Goal: Task Accomplishment & Management: Manage account settings

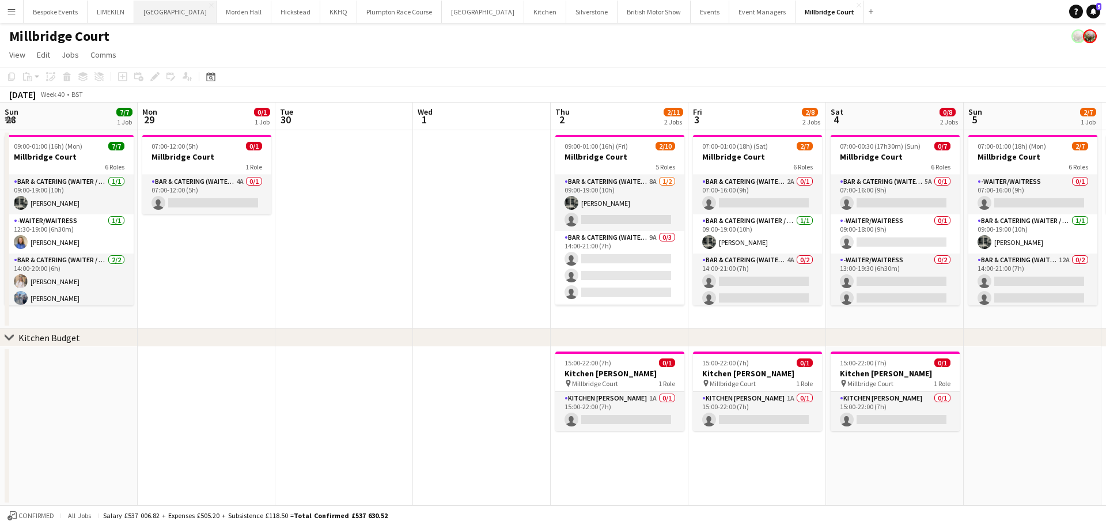
scroll to position [122, 0]
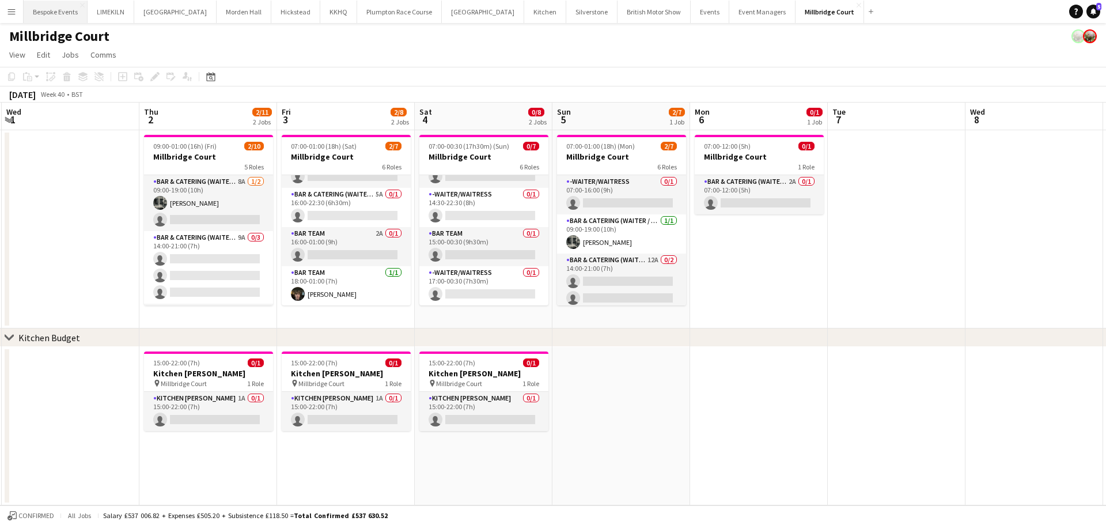
click at [66, 8] on button "Bespoke Events Close" at bounding box center [56, 12] width 64 height 22
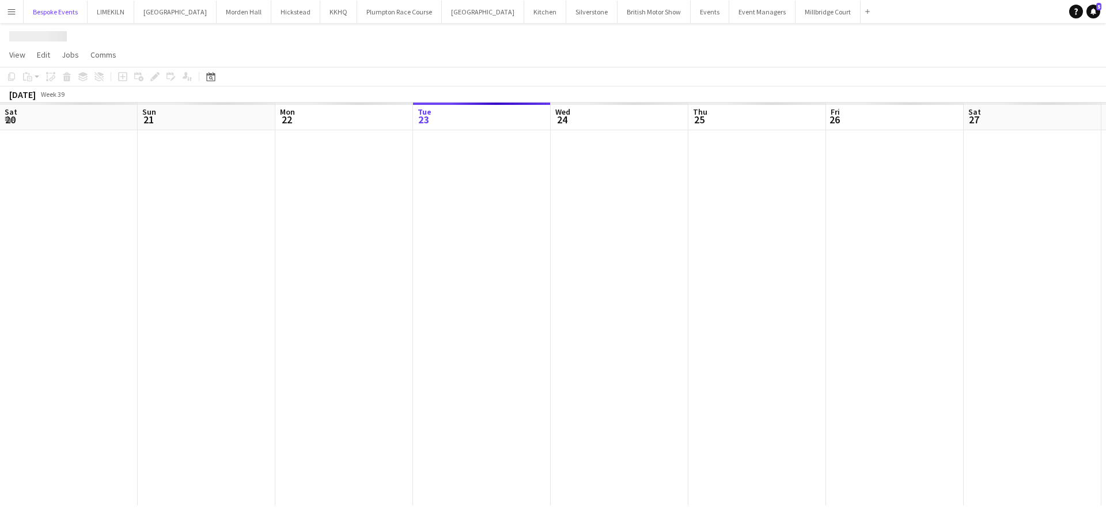
scroll to position [0, 275]
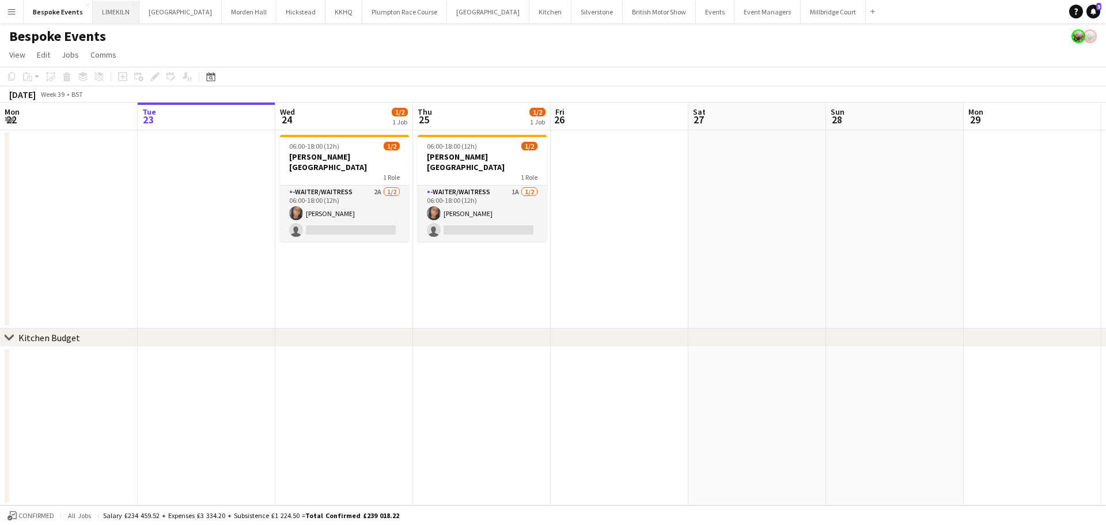
click at [113, 13] on button "LIMEKILN Close" at bounding box center [116, 12] width 47 height 22
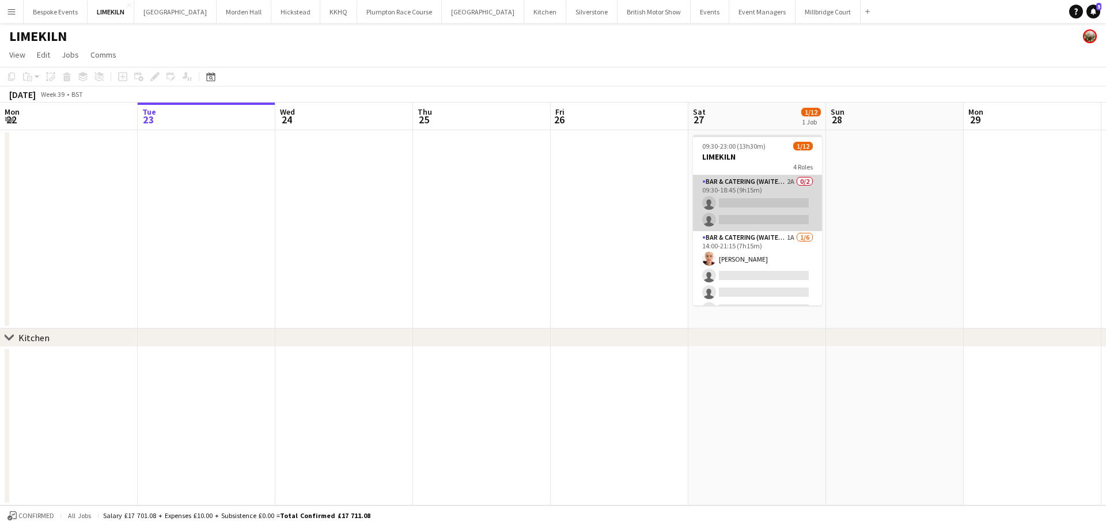
click at [753, 206] on app-card-role "Bar & Catering (Waiter / waitress) 2A 0/2 09:30-18:45 (9h15m) single-neutral-ac…" at bounding box center [757, 203] width 129 height 56
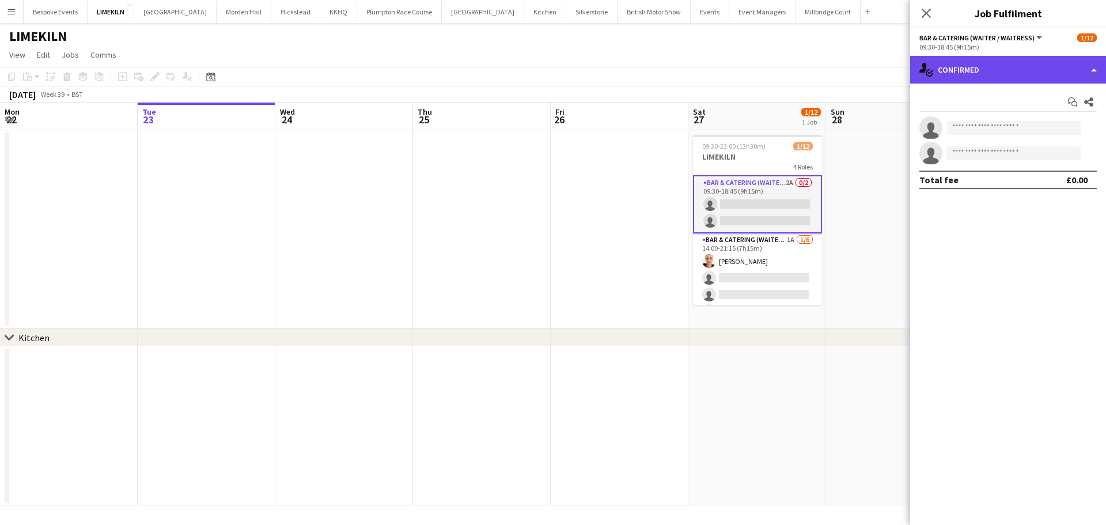
click at [991, 78] on div "single-neutral-actions-check-2 Confirmed" at bounding box center [1008, 70] width 196 height 28
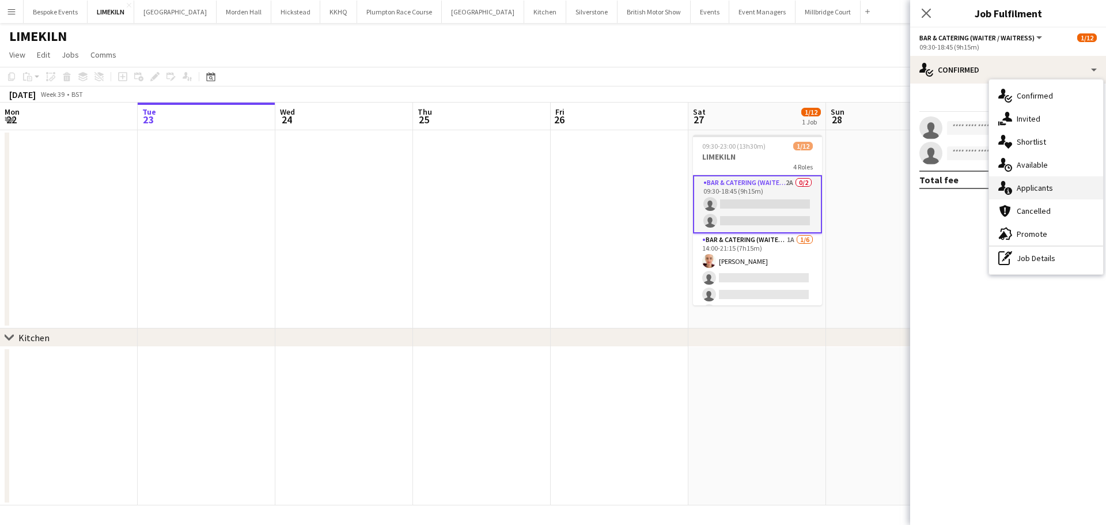
click at [1021, 189] on span "Applicants" at bounding box center [1035, 188] width 36 height 10
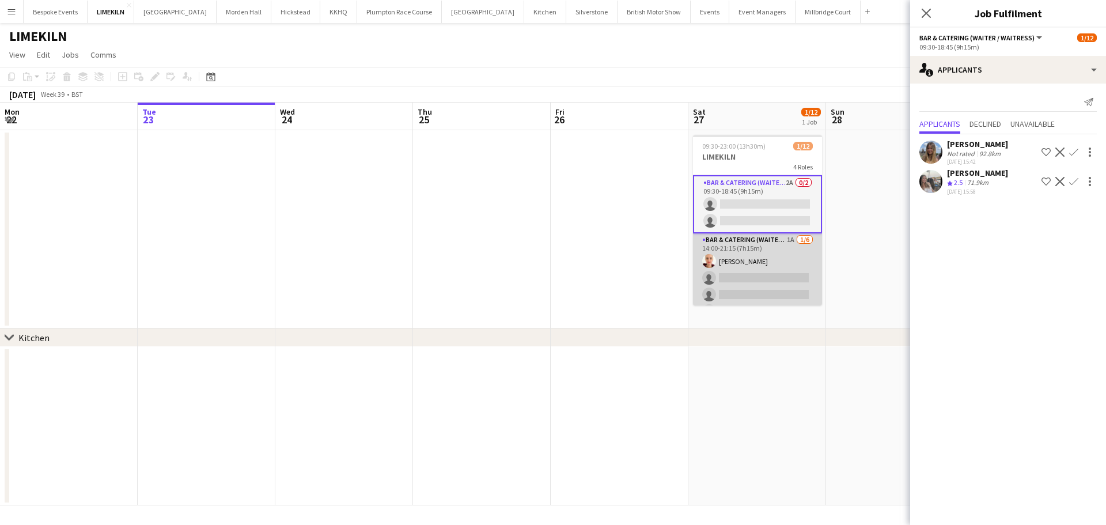
click at [785, 252] on app-card-role "Bar & Catering (Waiter / waitress) 1A [DATE] 14:00-21:15 (7h15m) [PERSON_NAME] …" at bounding box center [757, 294] width 129 height 123
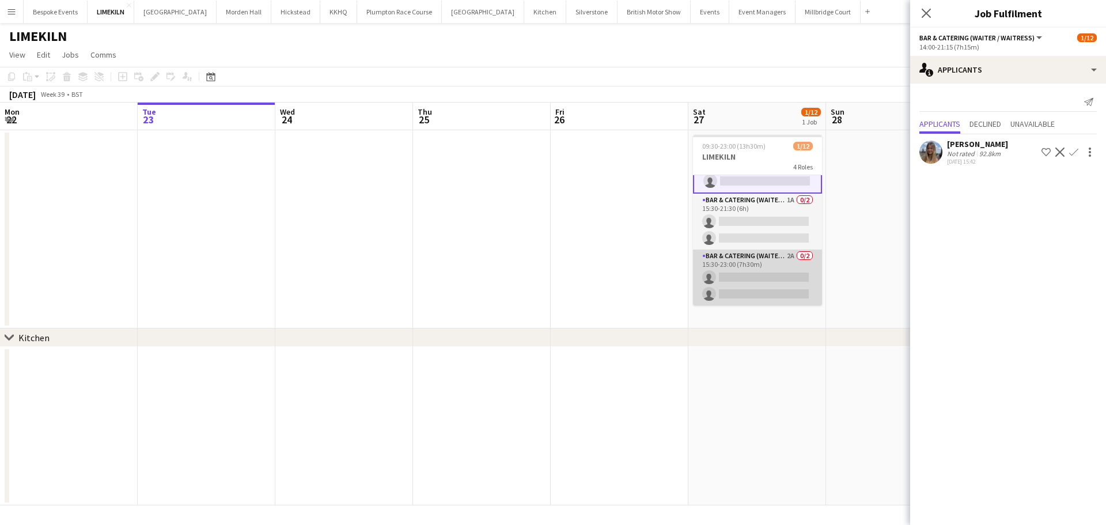
click at [776, 272] on app-card-role "Bar & Catering (Waiter / waitress) 2A 0/2 15:30-23:00 (7h30m) single-neutral-ac…" at bounding box center [757, 277] width 129 height 56
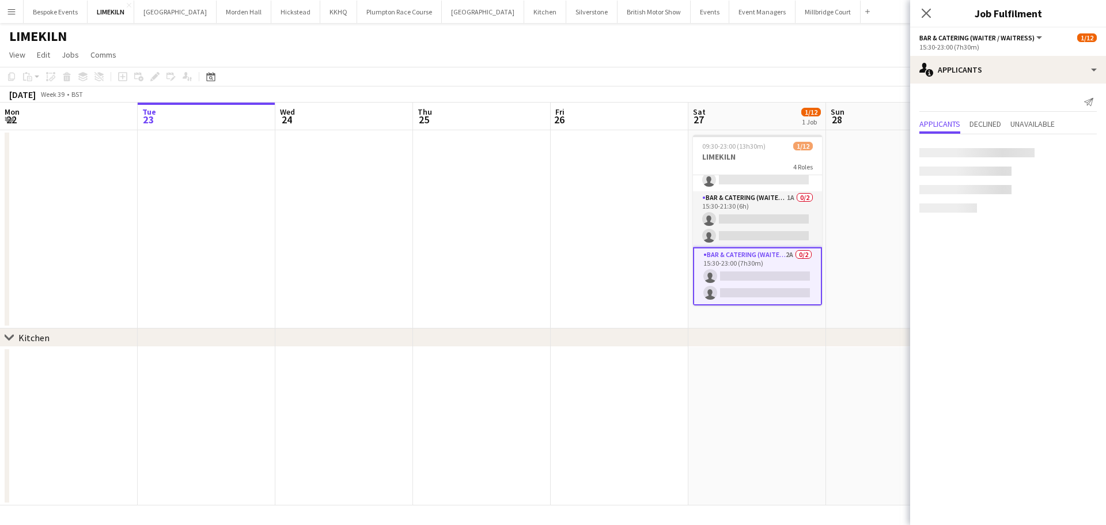
scroll to position [161, 0]
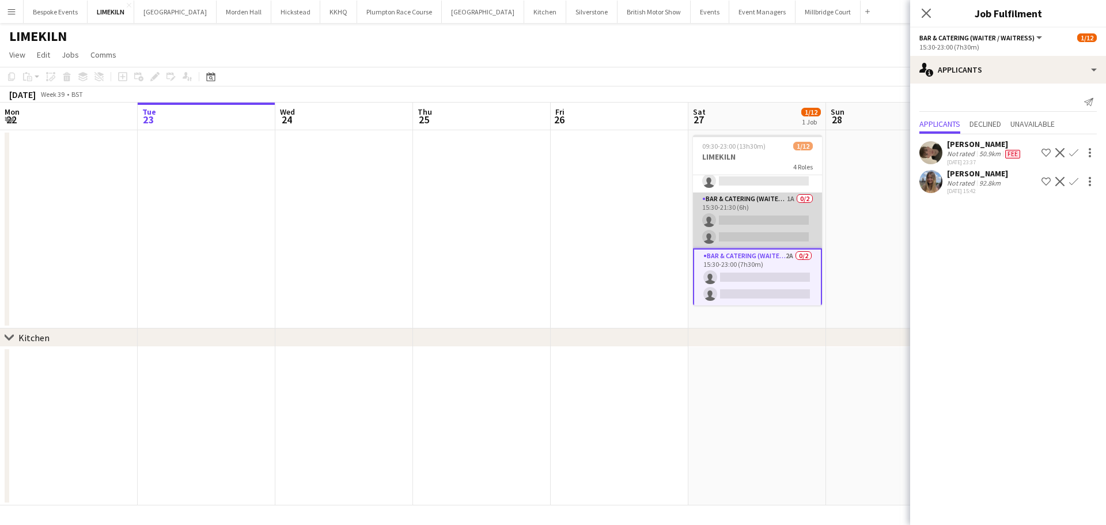
click at [755, 217] on app-card-role "Bar & Catering (Waiter / waitress) 1A 0/2 15:30-21:30 (6h) single-neutral-actio…" at bounding box center [757, 220] width 129 height 56
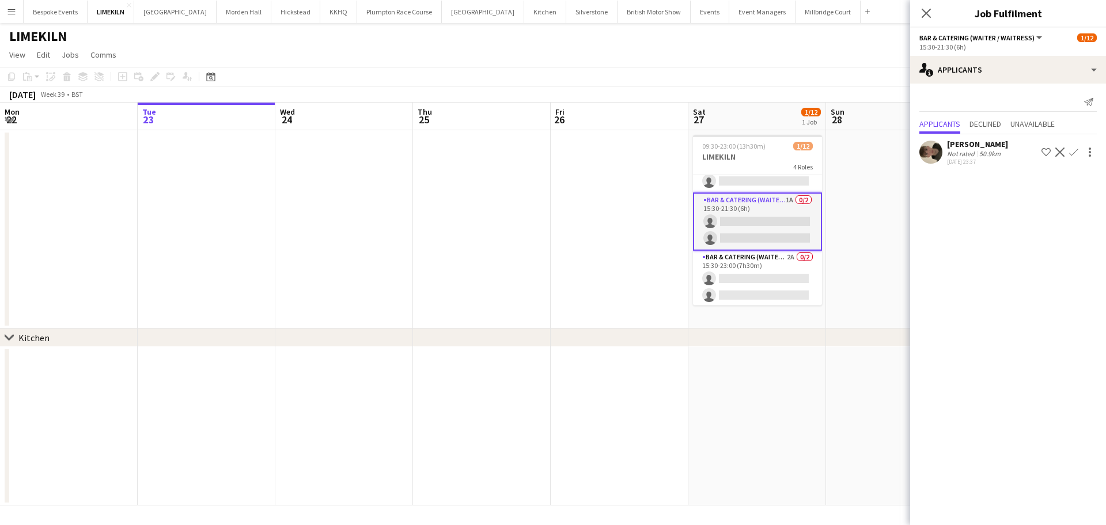
scroll to position [0, 0]
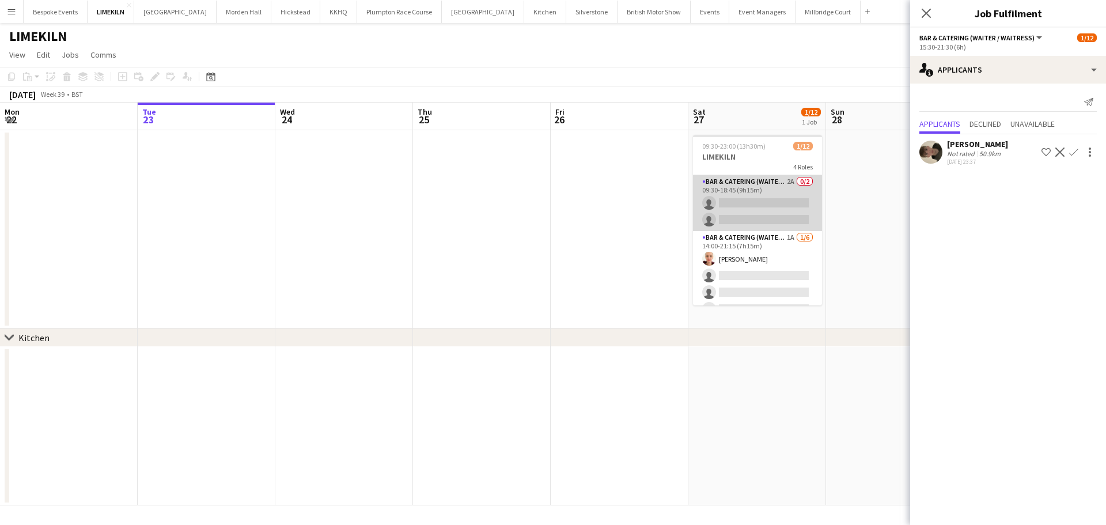
click at [749, 191] on app-card-role "Bar & Catering (Waiter / waitress) 2A 0/2 09:30-18:45 (9h15m) single-neutral-ac…" at bounding box center [757, 203] width 129 height 56
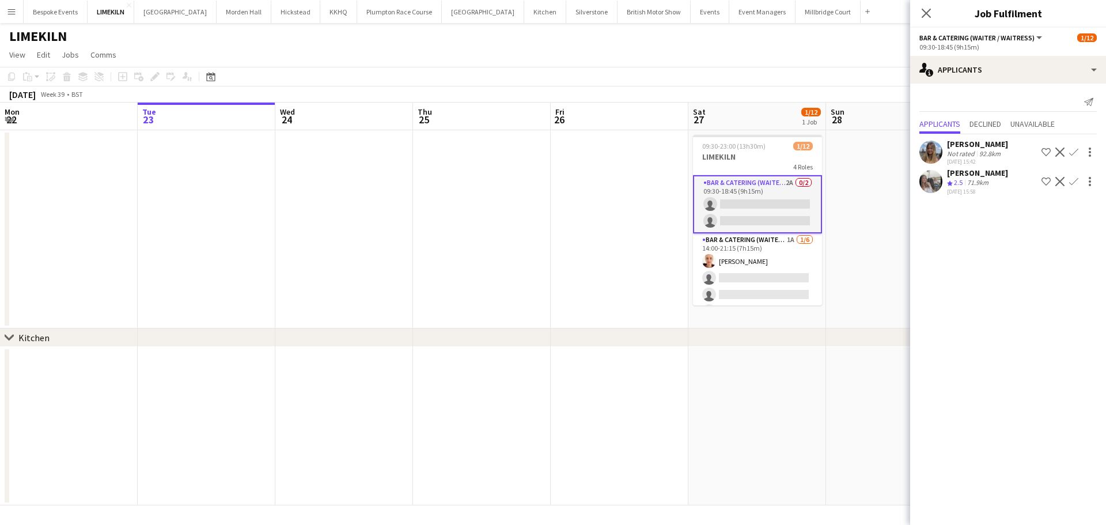
click at [1073, 181] on app-icon "Confirm" at bounding box center [1073, 181] width 9 height 9
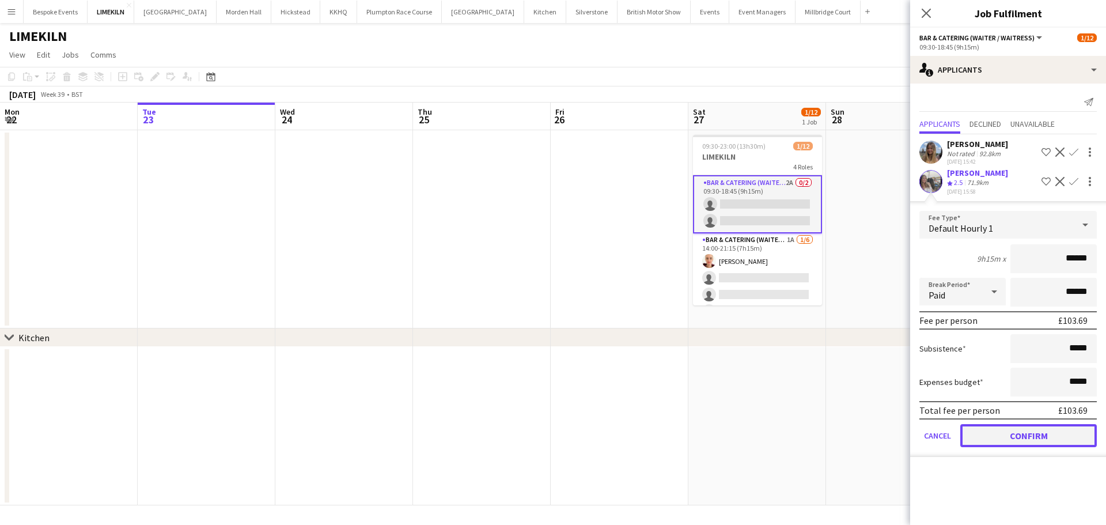
click at [1014, 430] on button "Confirm" at bounding box center [1028, 435] width 137 height 23
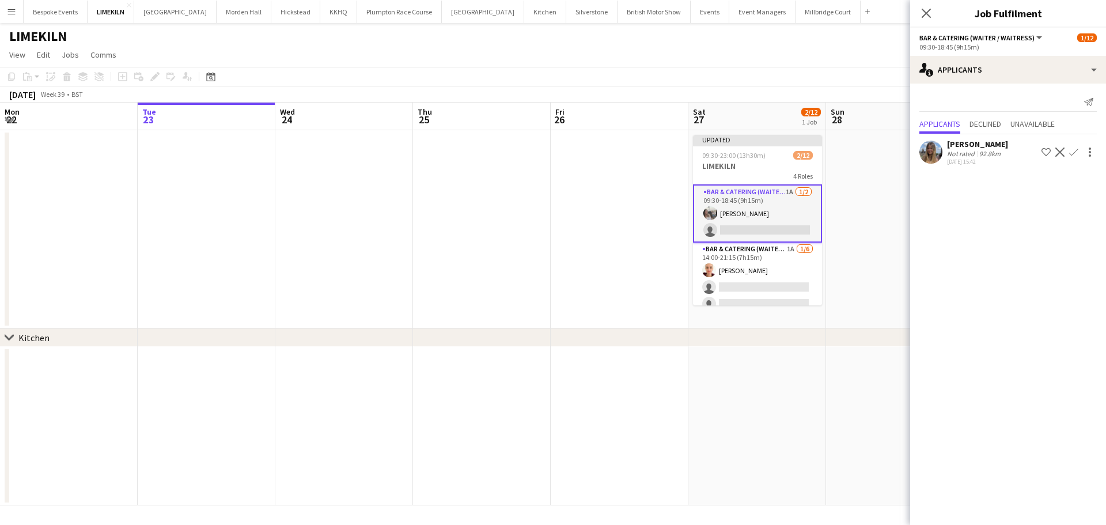
click at [887, 152] on app-date-cell at bounding box center [895, 229] width 138 height 198
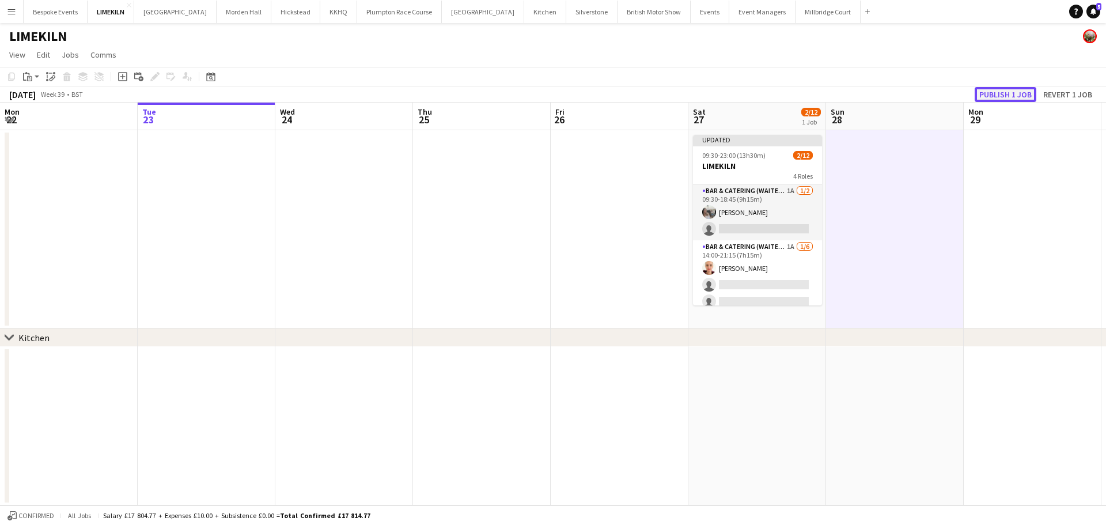
click at [994, 101] on button "Publish 1 job" at bounding box center [1006, 94] width 62 height 15
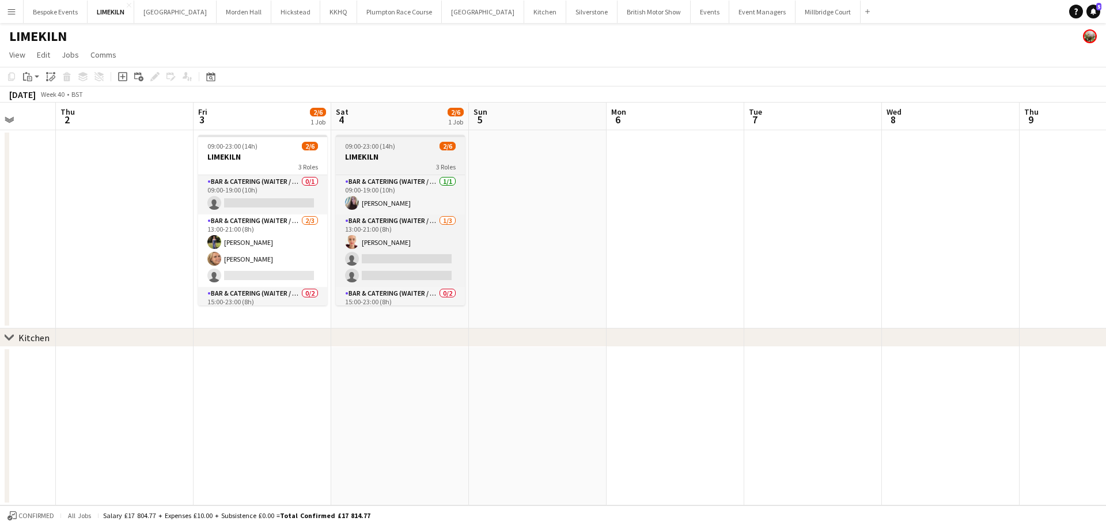
scroll to position [37, 0]
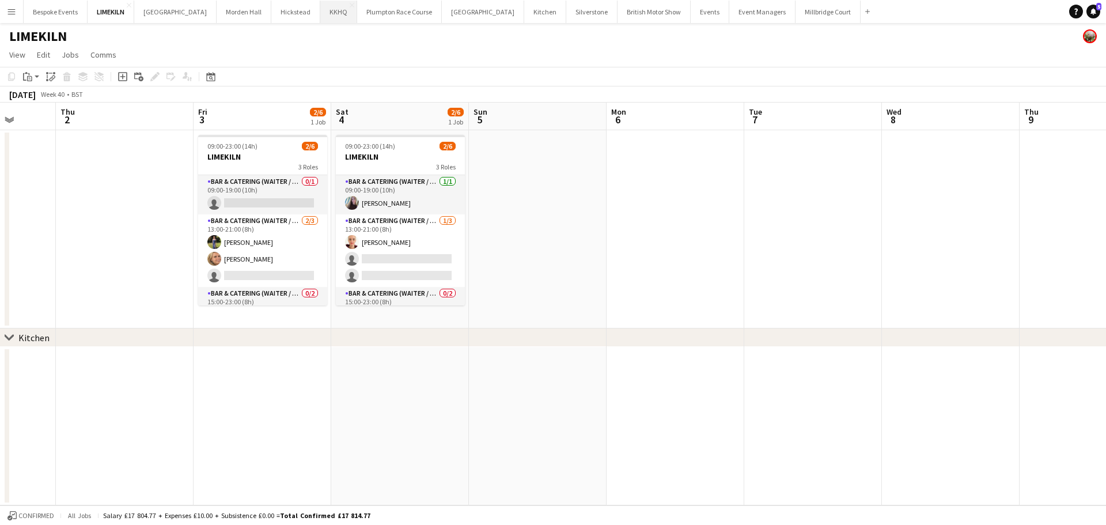
click at [320, 11] on button "KKHQ Close" at bounding box center [338, 12] width 37 height 22
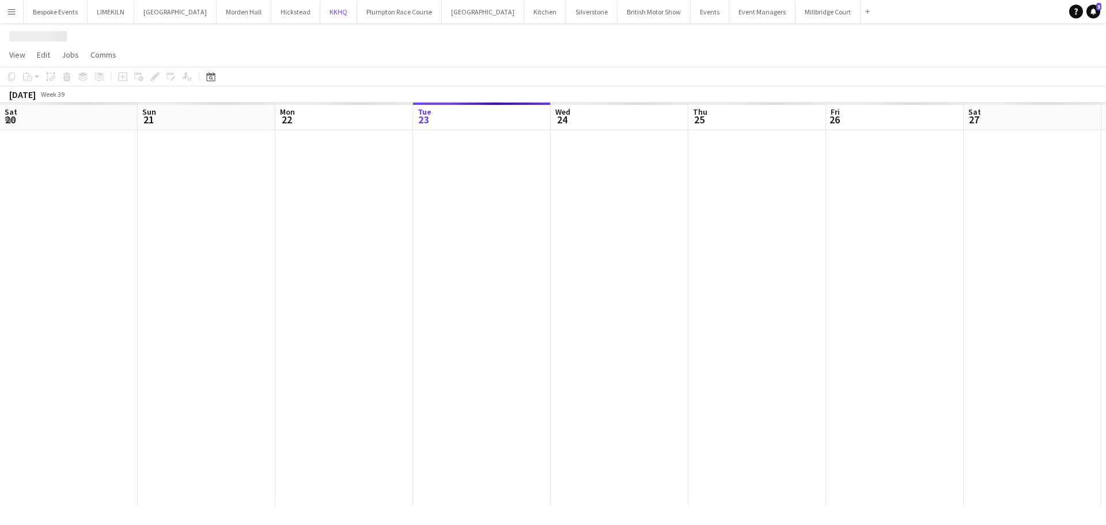
scroll to position [0, 275]
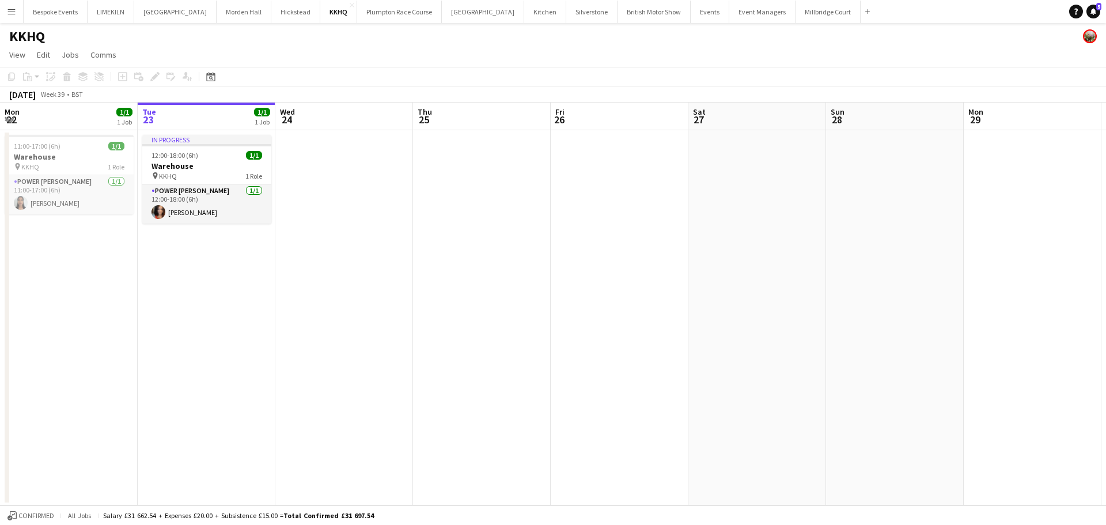
click at [321, 157] on app-date-cell at bounding box center [344, 317] width 138 height 375
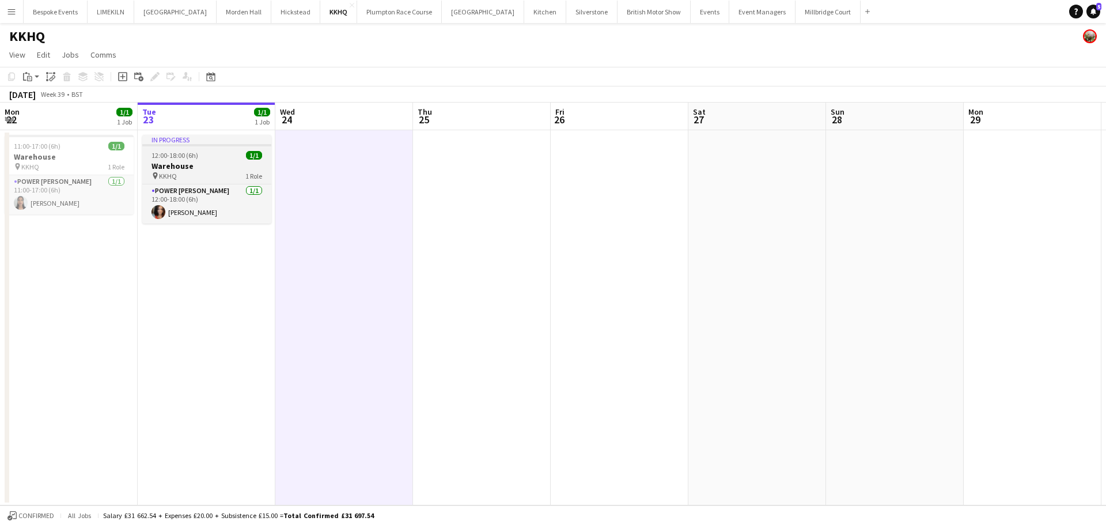
click at [206, 158] on div "12:00-18:00 (6h) 1/1" at bounding box center [206, 155] width 129 height 9
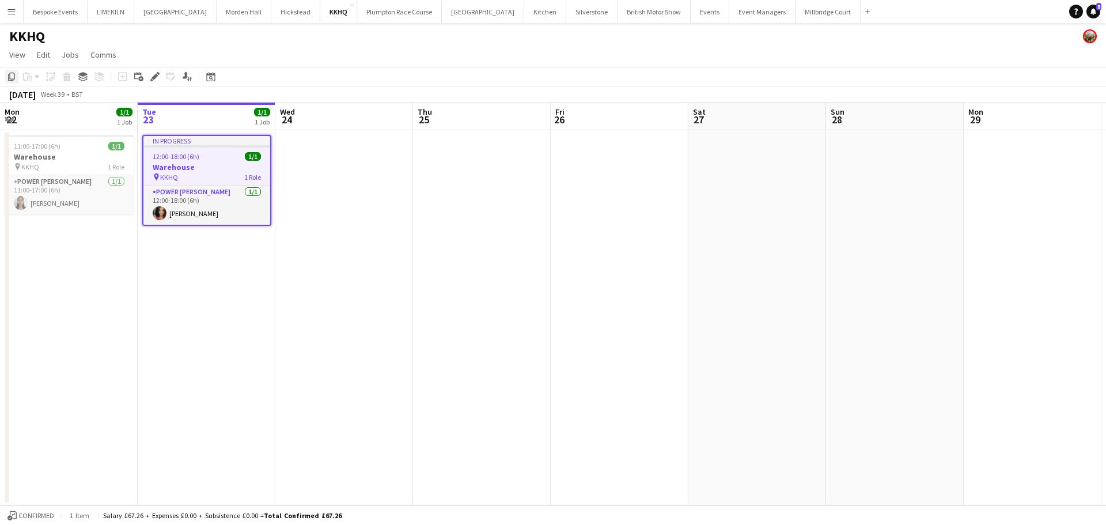
click at [8, 76] on icon "Copy" at bounding box center [11, 76] width 9 height 9
click at [339, 169] on app-date-cell at bounding box center [344, 317] width 138 height 375
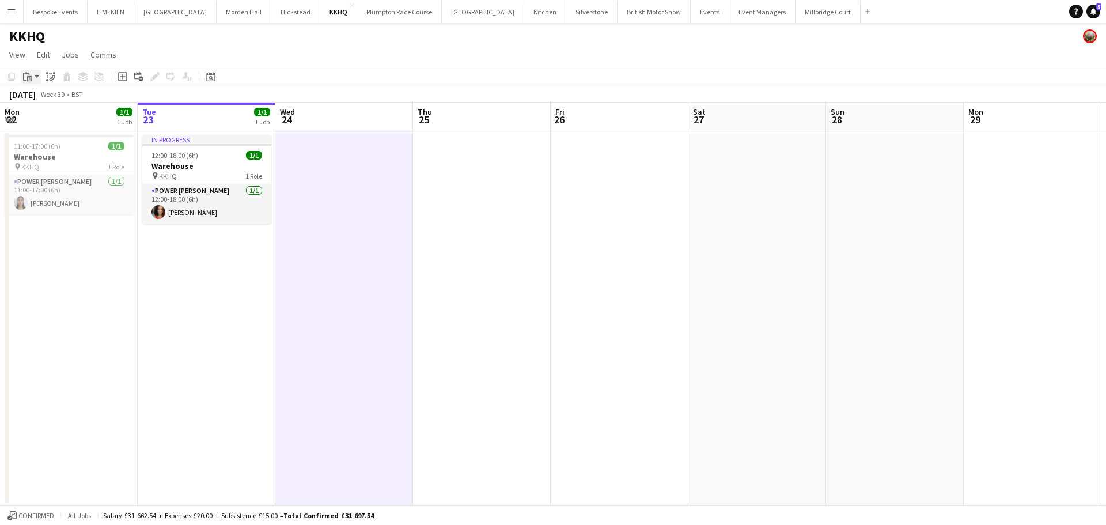
click at [31, 71] on div "Paste" at bounding box center [28, 77] width 14 height 14
click at [46, 96] on link "Paste Ctrl+V" at bounding box center [85, 98] width 108 height 10
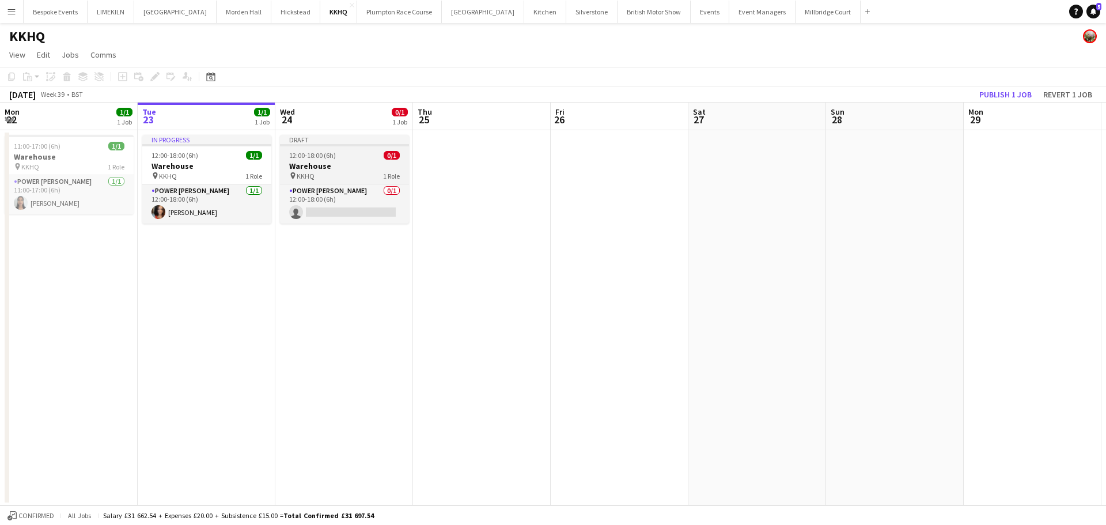
click at [322, 169] on h3 "Warehouse" at bounding box center [344, 166] width 129 height 10
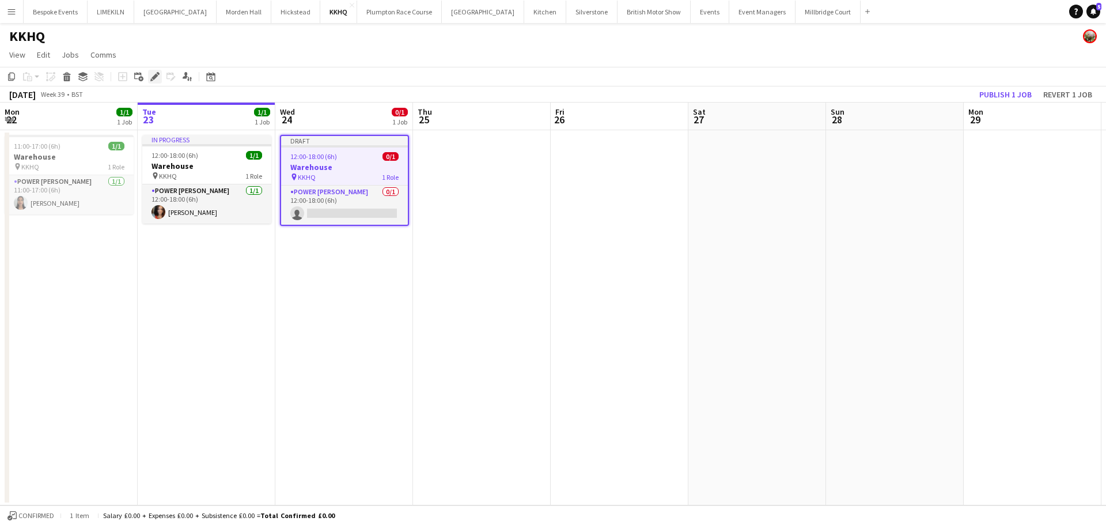
click at [153, 79] on icon at bounding box center [155, 77] width 6 height 6
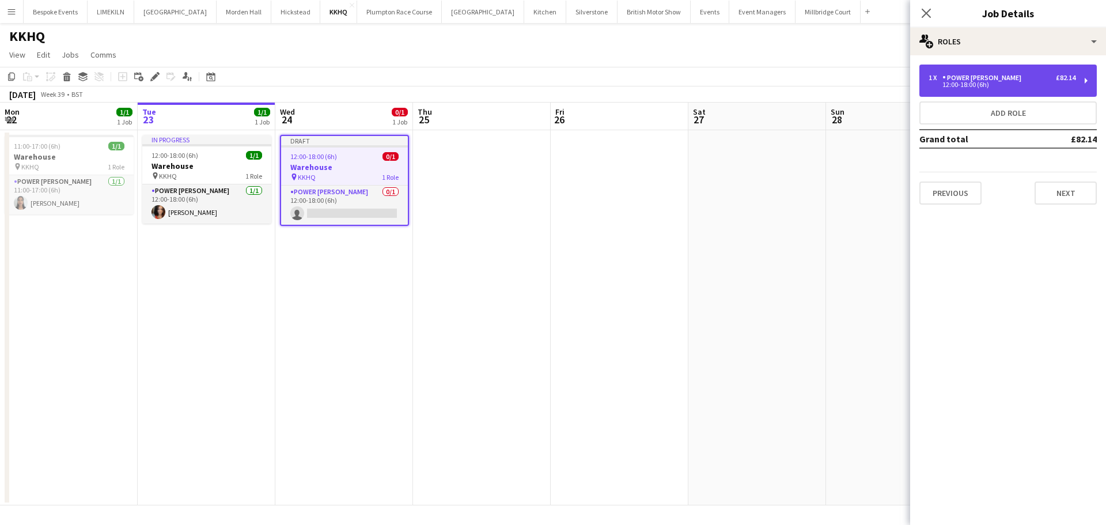
click at [1023, 84] on div "12:00-18:00 (6h)" at bounding box center [1002, 85] width 147 height 6
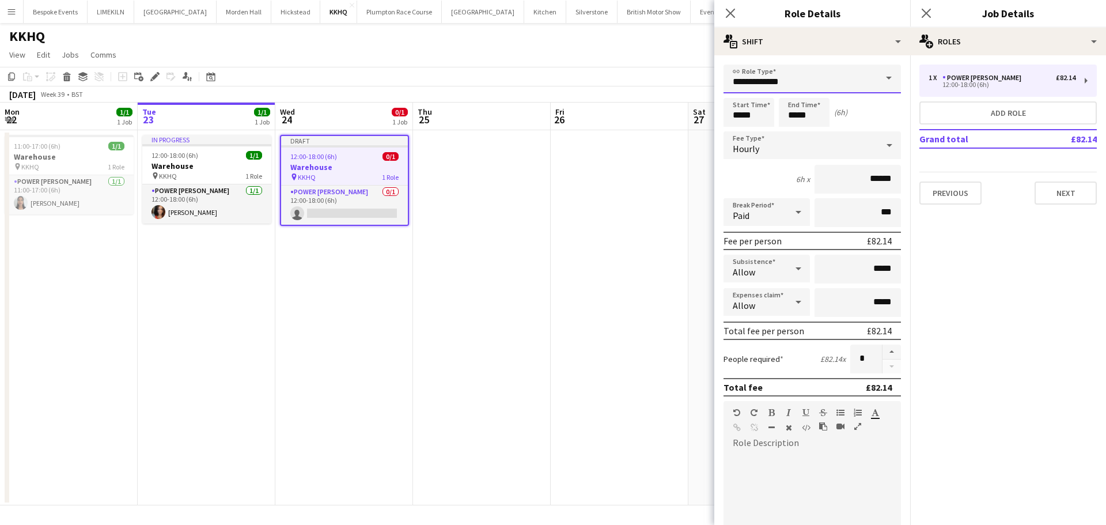
click at [748, 72] on input "**********" at bounding box center [812, 79] width 177 height 29
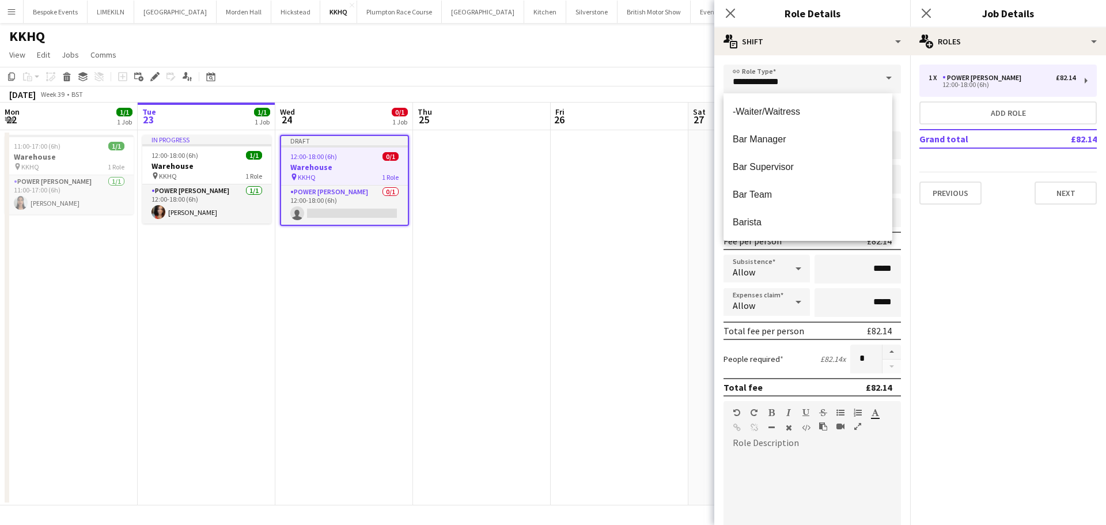
click at [640, 138] on app-date-cell at bounding box center [620, 317] width 138 height 375
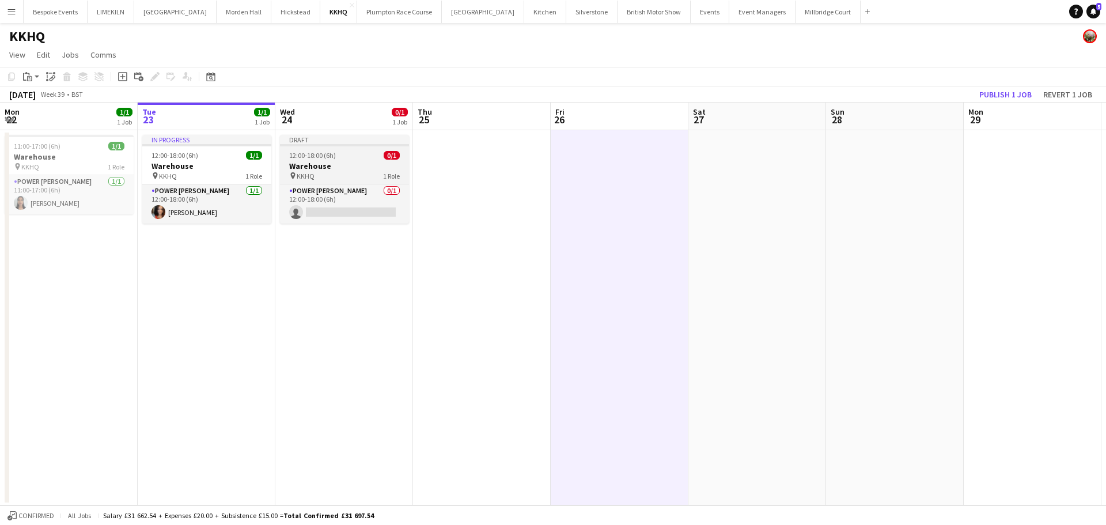
click at [374, 158] on div "12:00-18:00 (6h) 0/1" at bounding box center [344, 155] width 129 height 9
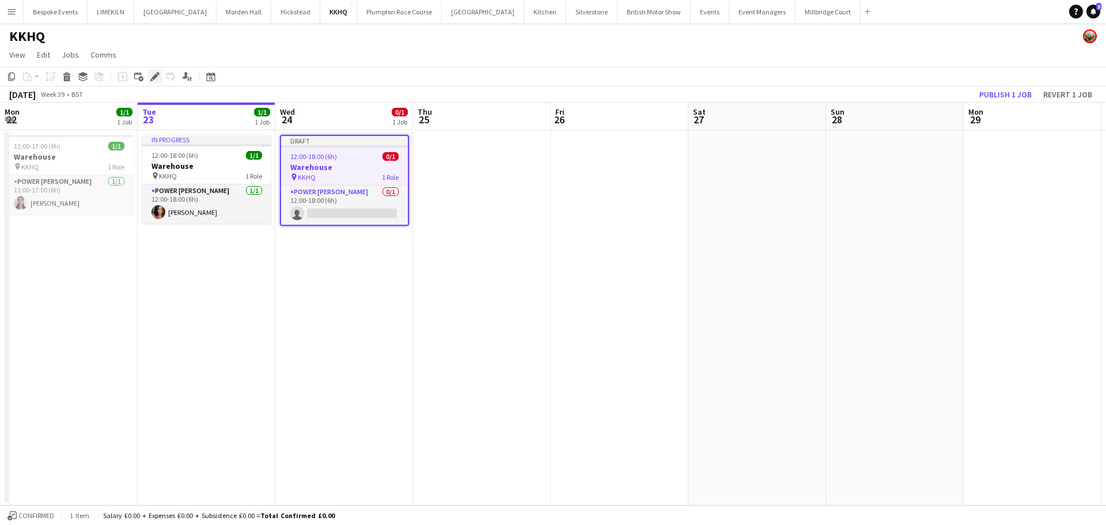
click at [156, 76] on icon at bounding box center [155, 77] width 6 height 6
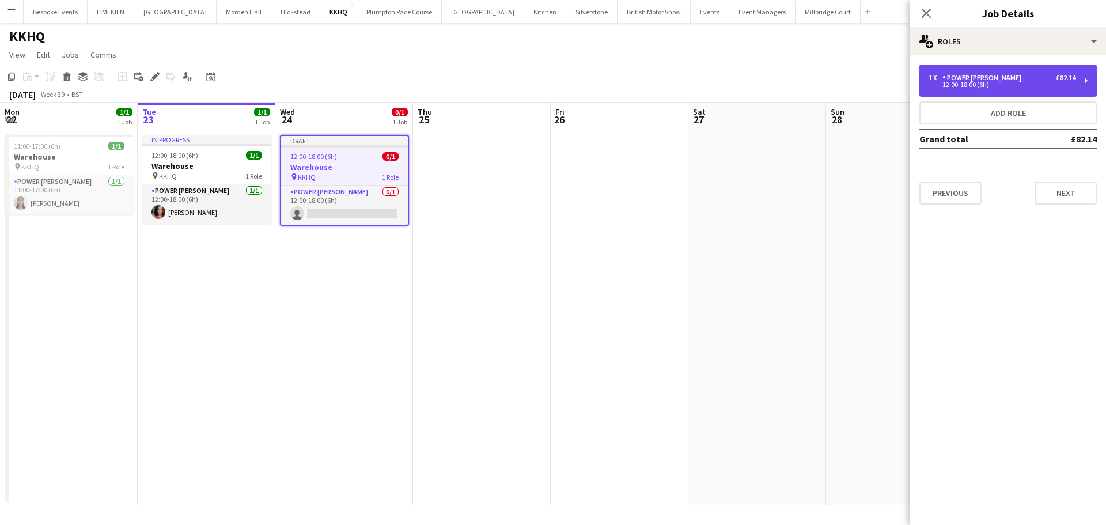
click at [1021, 86] on div "12:00-18:00 (6h)" at bounding box center [1002, 85] width 147 height 6
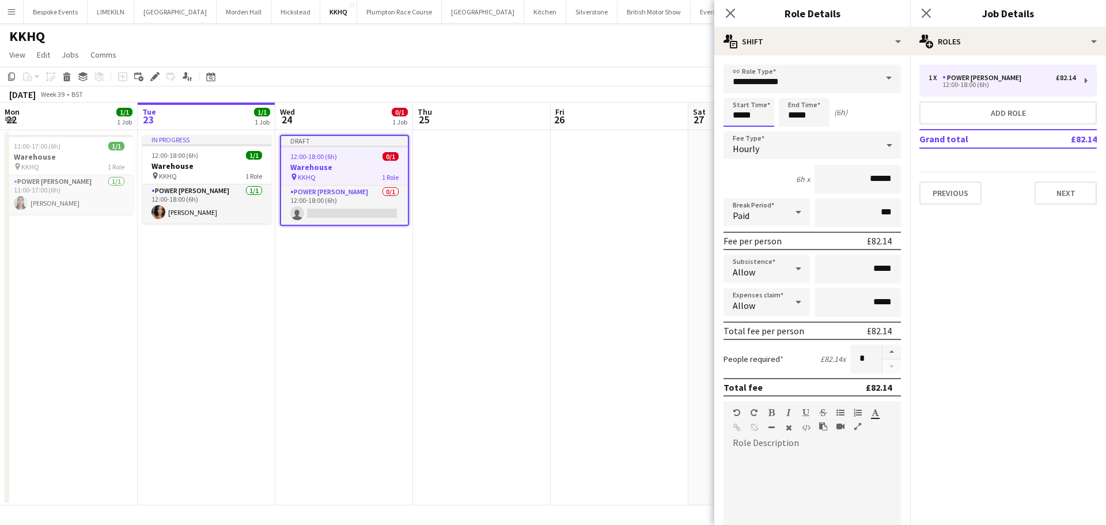
click at [759, 119] on input "*****" at bounding box center [749, 112] width 51 height 29
click at [735, 131] on div at bounding box center [737, 133] width 23 height 12
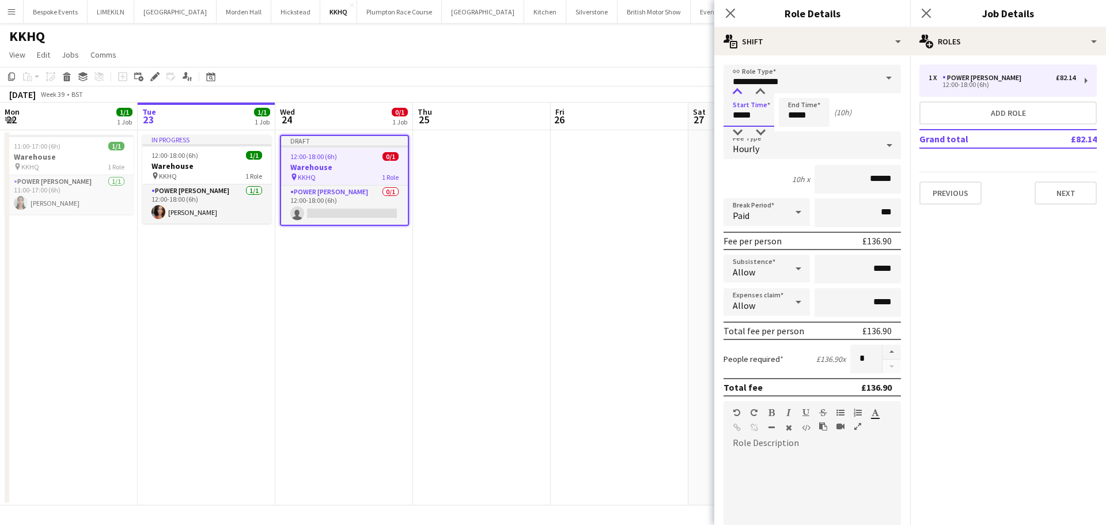
type input "*****"
click at [737, 92] on div at bounding box center [737, 92] width 23 height 12
click at [805, 127] on form "**********" at bounding box center [812, 423] width 196 height 716
click at [802, 123] on input "*****" at bounding box center [804, 112] width 51 height 29
type input "*****"
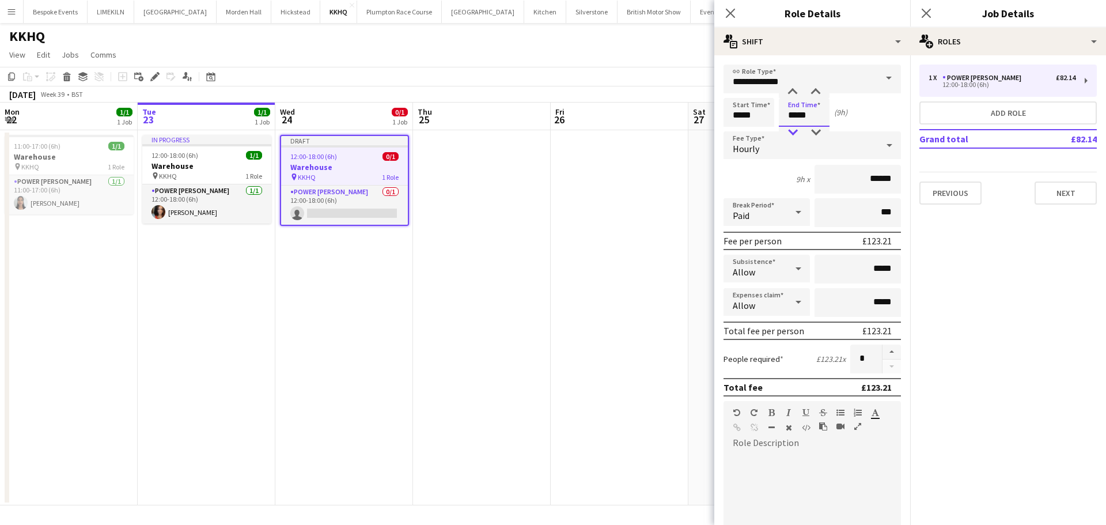
click at [792, 134] on div at bounding box center [792, 133] width 23 height 12
click at [653, 155] on app-date-cell at bounding box center [620, 317] width 138 height 375
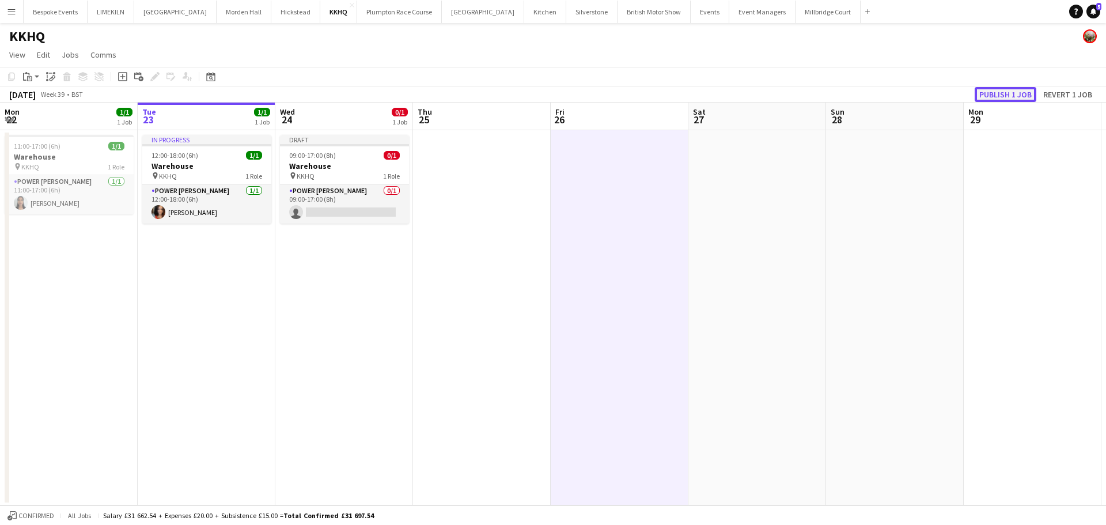
click at [1001, 93] on button "Publish 1 job" at bounding box center [1006, 94] width 62 height 15
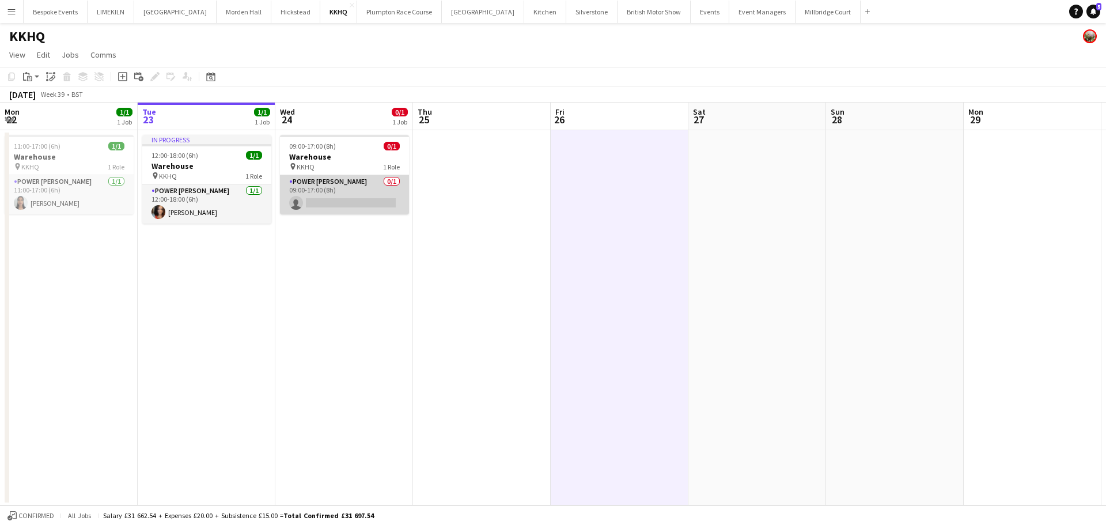
click at [360, 210] on app-card-role "Power [PERSON_NAME] 0/1 09:00-17:00 (8h) single-neutral-actions" at bounding box center [344, 194] width 129 height 39
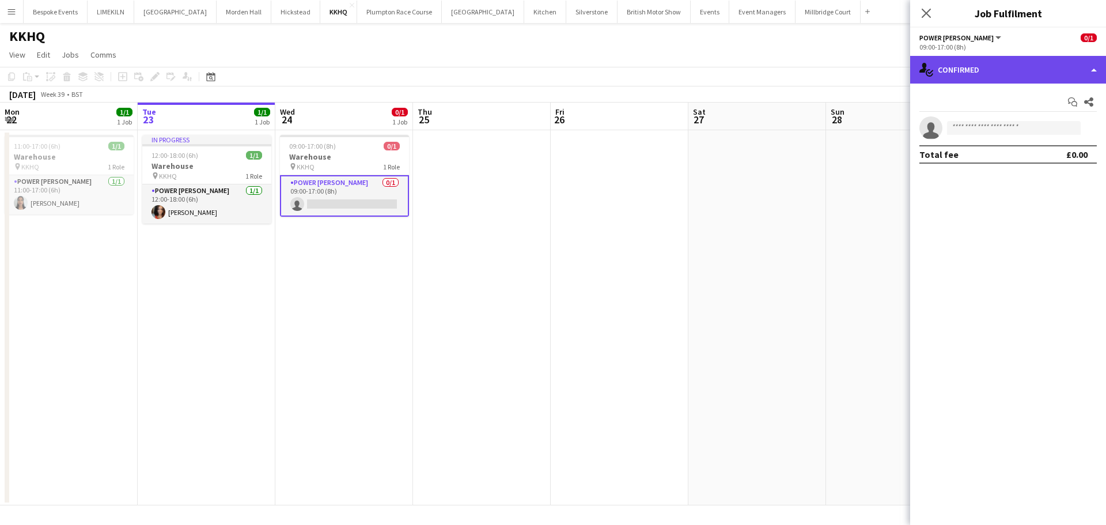
click at [1001, 63] on div "single-neutral-actions-check-2 Confirmed" at bounding box center [1008, 70] width 196 height 28
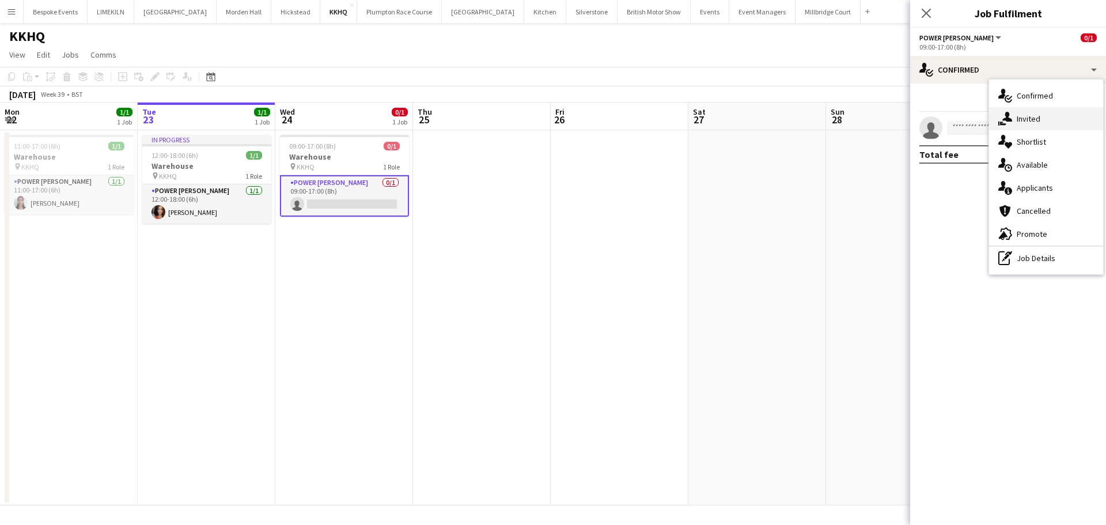
click at [1038, 122] on span "Invited" at bounding box center [1029, 118] width 24 height 10
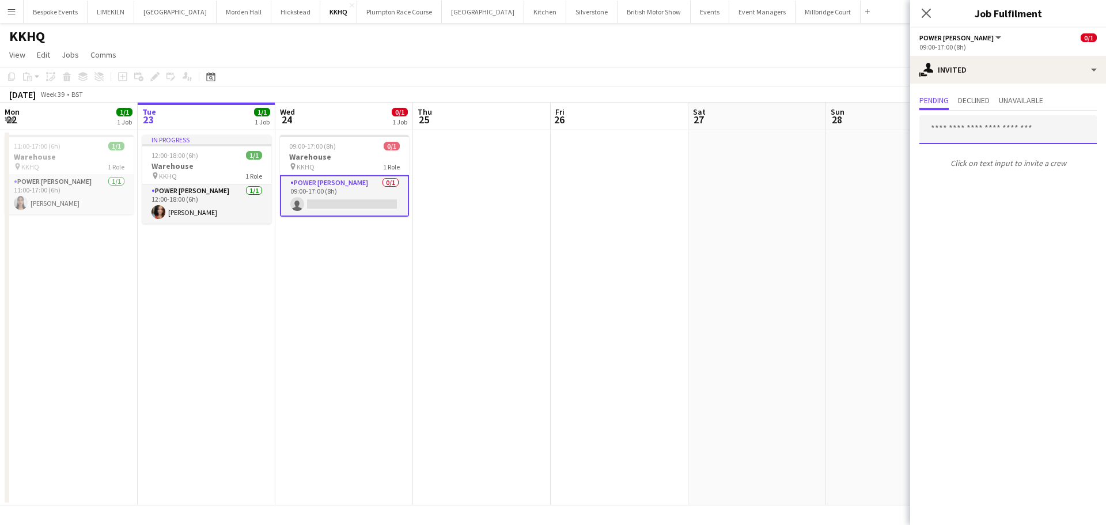
click at [985, 130] on input "text" at bounding box center [1007, 129] width 177 height 29
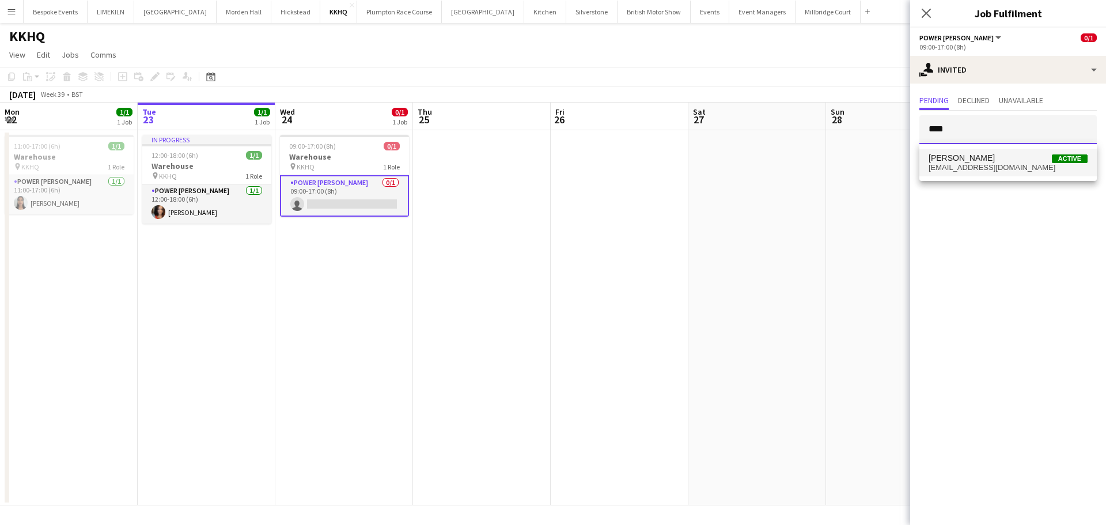
type input "****"
click at [995, 160] on span "[PERSON_NAME] Active" at bounding box center [1008, 158] width 159 height 10
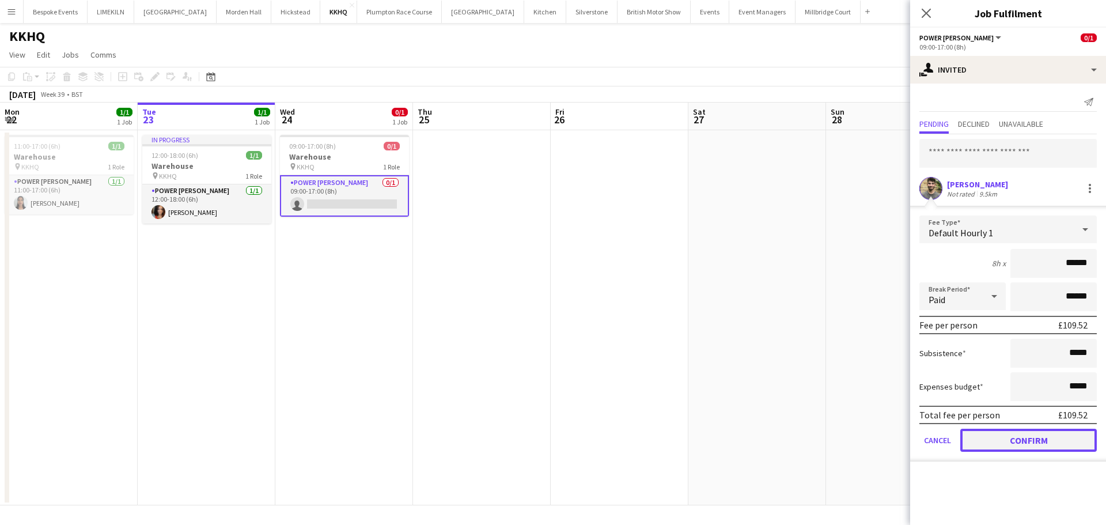
click at [981, 436] on button "Confirm" at bounding box center [1028, 440] width 137 height 23
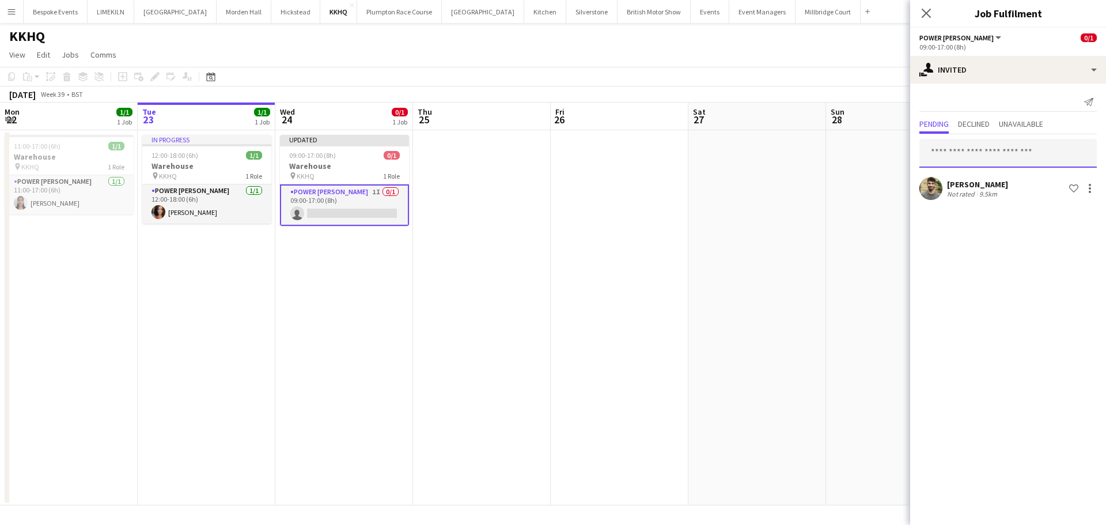
click at [983, 145] on input "text" at bounding box center [1007, 153] width 177 height 29
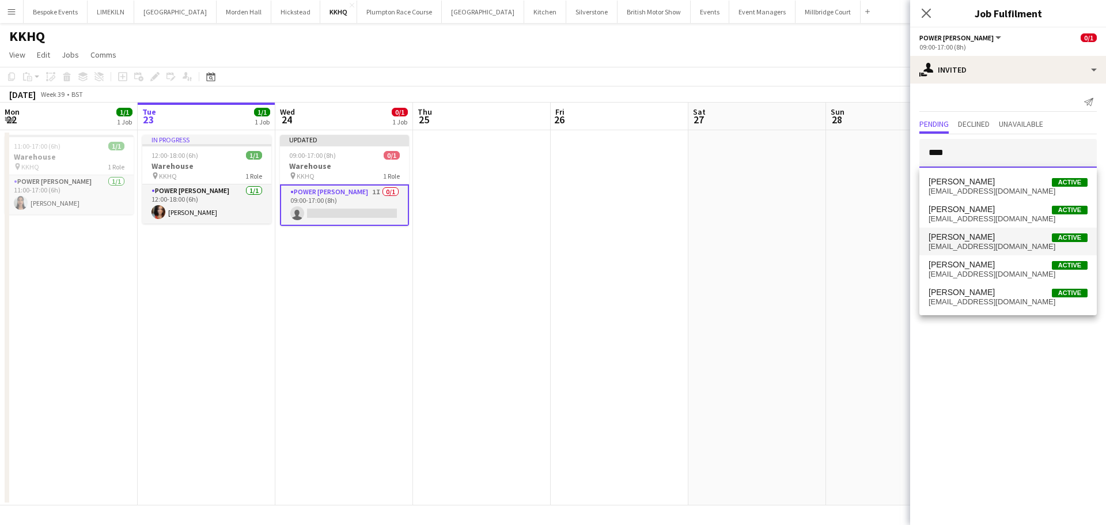
type input "****"
click at [1001, 241] on span "[PERSON_NAME] Active" at bounding box center [1008, 237] width 159 height 10
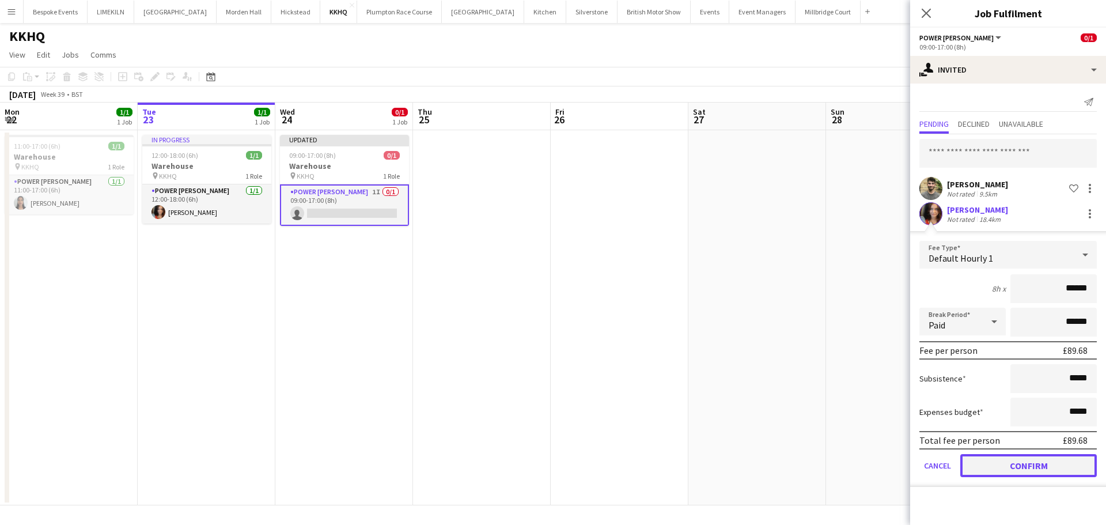
click at [1017, 459] on button "Confirm" at bounding box center [1028, 465] width 137 height 23
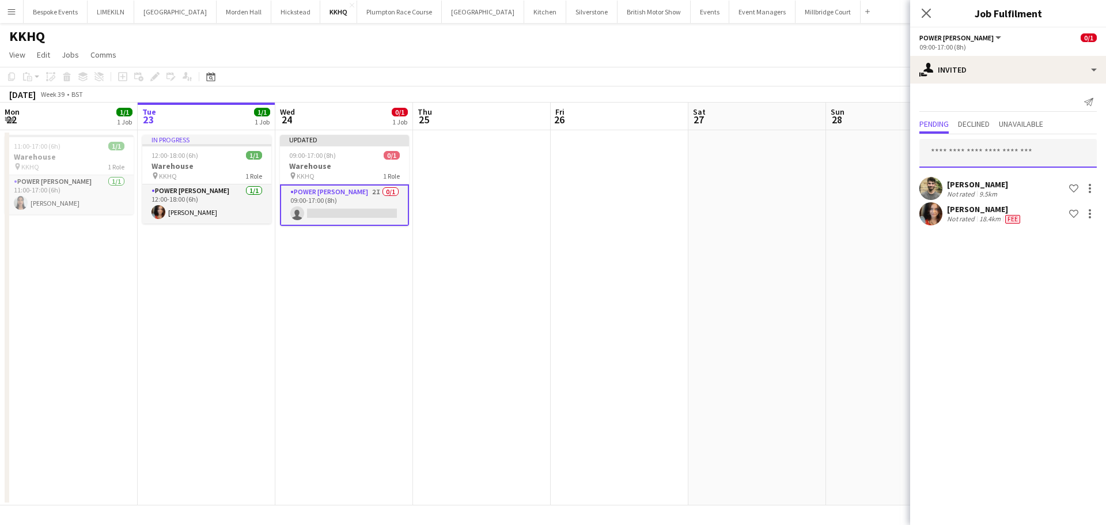
click at [987, 145] on input "text" at bounding box center [1007, 153] width 177 height 29
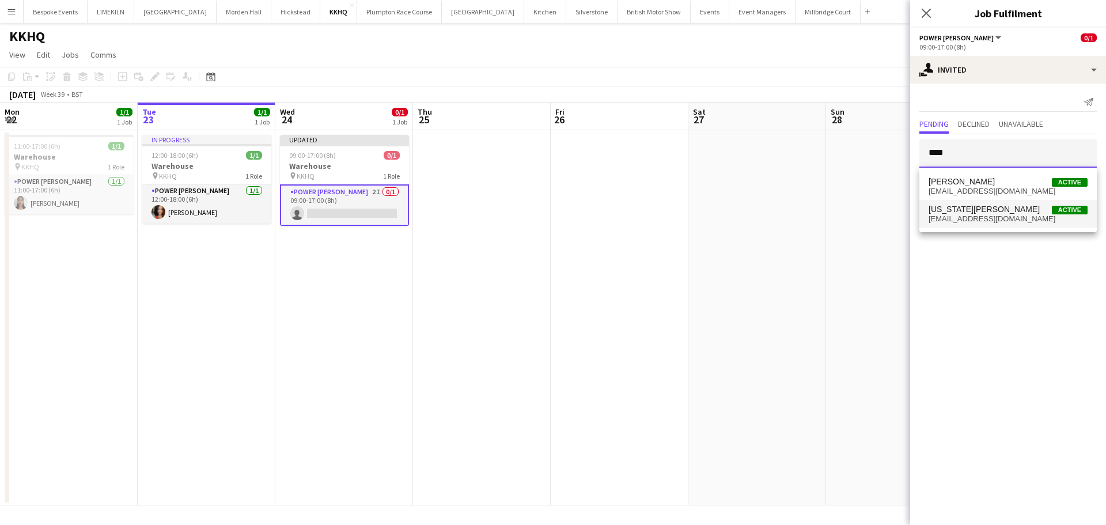
type input "****"
click at [1000, 211] on span "[US_STATE][PERSON_NAME] Active" at bounding box center [1008, 210] width 159 height 10
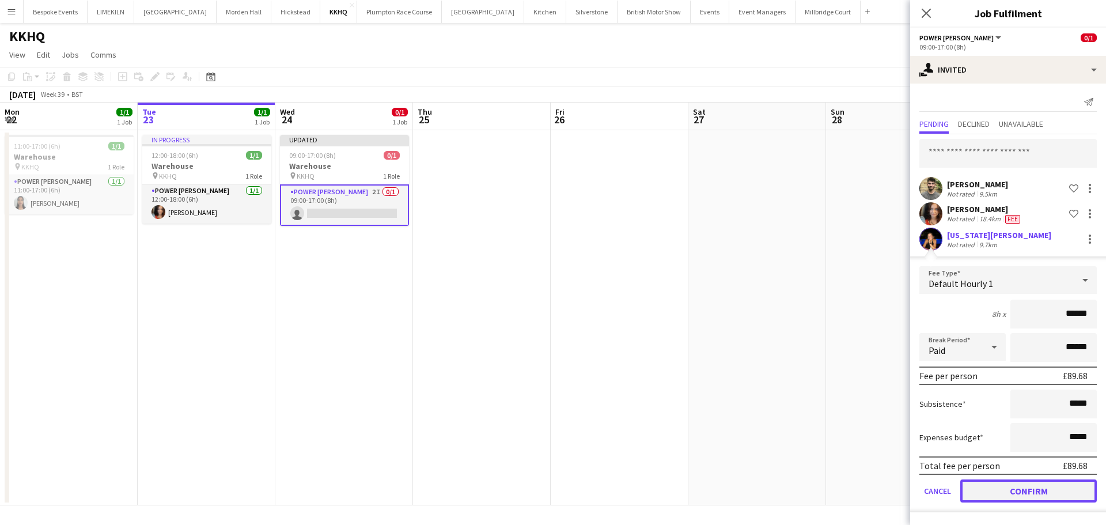
click at [1001, 488] on button "Confirm" at bounding box center [1028, 490] width 137 height 23
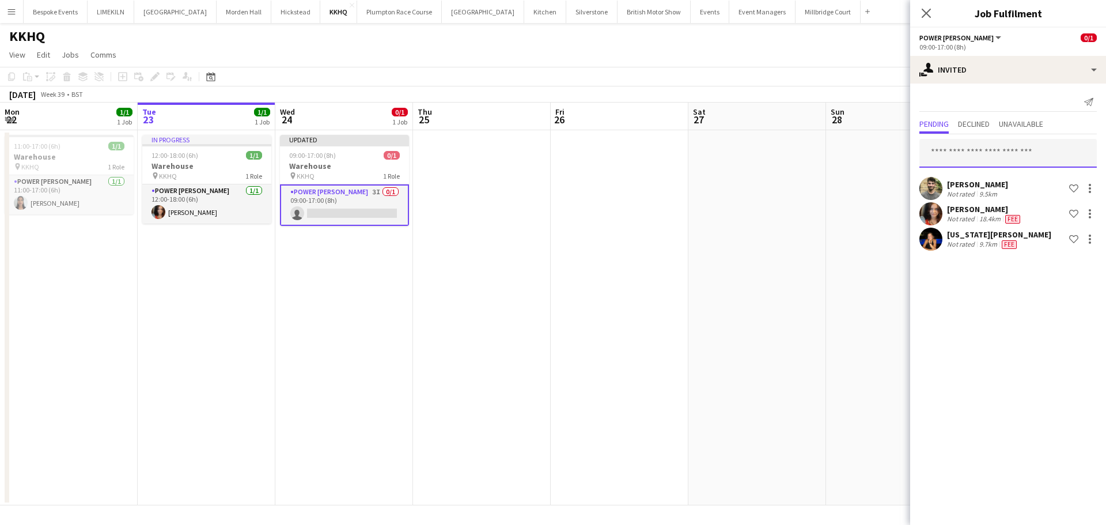
click at [963, 146] on input "text" at bounding box center [1007, 153] width 177 height 29
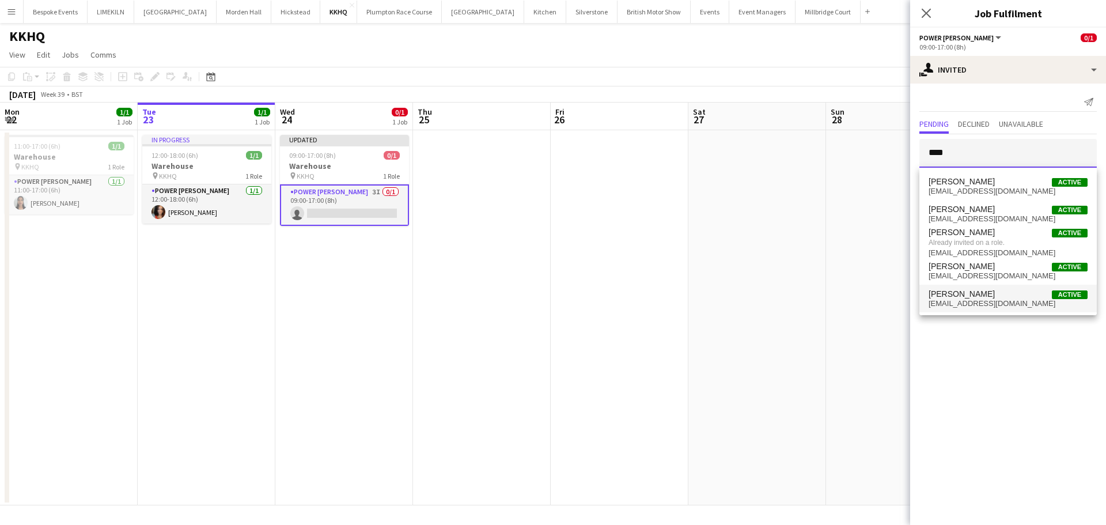
type input "****"
click at [983, 304] on span "[EMAIL_ADDRESS][DOMAIN_NAME]" at bounding box center [1008, 303] width 159 height 9
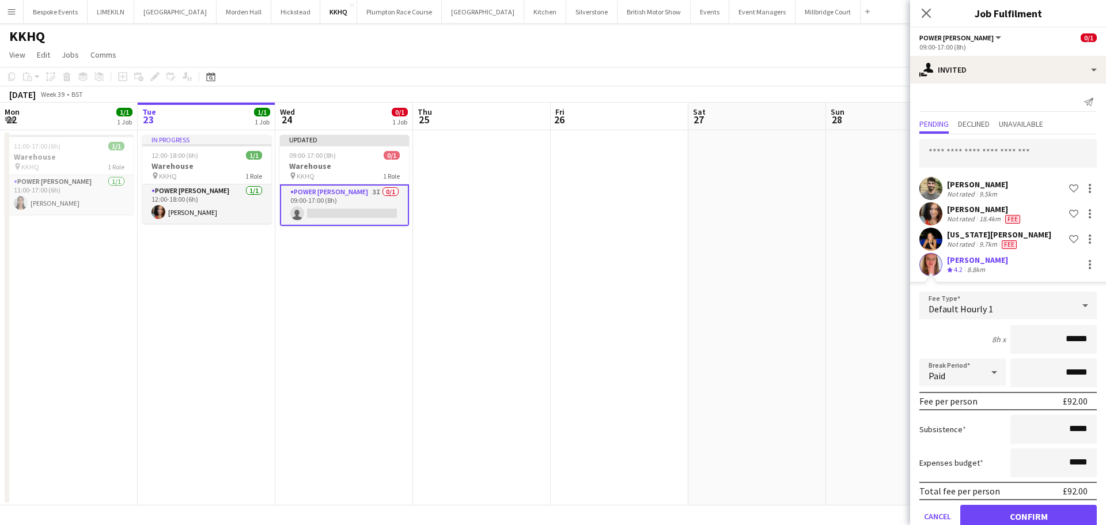
scroll to position [24, 0]
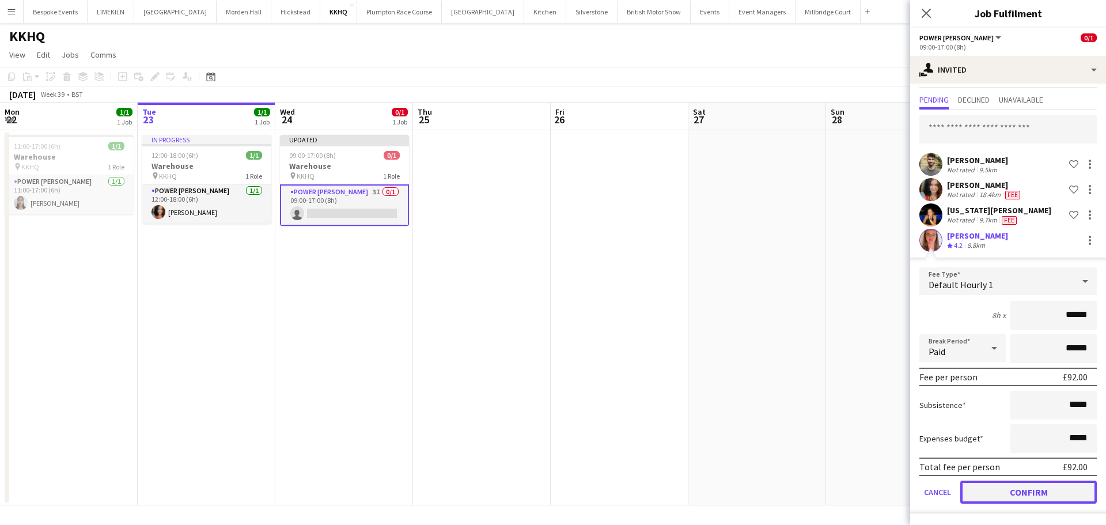
click at [997, 485] on button "Confirm" at bounding box center [1028, 491] width 137 height 23
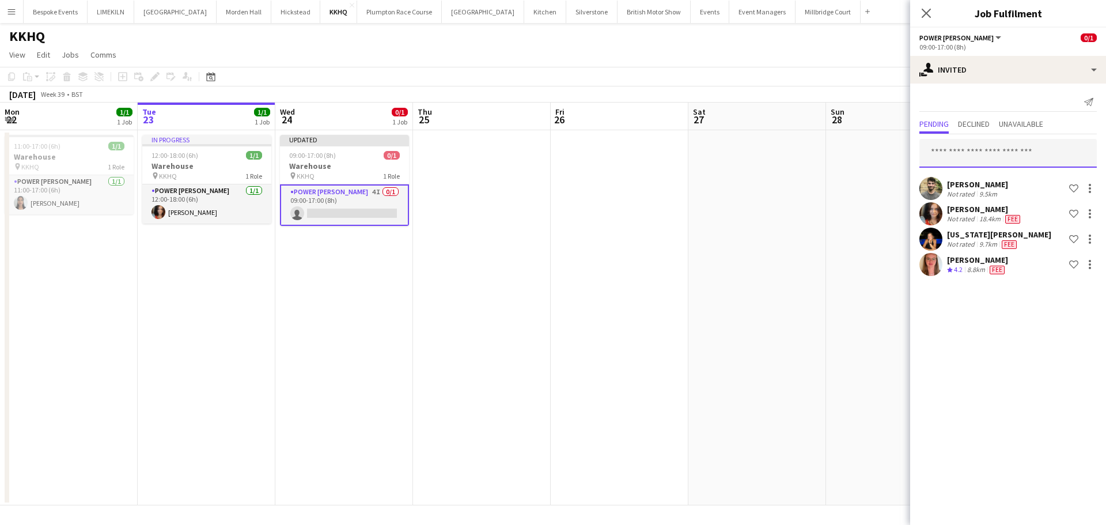
click at [983, 158] on input "text" at bounding box center [1007, 153] width 177 height 29
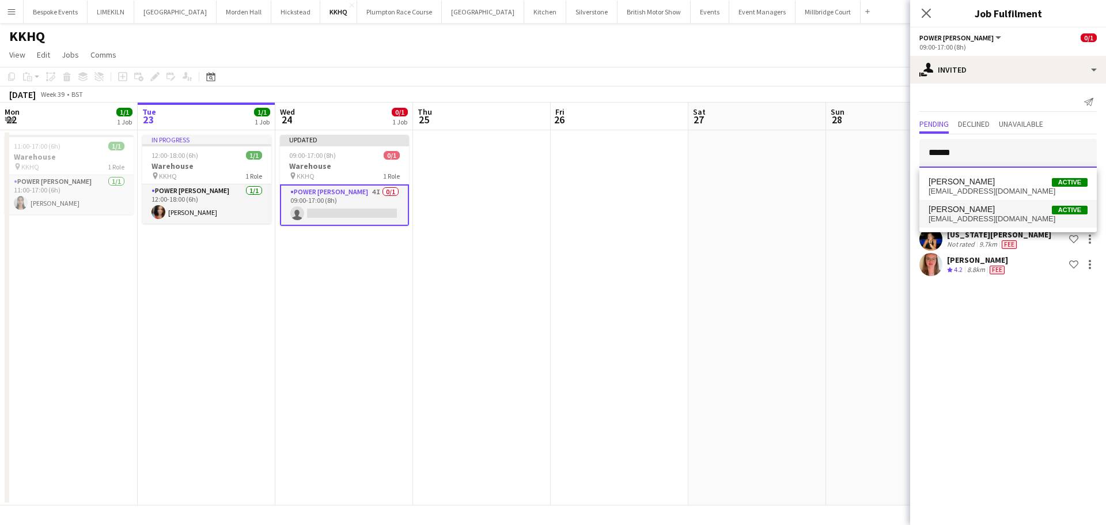
type input "******"
click at [981, 215] on span "[EMAIL_ADDRESS][DOMAIN_NAME]" at bounding box center [1008, 218] width 159 height 9
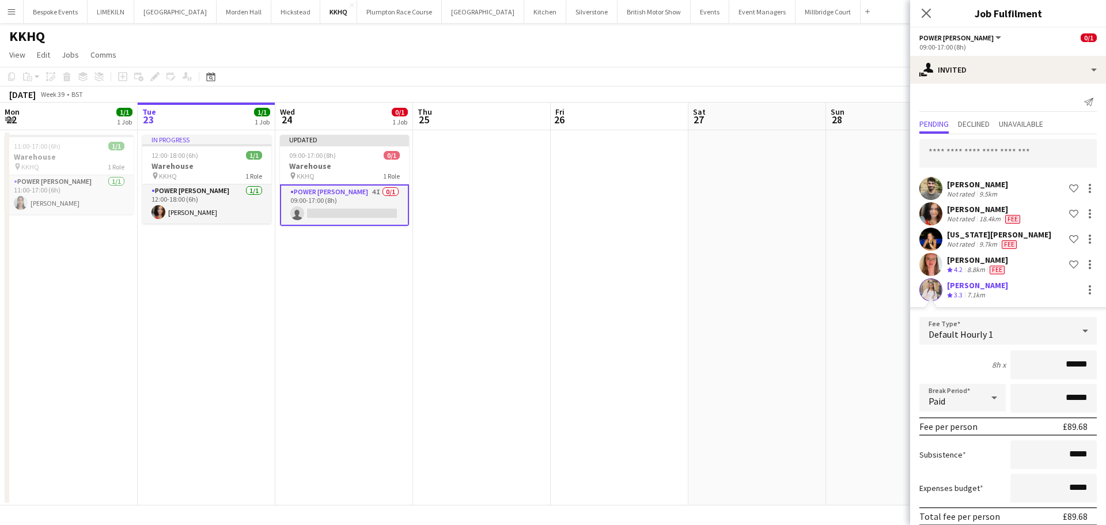
scroll to position [50, 0]
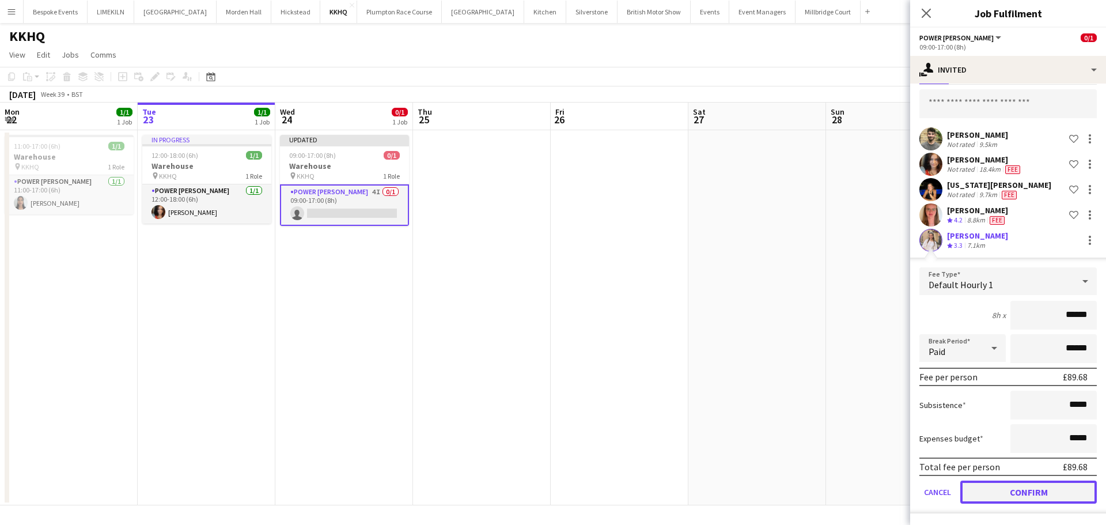
click at [1017, 496] on button "Confirm" at bounding box center [1028, 491] width 137 height 23
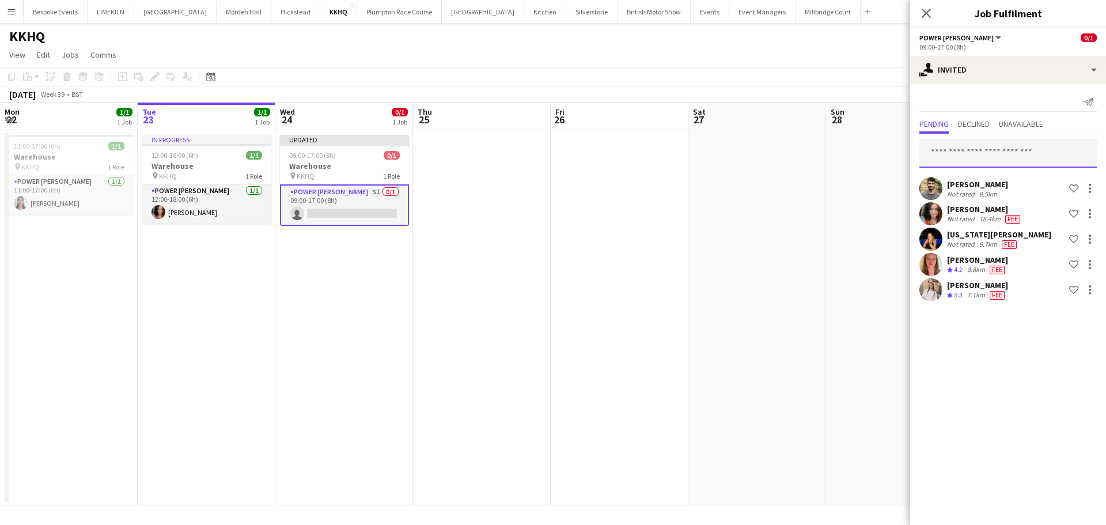
click at [1013, 156] on input "text" at bounding box center [1007, 153] width 177 height 29
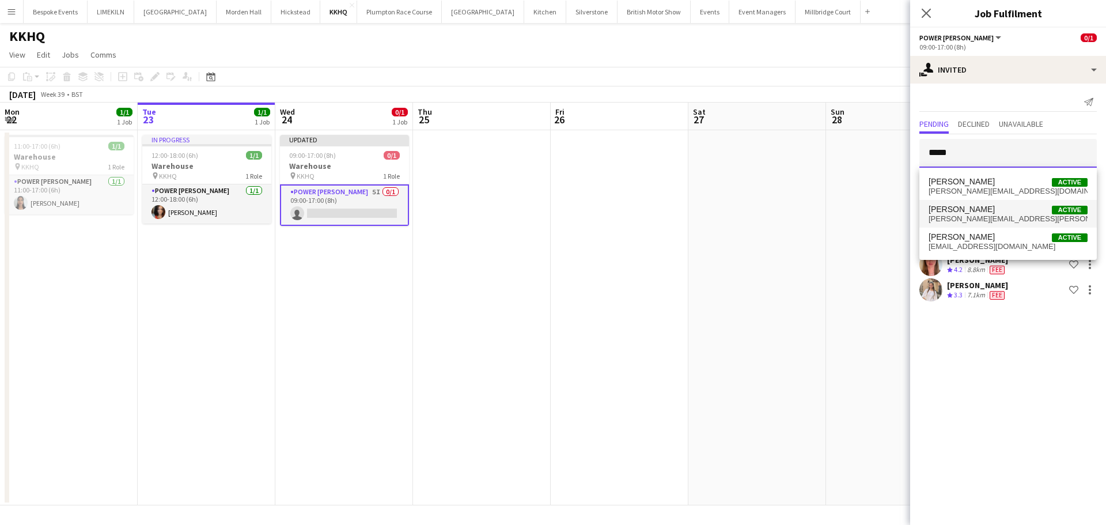
type input "****"
drag, startPoint x: 991, startPoint y: 214, endPoint x: 1027, endPoint y: 211, distance: 36.4
click at [1027, 211] on span "[DEMOGRAPHIC_DATA][PERSON_NAME] Active" at bounding box center [1008, 210] width 159 height 10
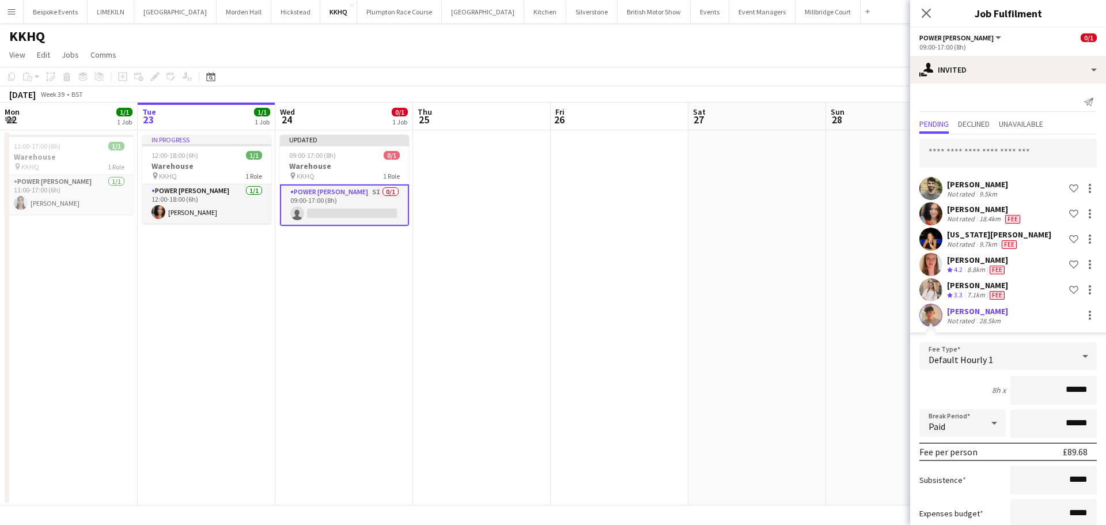
scroll to position [75, 0]
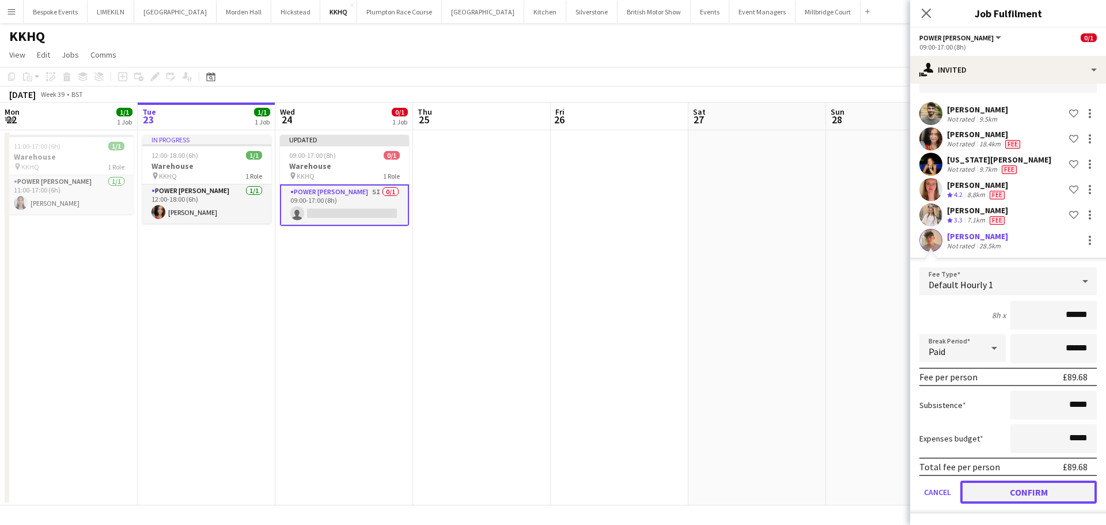
click at [1005, 499] on button "Confirm" at bounding box center [1028, 491] width 137 height 23
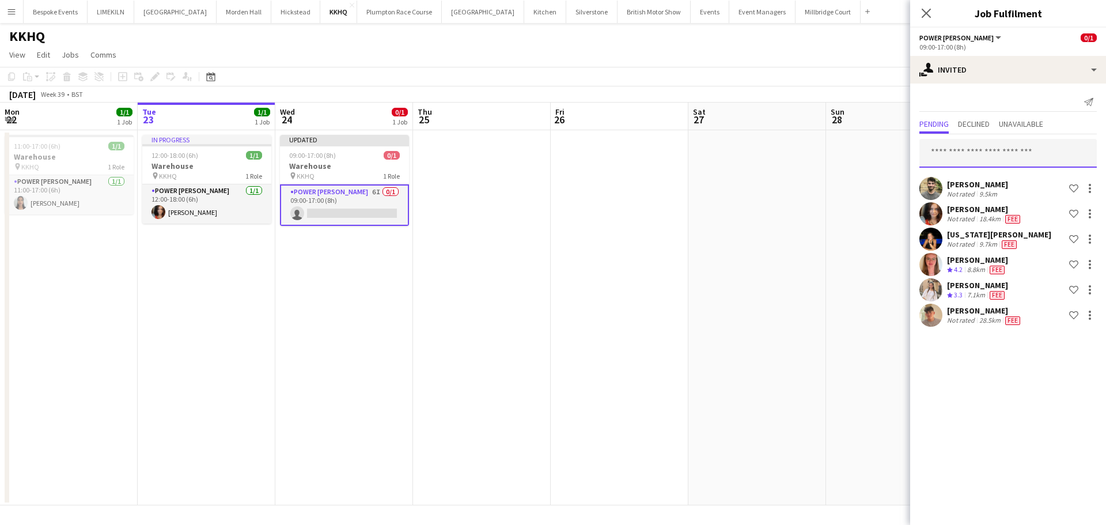
click at [1004, 152] on input "text" at bounding box center [1007, 153] width 177 height 29
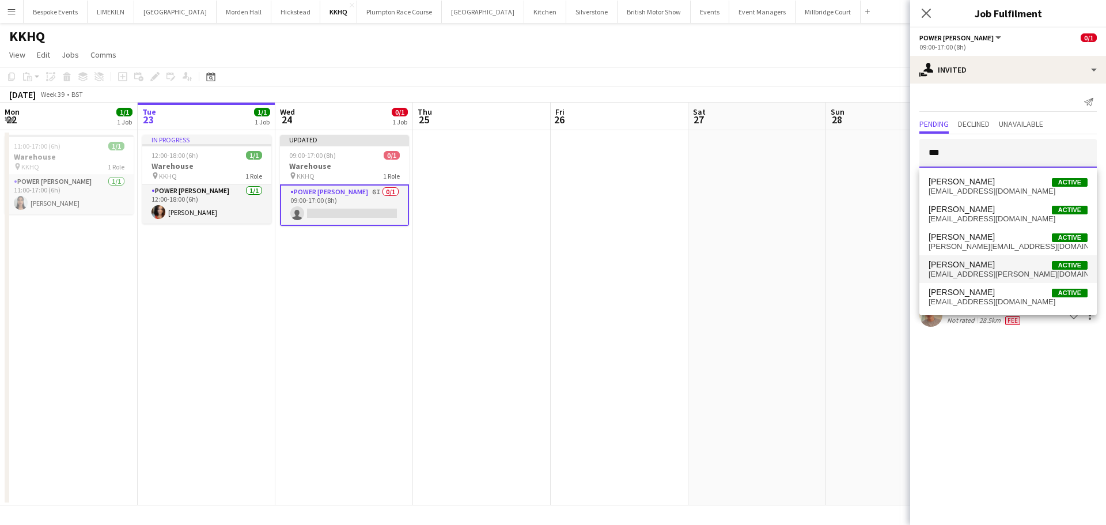
type input "***"
click at [975, 274] on span "[EMAIL_ADDRESS][PERSON_NAME][DOMAIN_NAME]" at bounding box center [1008, 274] width 159 height 9
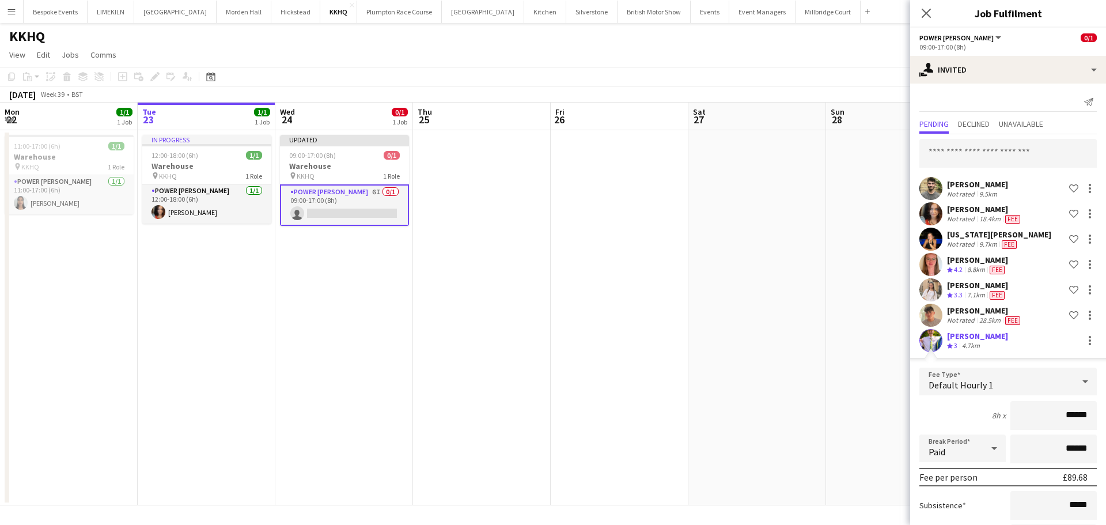
scroll to position [100, 0]
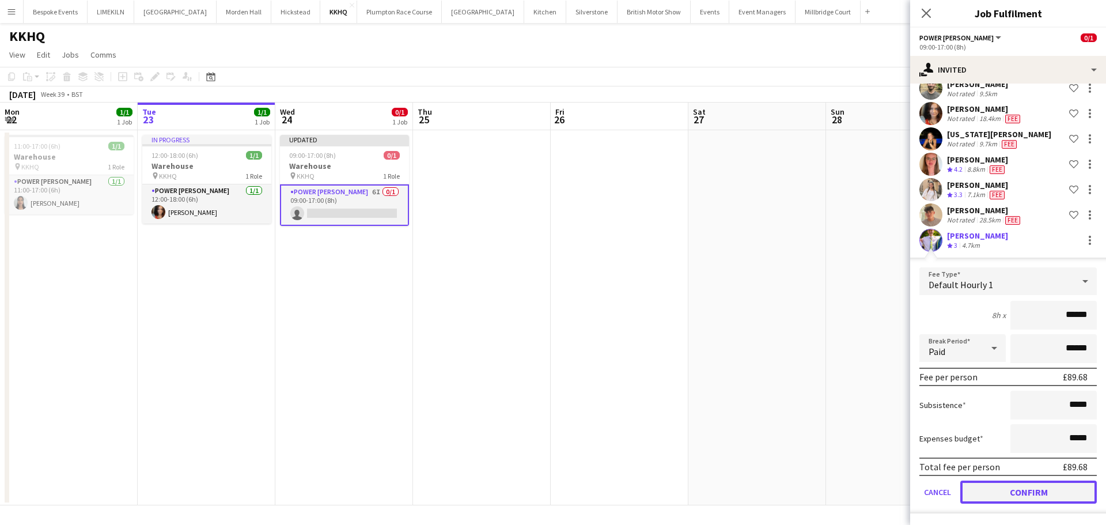
click at [990, 495] on button "Confirm" at bounding box center [1028, 491] width 137 height 23
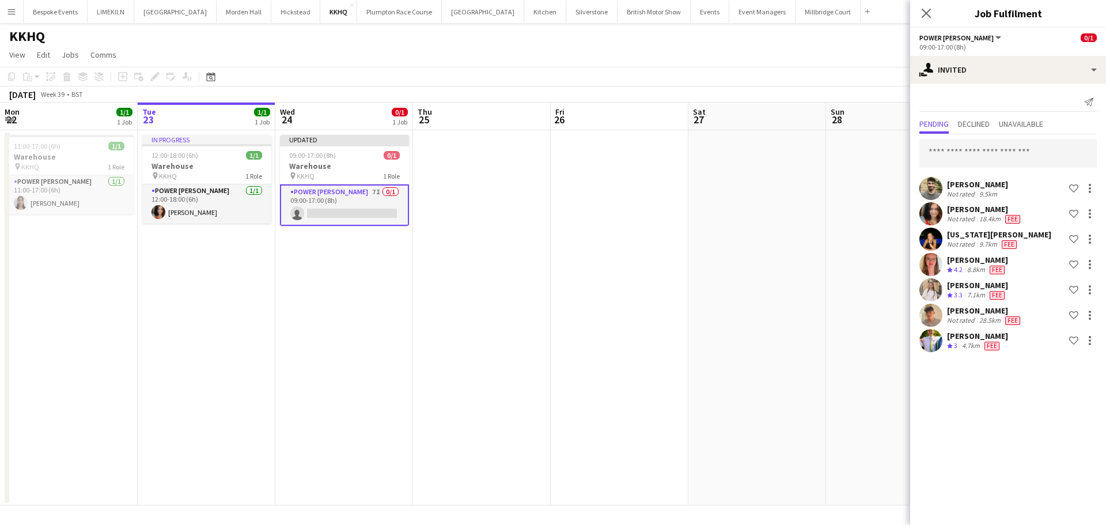
scroll to position [0, 0]
click at [993, 156] on input "text" at bounding box center [1007, 153] width 177 height 29
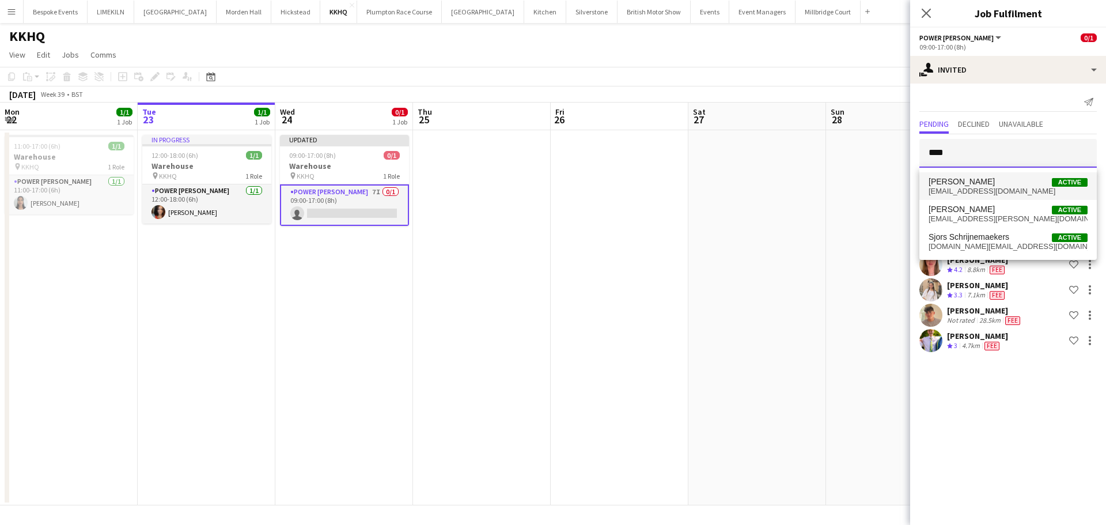
type input "****"
click at [996, 185] on span "[PERSON_NAME] Active" at bounding box center [1008, 182] width 159 height 10
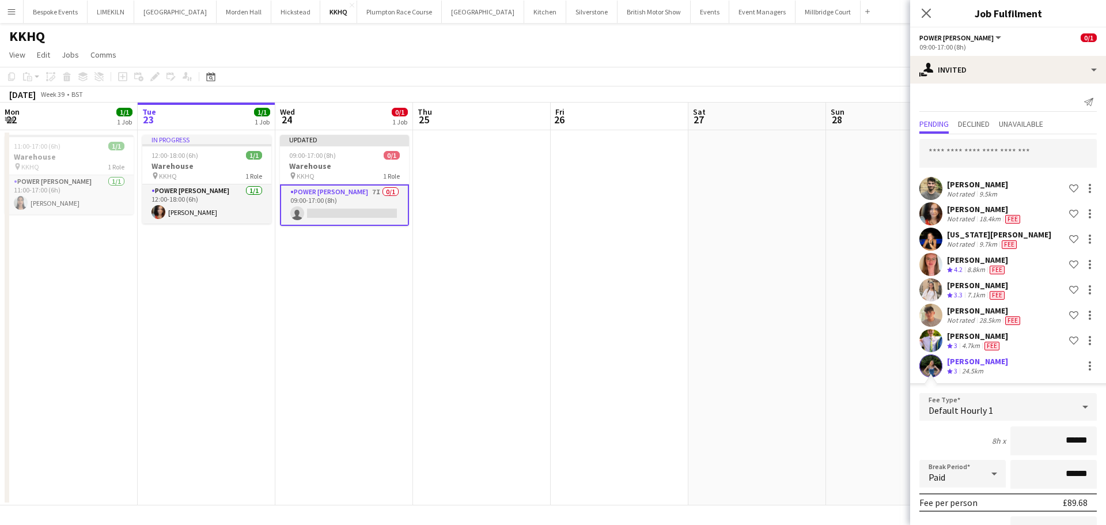
scroll to position [126, 0]
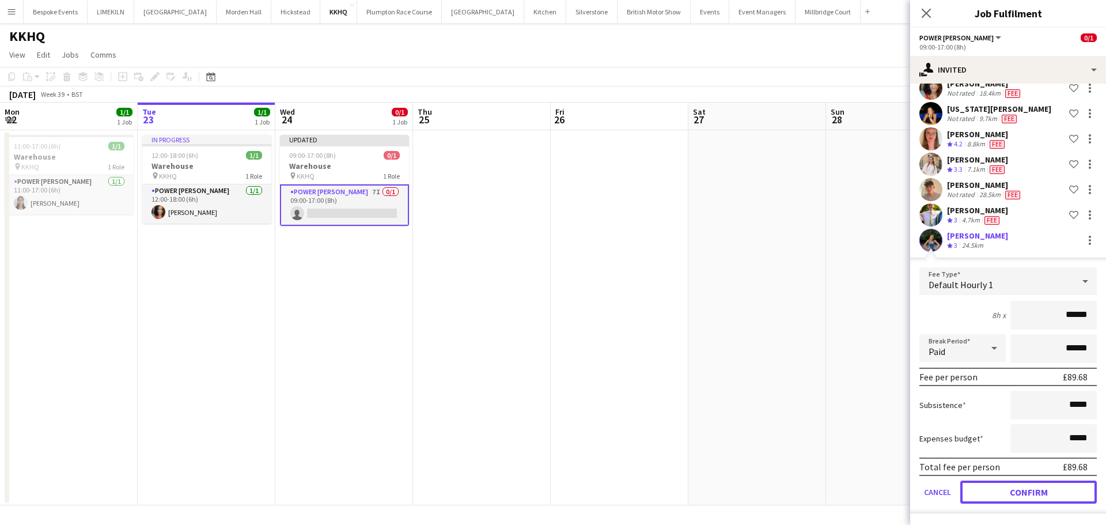
click at [1011, 485] on button "Confirm" at bounding box center [1028, 491] width 137 height 23
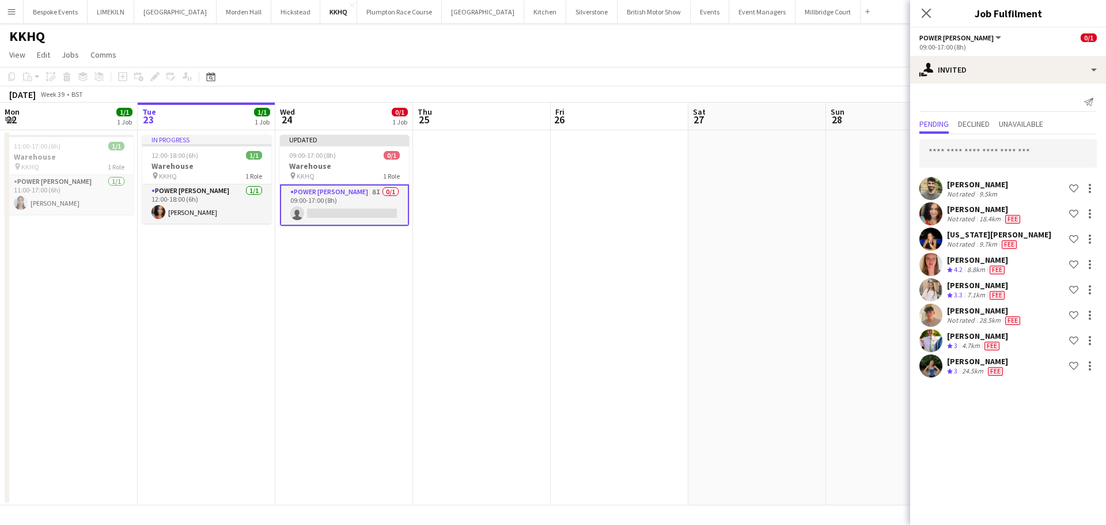
scroll to position [0, 0]
click at [997, 156] on input "text" at bounding box center [1007, 153] width 177 height 29
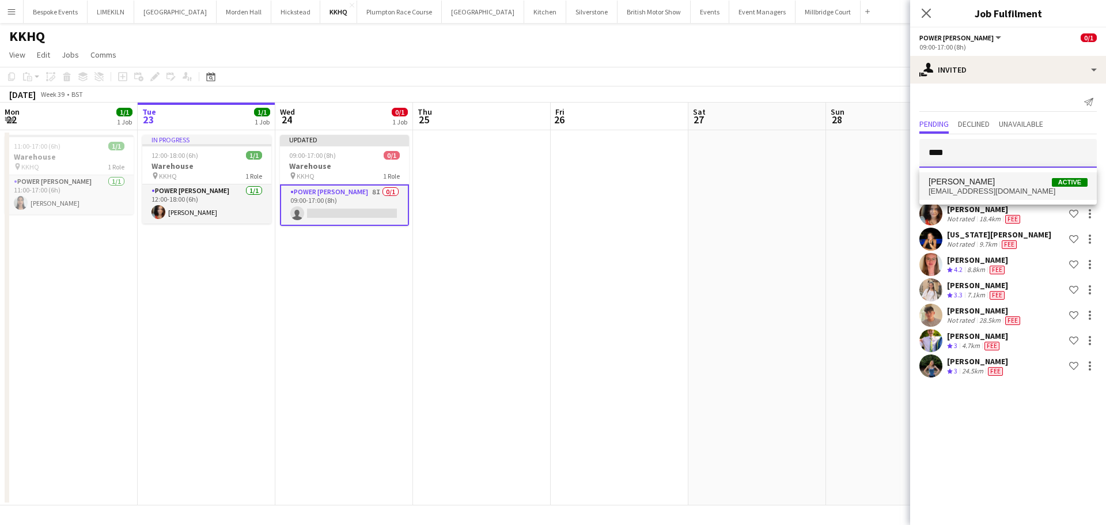
type input "****"
click at [1000, 197] on mat-option "[PERSON_NAME] Active [EMAIL_ADDRESS][DOMAIN_NAME]" at bounding box center [1007, 186] width 177 height 28
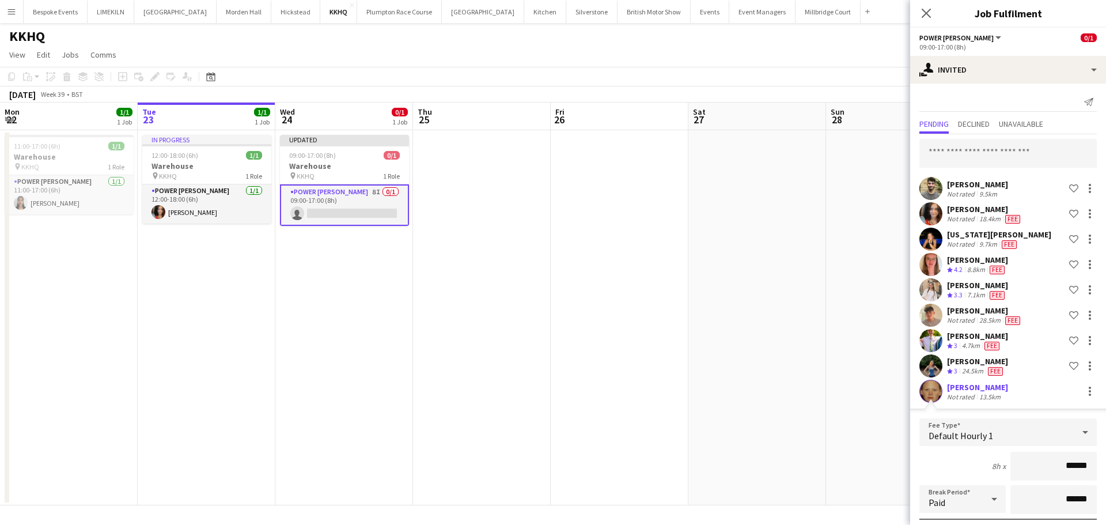
scroll to position [151, 0]
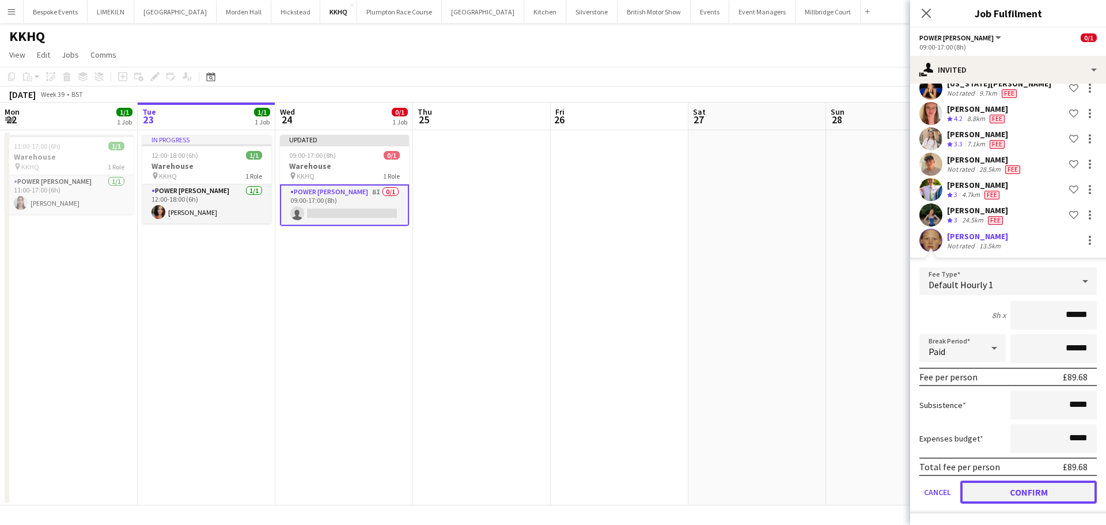
click at [990, 488] on button "Confirm" at bounding box center [1028, 491] width 137 height 23
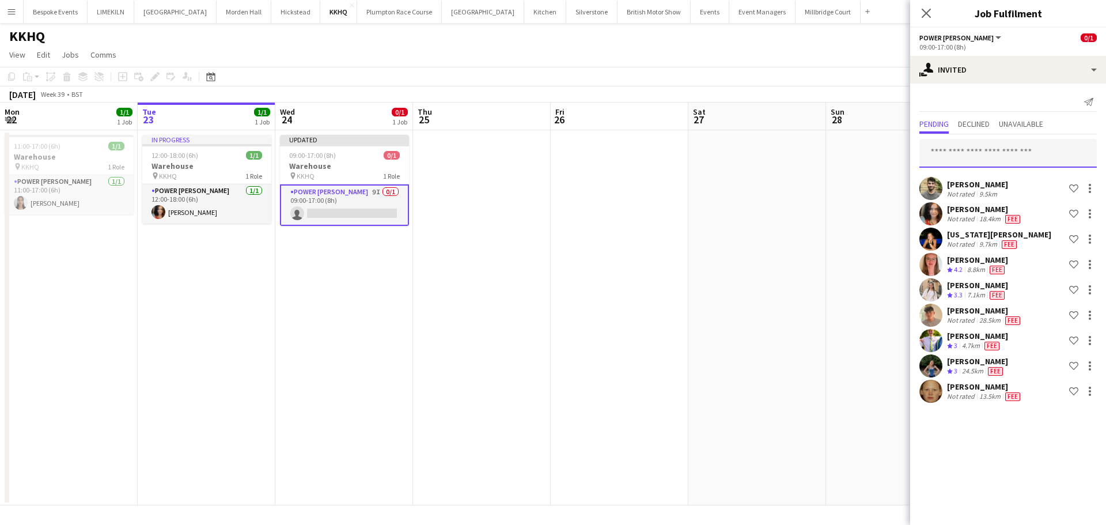
click at [993, 155] on input "text" at bounding box center [1007, 153] width 177 height 29
type input "****"
click at [1023, 168] on div "[PERSON_NAME] Active [EMAIL_ADDRESS][DOMAIN_NAME]" at bounding box center [1007, 186] width 177 height 37
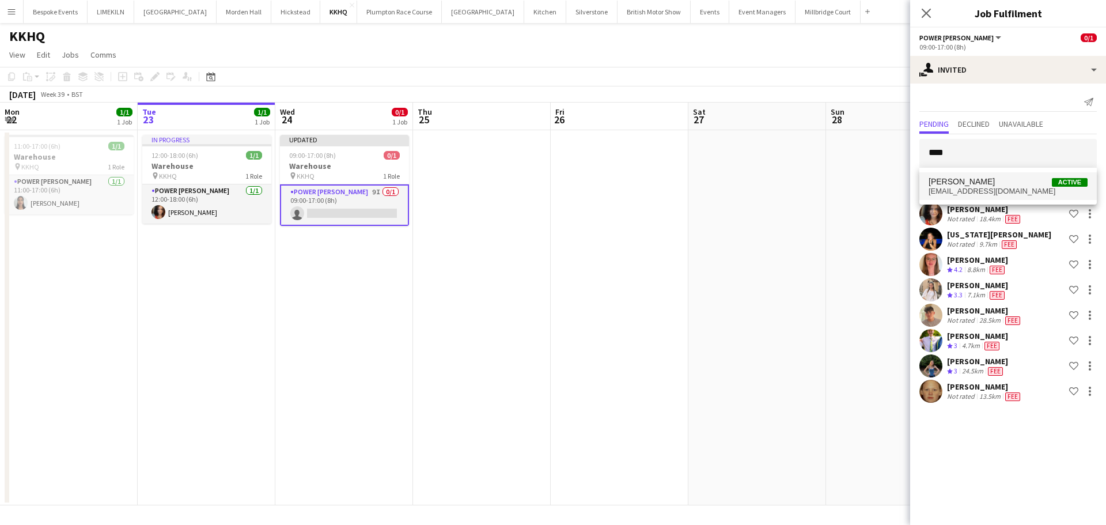
click at [1019, 180] on span "[PERSON_NAME] Active" at bounding box center [1008, 182] width 159 height 10
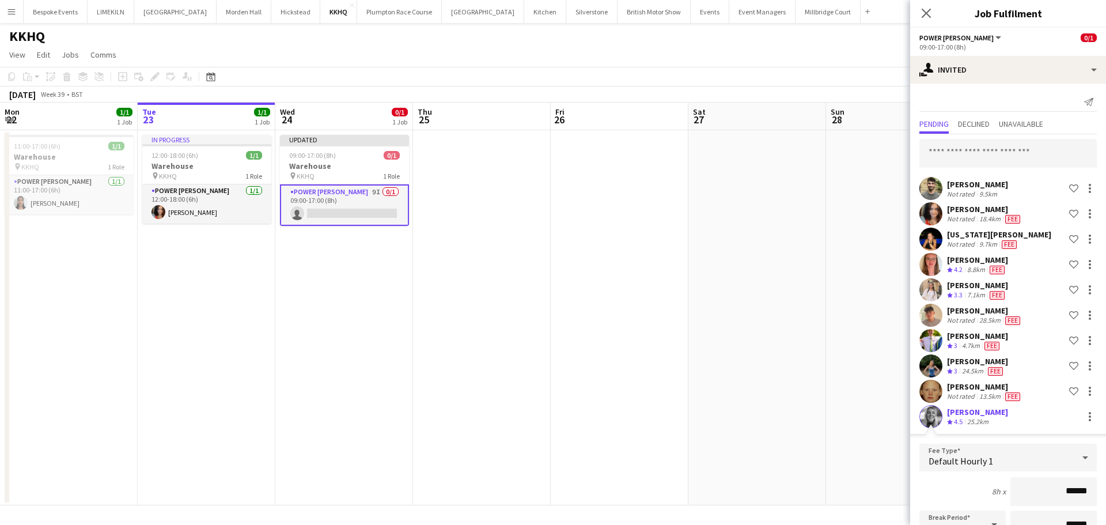
scroll to position [176, 0]
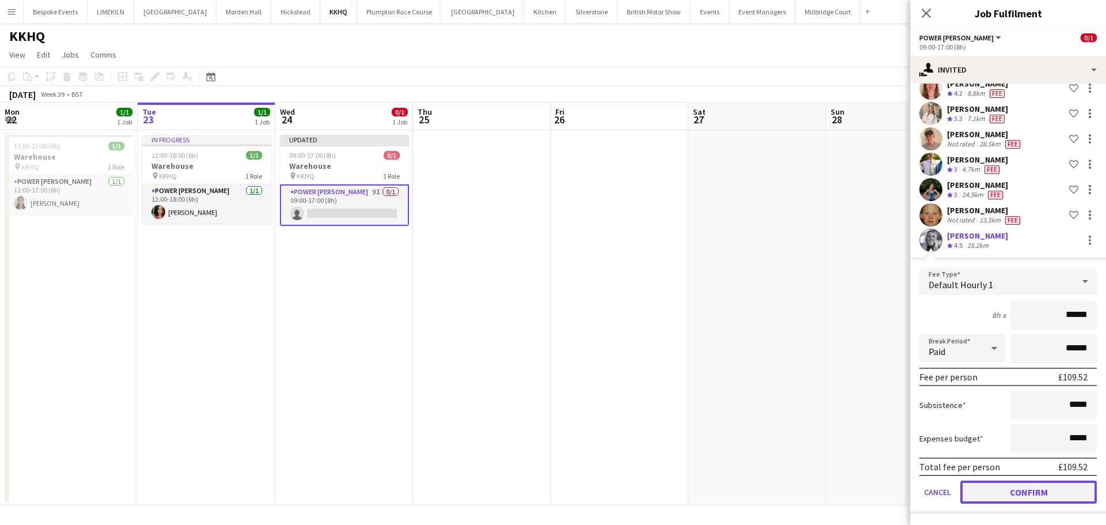
click at [1008, 486] on button "Confirm" at bounding box center [1028, 491] width 137 height 23
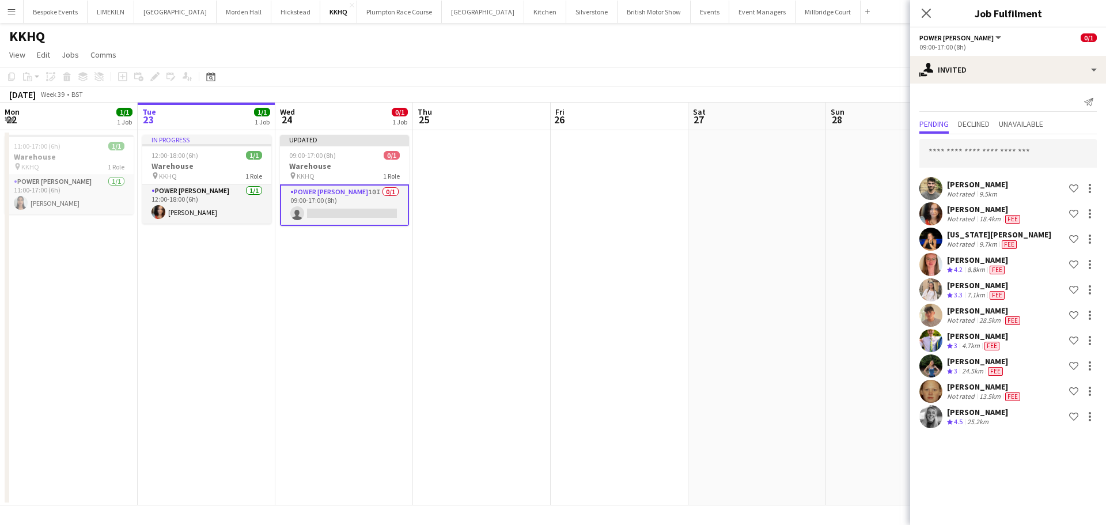
scroll to position [0, 0]
click at [995, 160] on input "text" at bounding box center [1007, 153] width 177 height 29
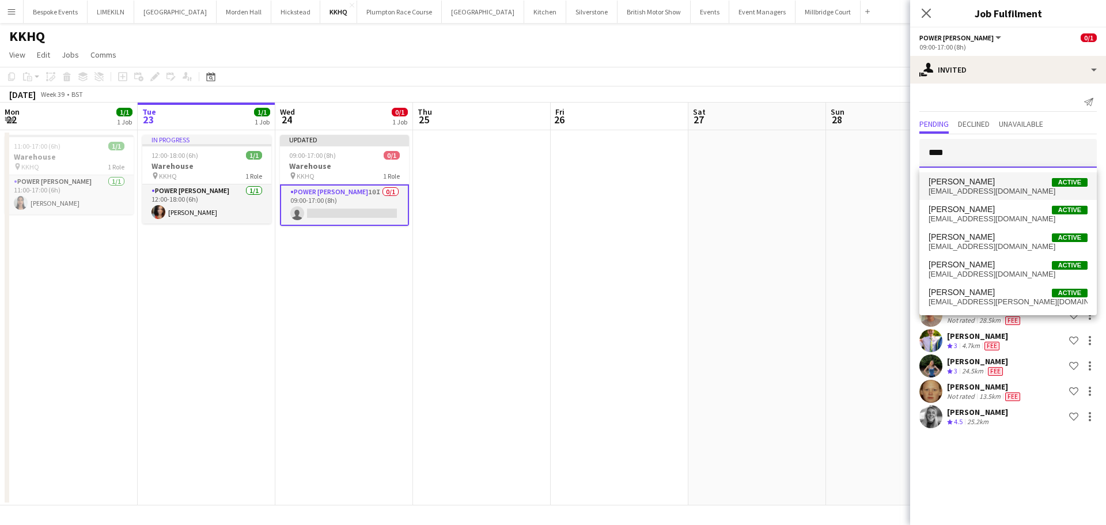
type input "****"
click at [963, 199] on mat-option "[PERSON_NAME] Active [EMAIL_ADDRESS][DOMAIN_NAME]" at bounding box center [1007, 186] width 177 height 28
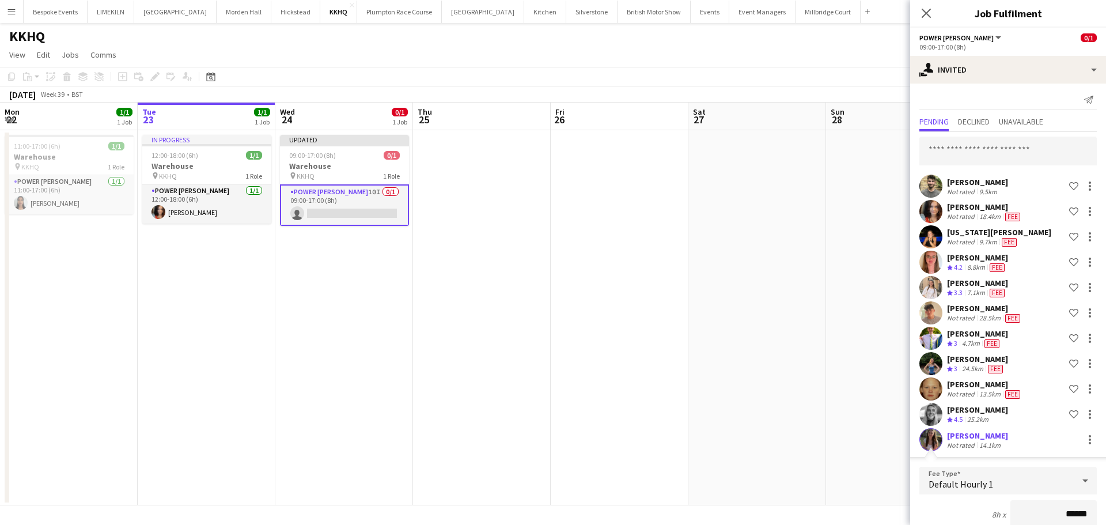
scroll to position [202, 0]
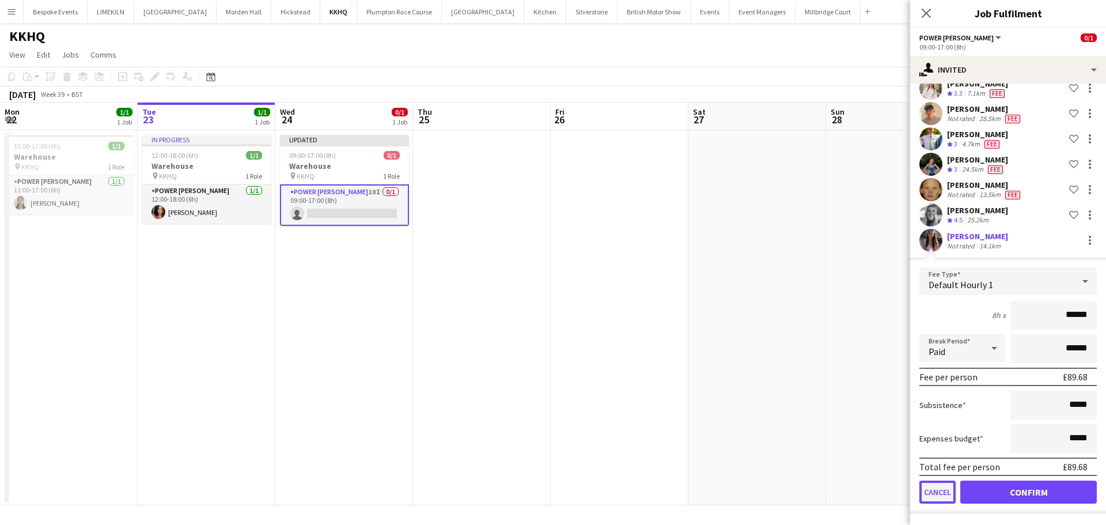
click at [942, 494] on button "Cancel" at bounding box center [937, 491] width 36 height 23
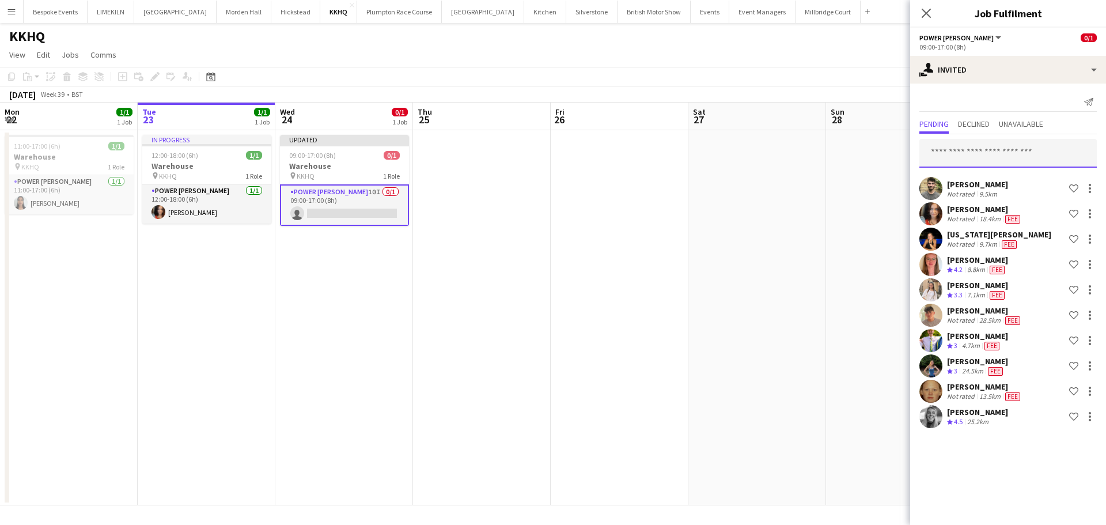
click at [1013, 154] on input "text" at bounding box center [1007, 153] width 177 height 29
type input "*******"
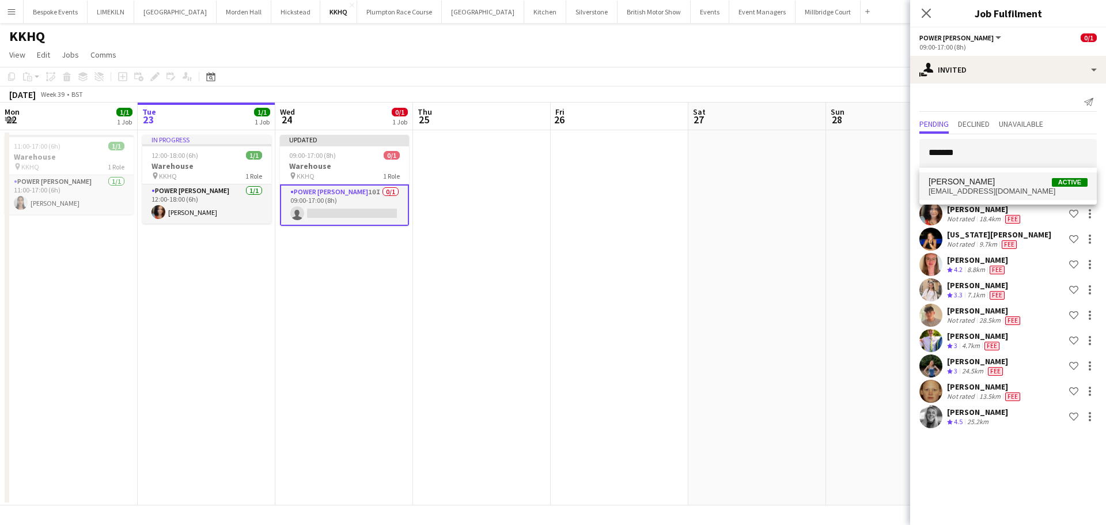
click at [1001, 189] on span "[EMAIL_ADDRESS][DOMAIN_NAME]" at bounding box center [1008, 191] width 159 height 9
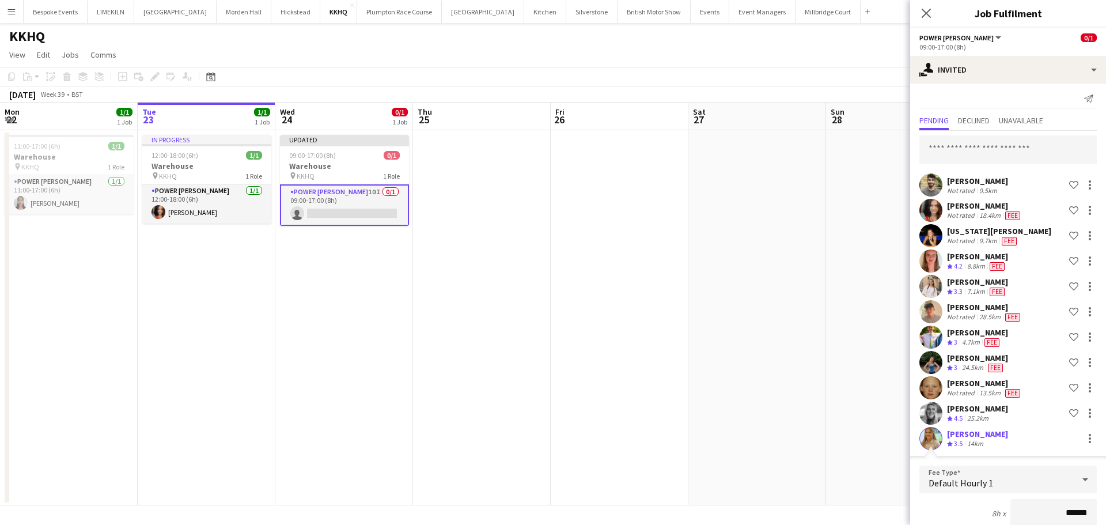
scroll to position [202, 0]
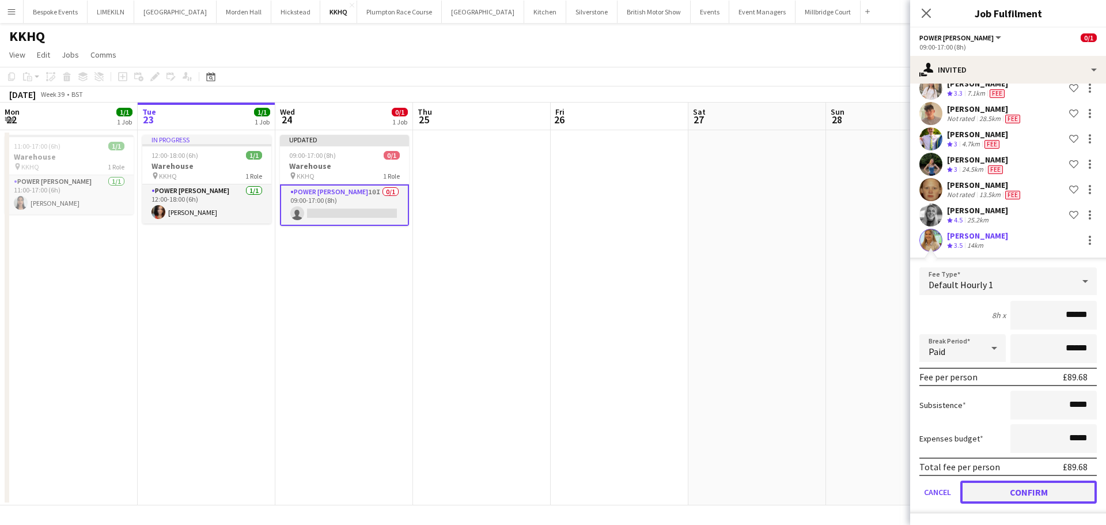
click at [993, 497] on button "Confirm" at bounding box center [1028, 491] width 137 height 23
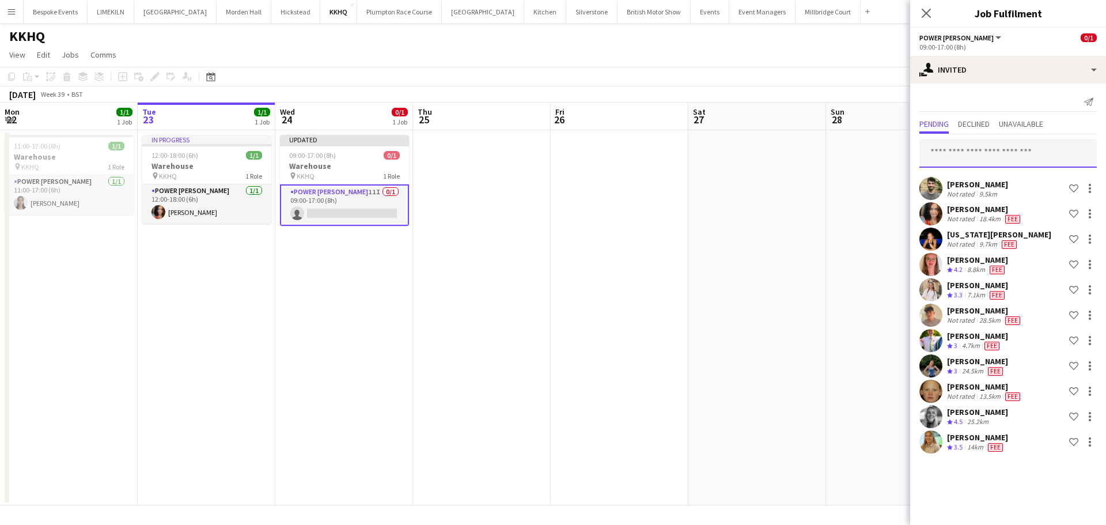
click at [1019, 164] on input "text" at bounding box center [1007, 153] width 177 height 29
click at [996, 142] on input "text" at bounding box center [1007, 153] width 177 height 29
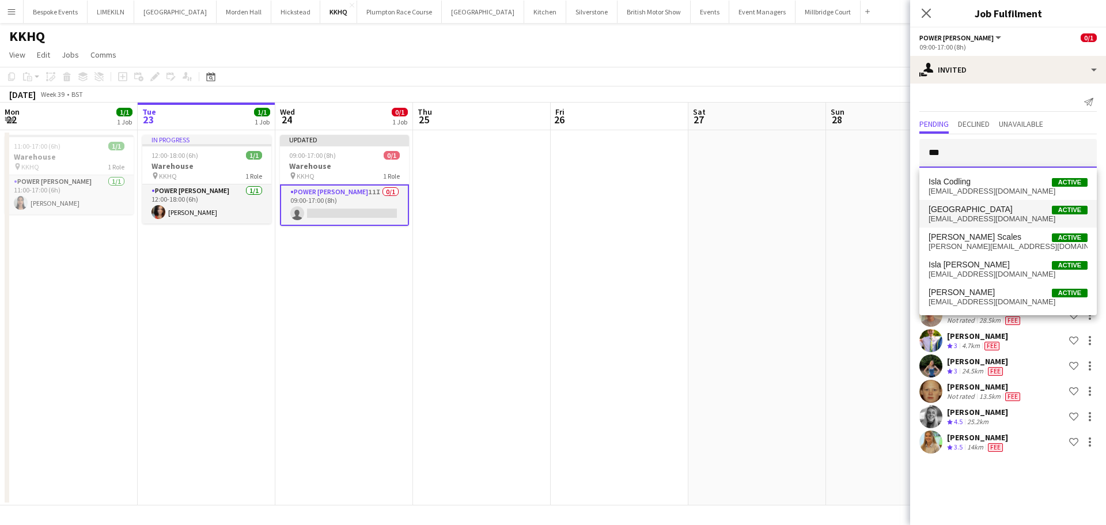
type input "***"
click at [990, 206] on span "[GEOGRAPHIC_DATA] Active" at bounding box center [1008, 210] width 159 height 10
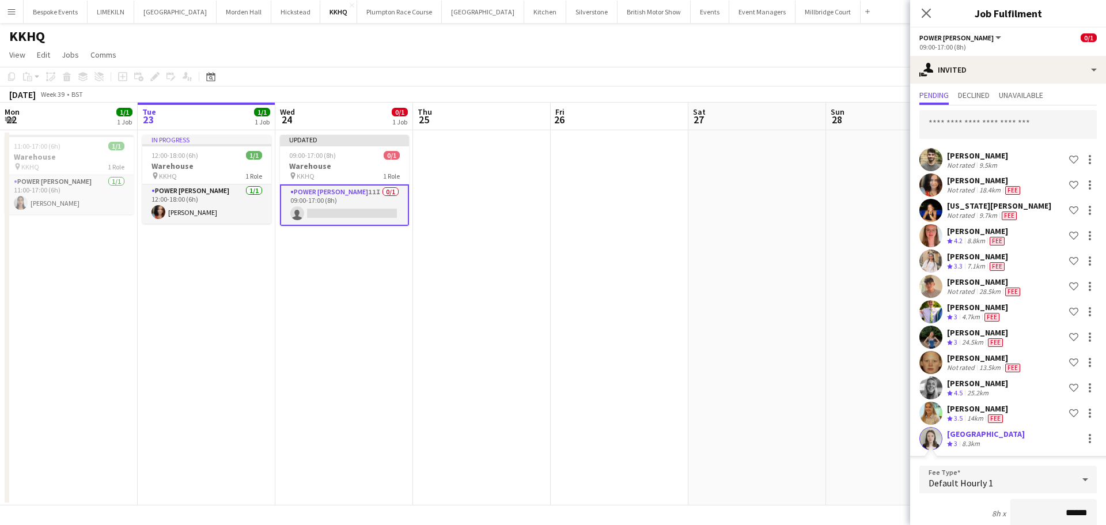
scroll to position [227, 0]
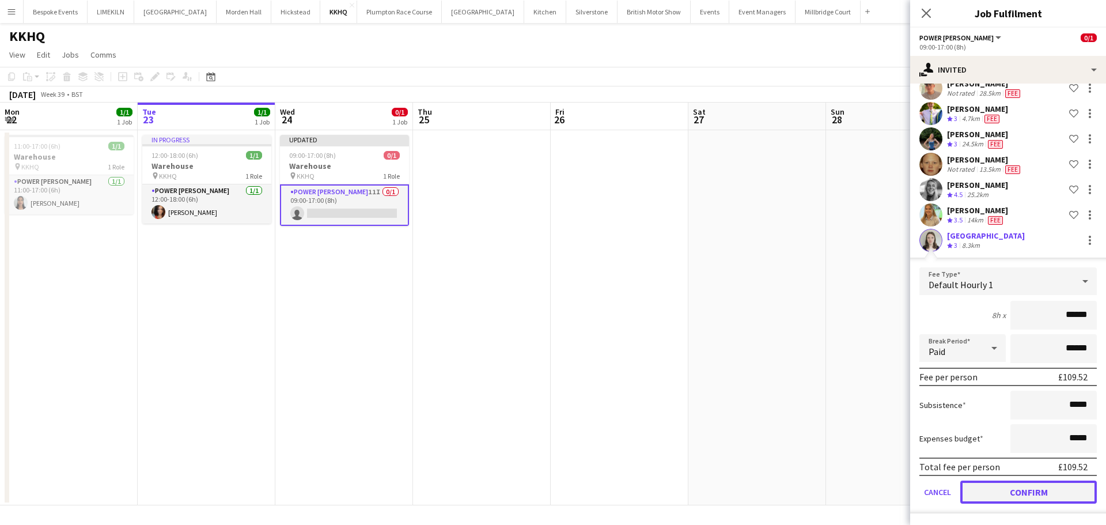
click at [1010, 500] on button "Confirm" at bounding box center [1028, 491] width 137 height 23
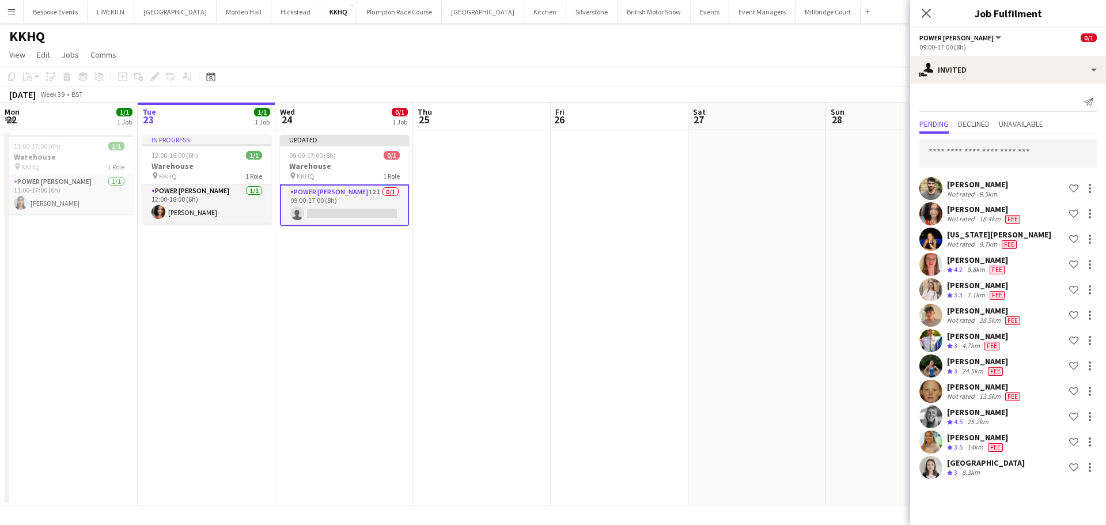
scroll to position [0, 0]
click at [986, 158] on input "text" at bounding box center [1007, 153] width 177 height 29
click at [946, 197] on div "[PERSON_NAME] Not rated 9.5km Shortlist crew" at bounding box center [1008, 188] width 196 height 23
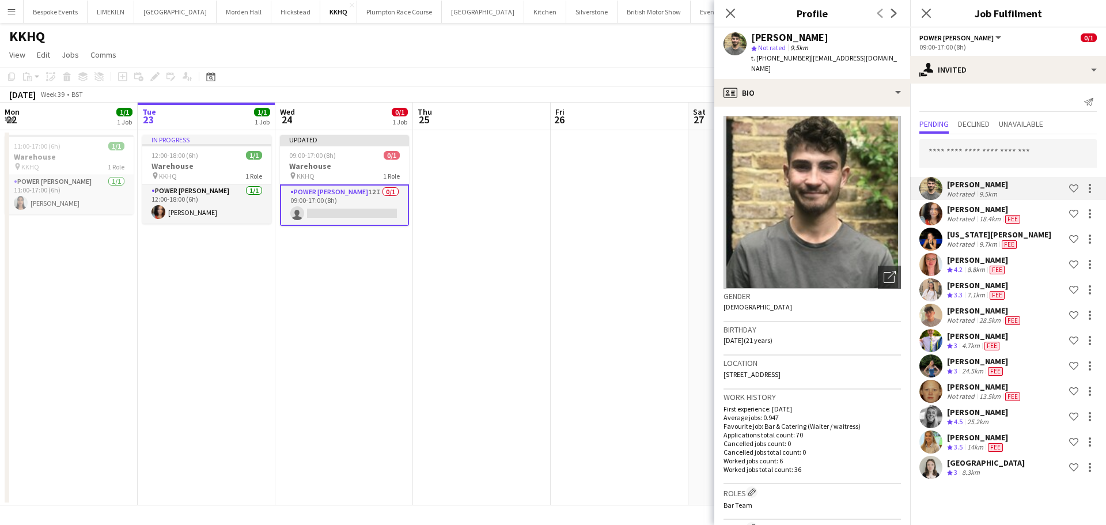
click at [793, 179] on app-crew-profile "Close pop-in Profile Previous Next [PERSON_NAME] star Not rated 9.5km t. [PHONE…" at bounding box center [812, 262] width 196 height 525
click at [626, 198] on app-date-cell at bounding box center [620, 317] width 138 height 375
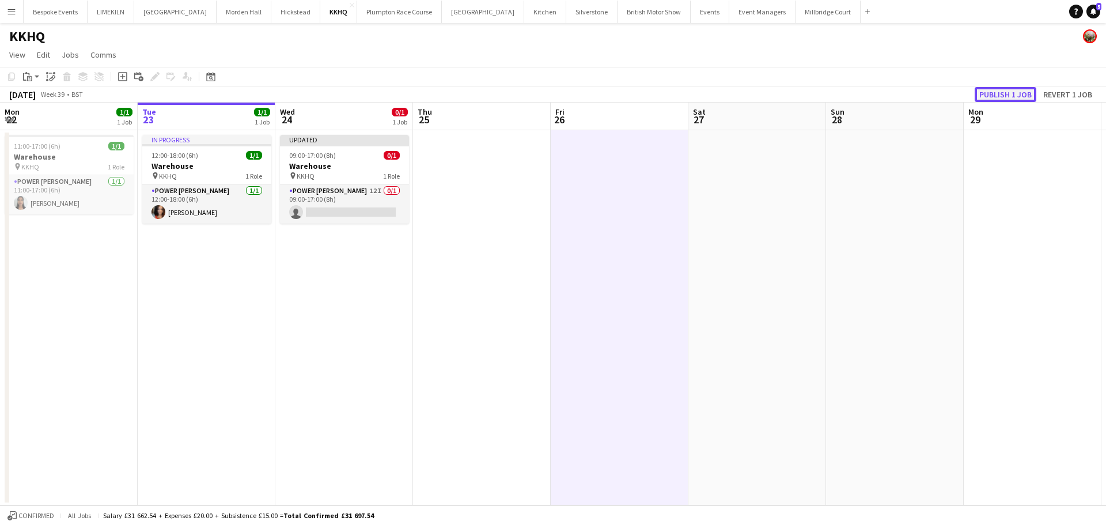
click at [1005, 92] on button "Publish 1 job" at bounding box center [1006, 94] width 62 height 15
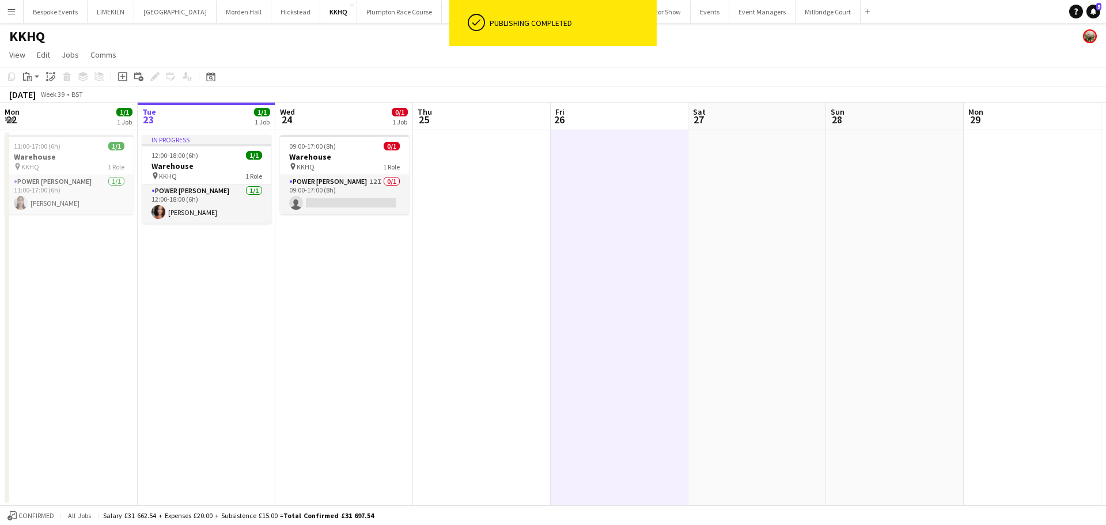
click at [369, 214] on app-date-cell "09:00-17:00 (8h) 0/1 Warehouse pin KKHQ 1 Role Power [PERSON_NAME] 12I 0/1 09:0…" at bounding box center [344, 317] width 138 height 375
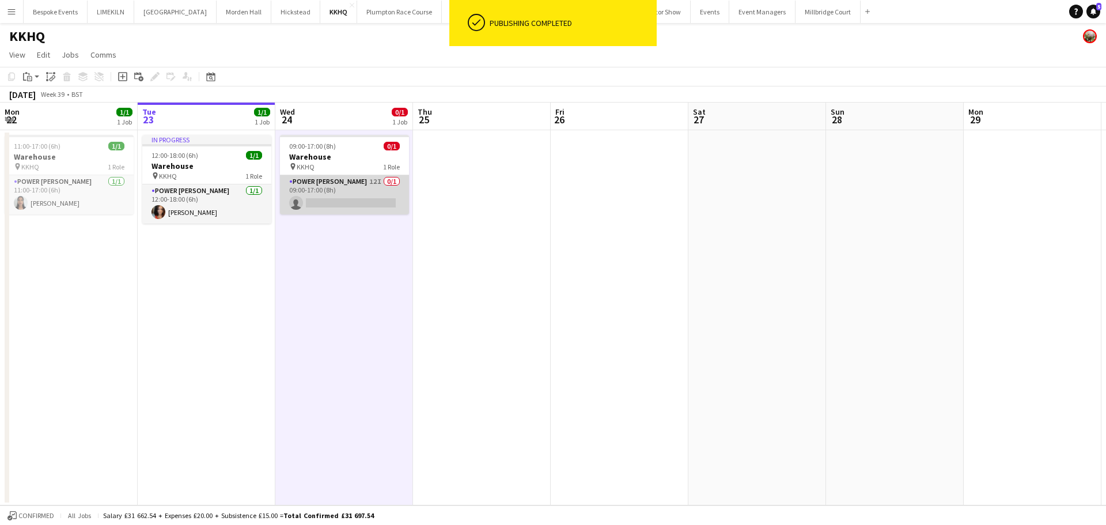
click at [358, 202] on app-card-role "Power [PERSON_NAME] 12I 0/1 09:00-17:00 (8h) single-neutral-actions" at bounding box center [344, 194] width 129 height 39
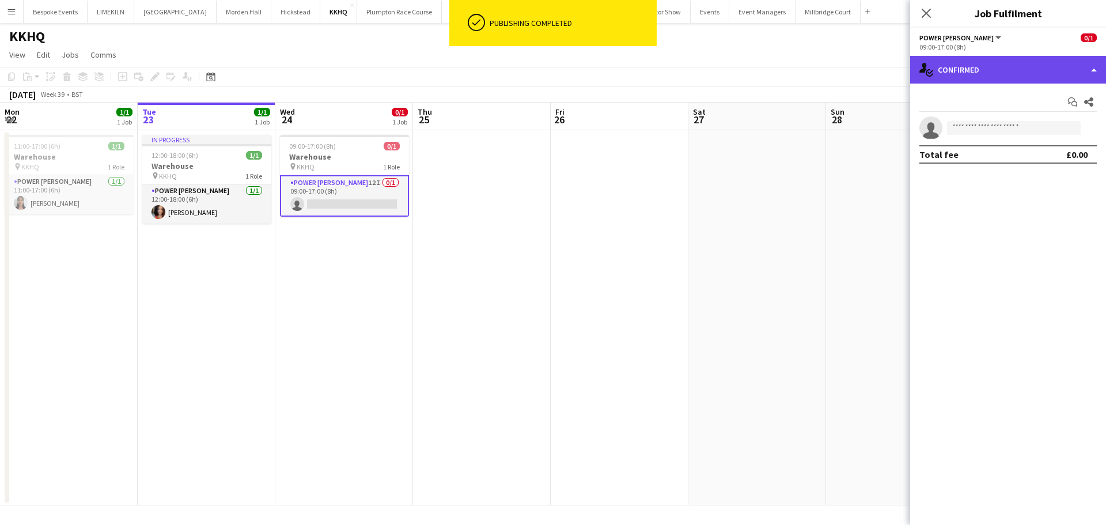
click at [978, 70] on div "single-neutral-actions-check-2 Confirmed" at bounding box center [1008, 70] width 196 height 28
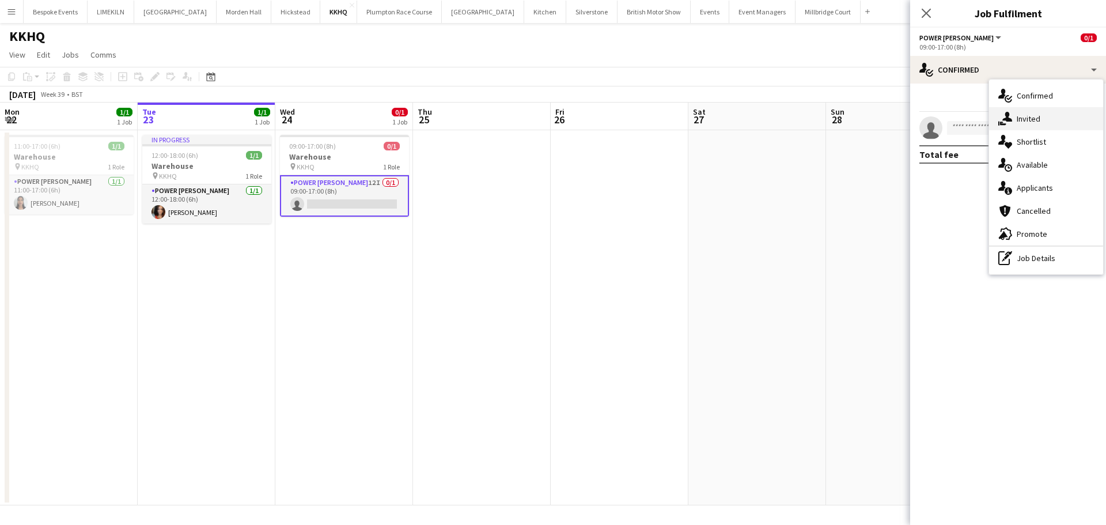
click at [1029, 116] on span "Invited" at bounding box center [1029, 118] width 24 height 10
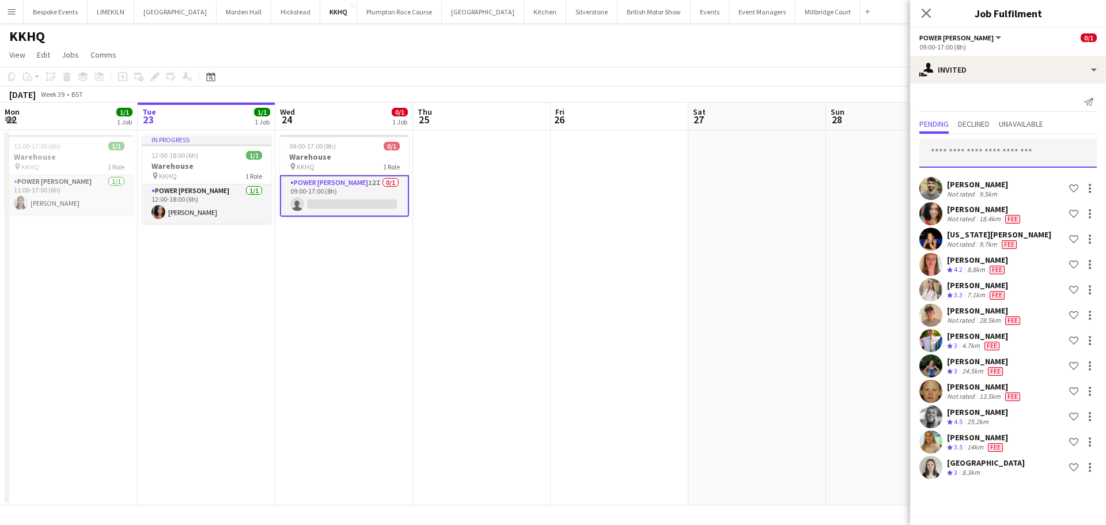
click at [1005, 145] on input "text" at bounding box center [1007, 153] width 177 height 29
click at [724, 383] on app-date-cell at bounding box center [757, 317] width 138 height 375
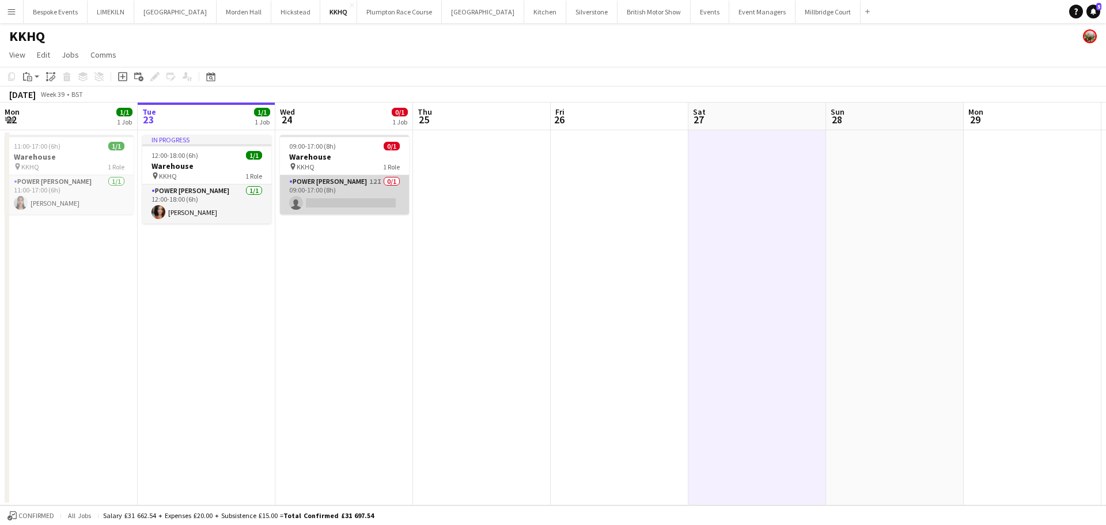
click at [341, 192] on app-card-role "Power [PERSON_NAME] 12I 0/1 09:00-17:00 (8h) single-neutral-actions" at bounding box center [344, 194] width 129 height 39
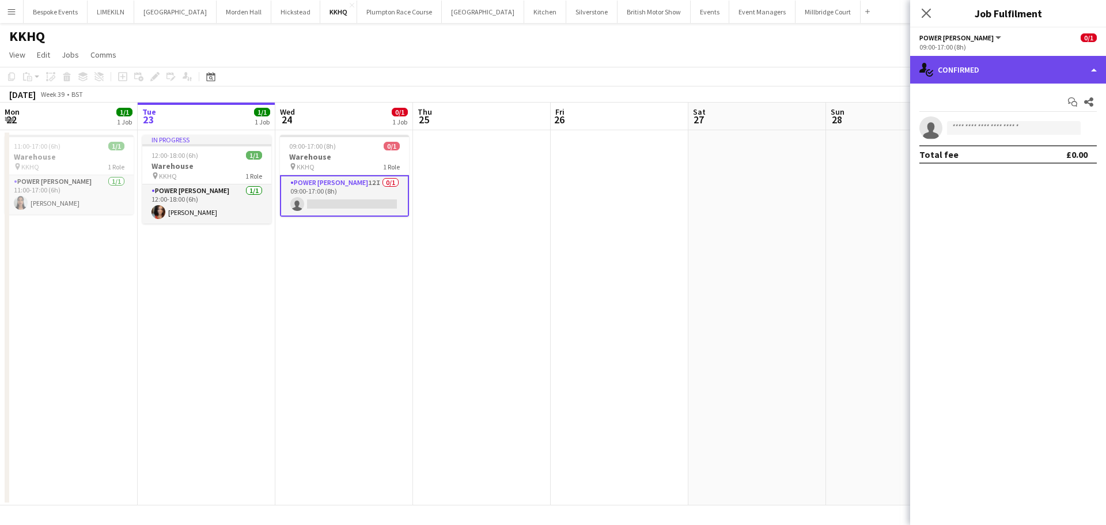
click at [975, 82] on div "single-neutral-actions-check-2 Confirmed" at bounding box center [1008, 70] width 196 height 28
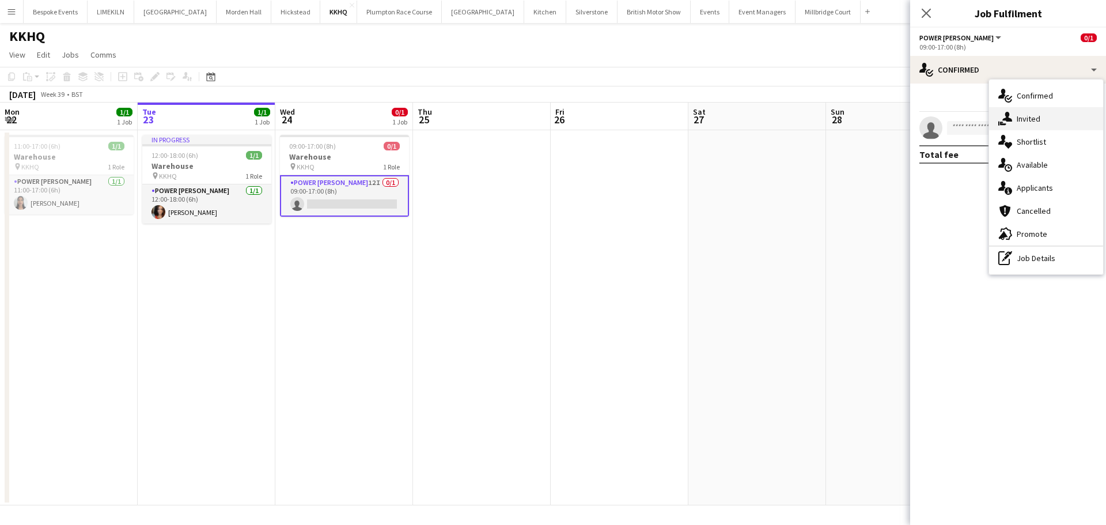
click at [1031, 113] on span "Invited" at bounding box center [1029, 118] width 24 height 10
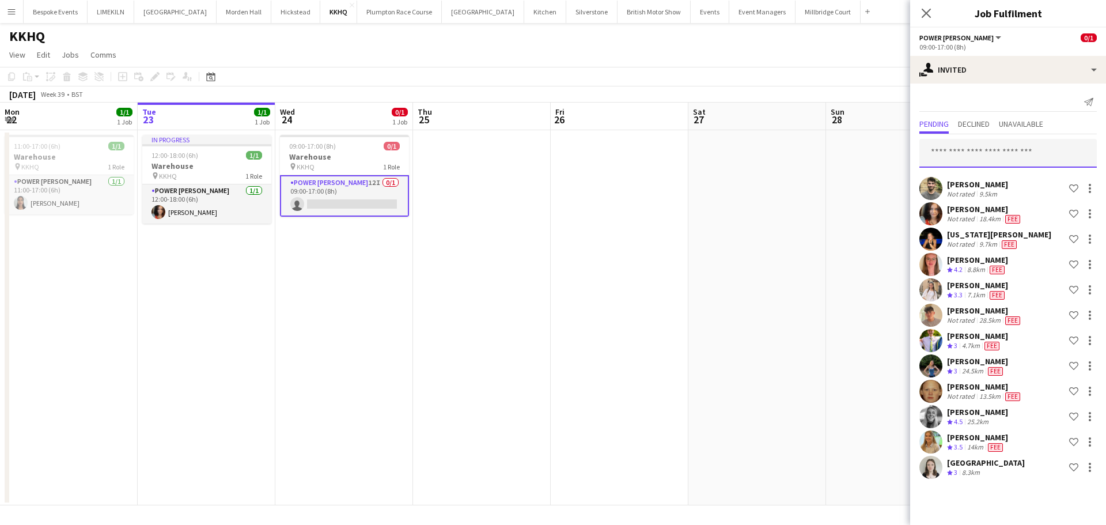
click at [1011, 146] on input "text" at bounding box center [1007, 153] width 177 height 29
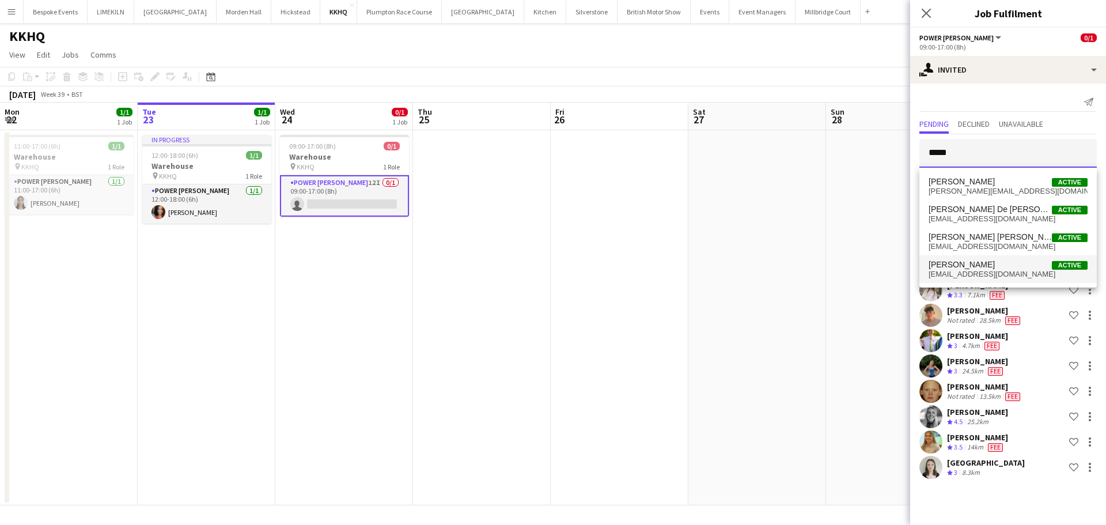
type input "*****"
click at [992, 267] on span "[PERSON_NAME] Active" at bounding box center [1008, 265] width 159 height 10
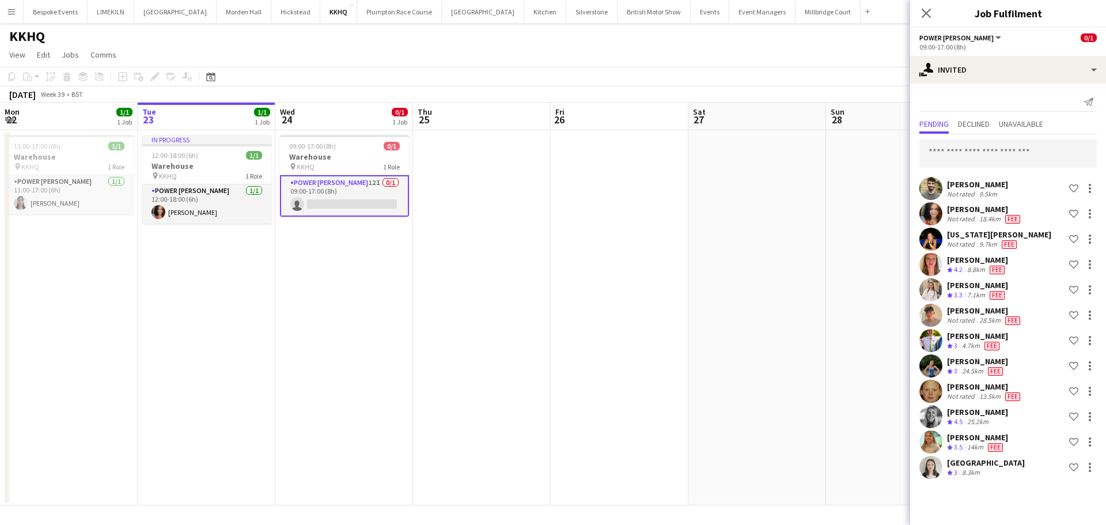
scroll to position [252, 0]
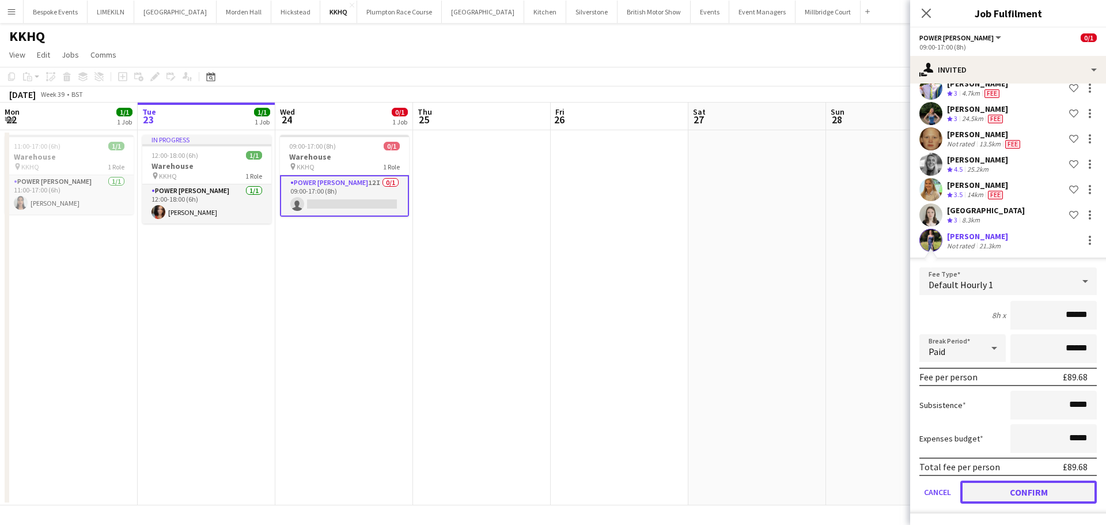
click at [996, 499] on button "Confirm" at bounding box center [1028, 491] width 137 height 23
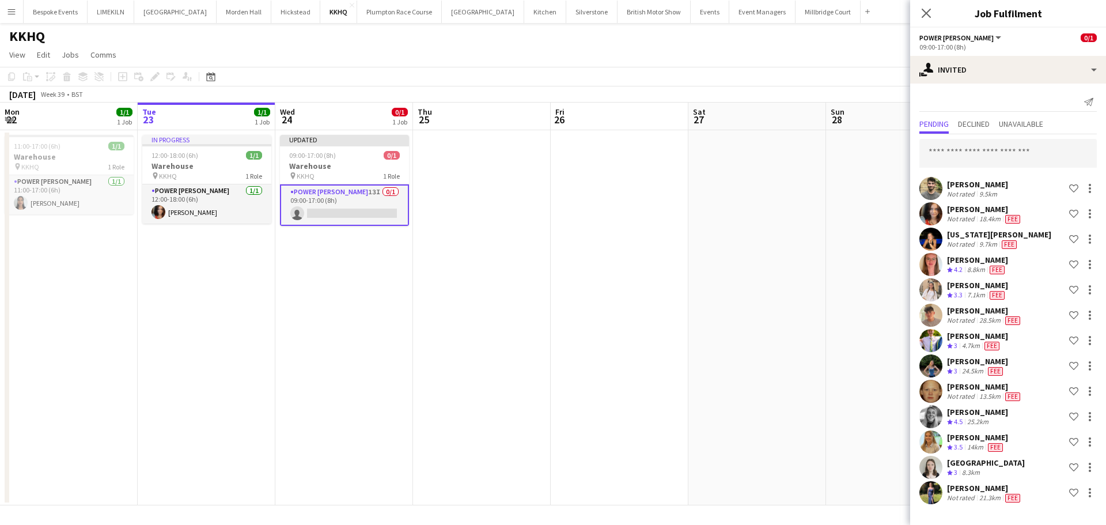
click at [514, 388] on app-date-cell at bounding box center [482, 317] width 138 height 375
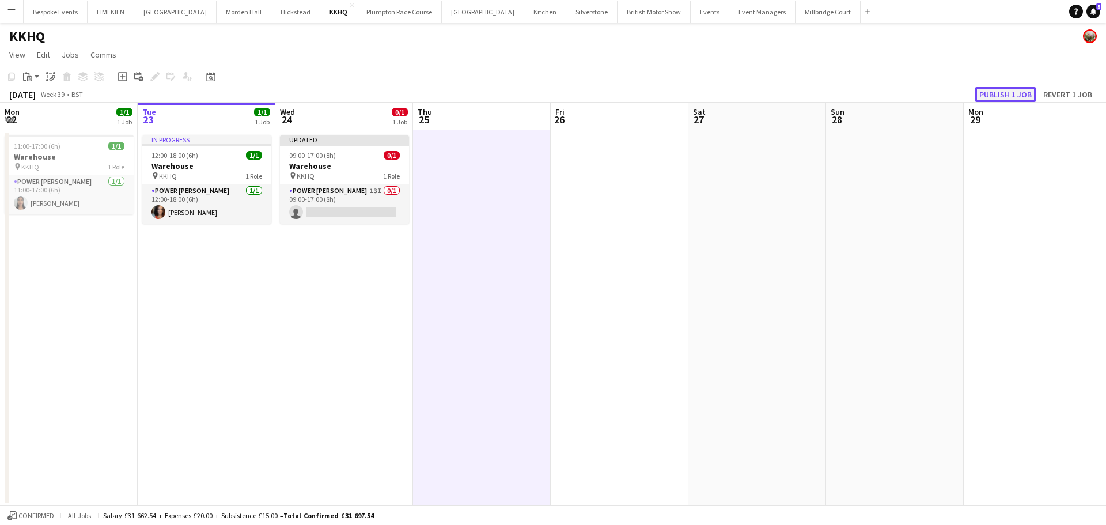
click at [982, 96] on button "Publish 1 job" at bounding box center [1006, 94] width 62 height 15
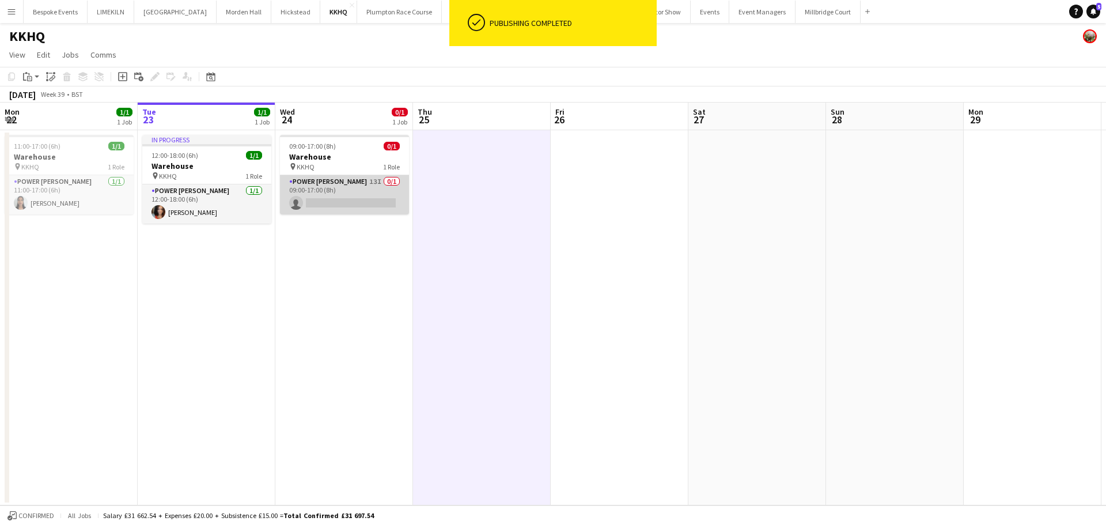
click at [320, 186] on app-card-role "Power [PERSON_NAME] 13I 0/1 09:00-17:00 (8h) single-neutral-actions" at bounding box center [344, 194] width 129 height 39
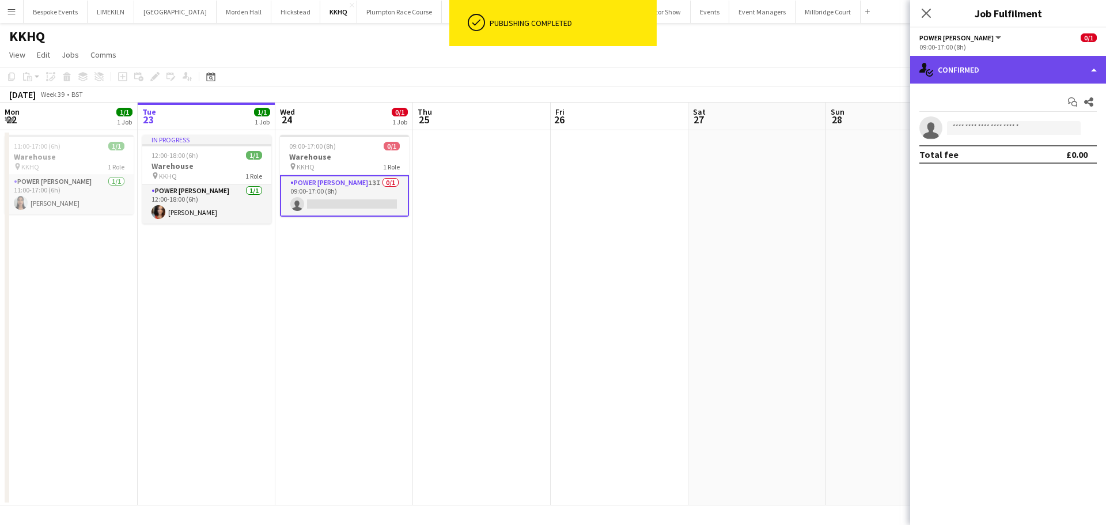
click at [1018, 64] on div "single-neutral-actions-check-2 Confirmed" at bounding box center [1008, 70] width 196 height 28
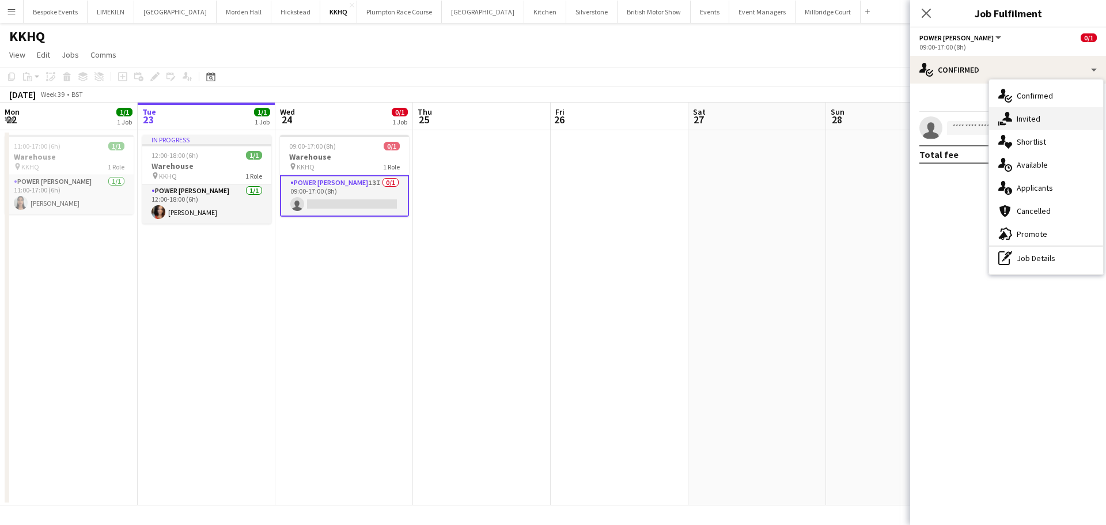
click at [1034, 108] on div "single-neutral-actions-share-1 Invited" at bounding box center [1046, 118] width 114 height 23
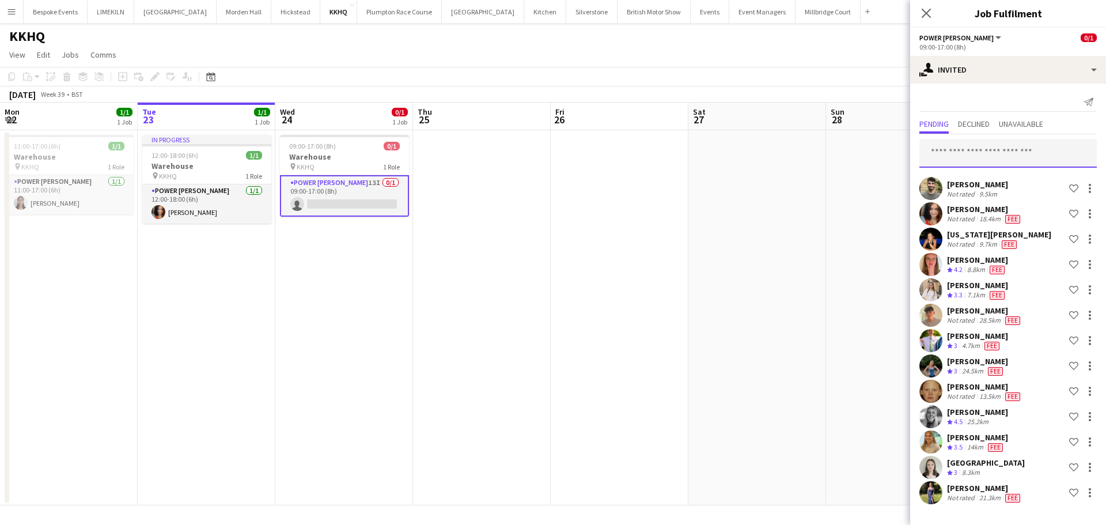
click at [1010, 158] on input "text" at bounding box center [1007, 153] width 177 height 29
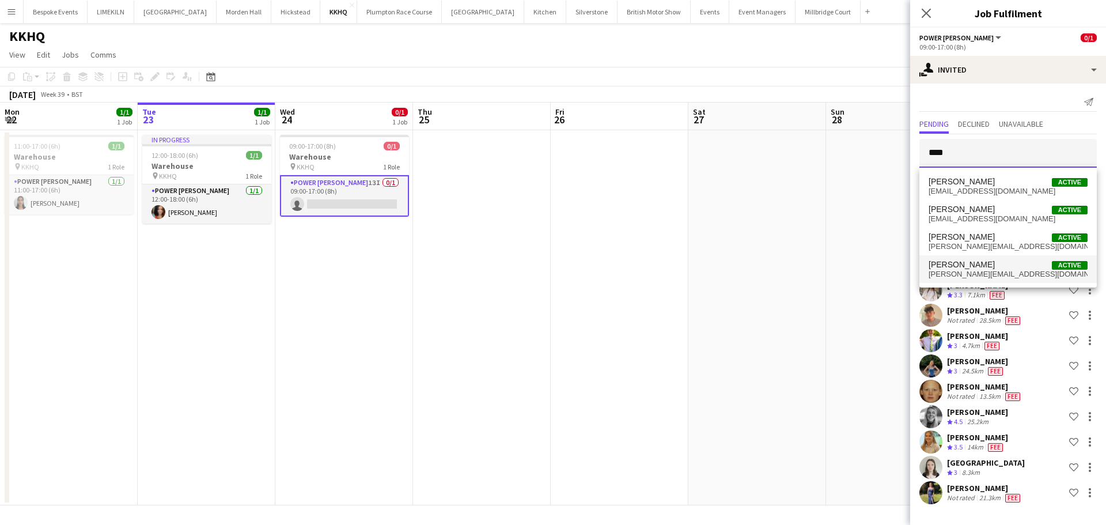
type input "****"
click at [985, 268] on span "[PERSON_NAME] Active" at bounding box center [1008, 265] width 159 height 10
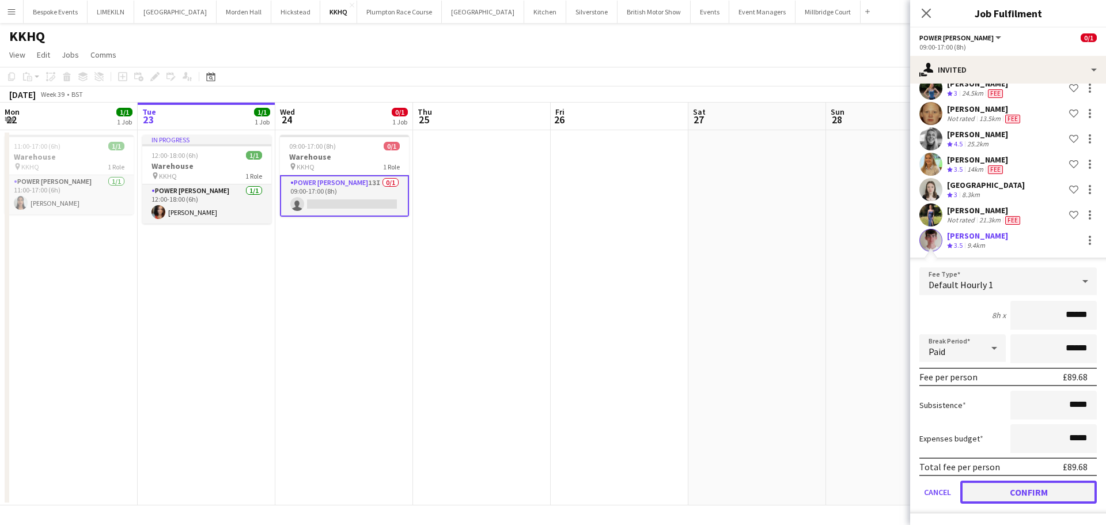
click at [1012, 490] on button "Confirm" at bounding box center [1028, 491] width 137 height 23
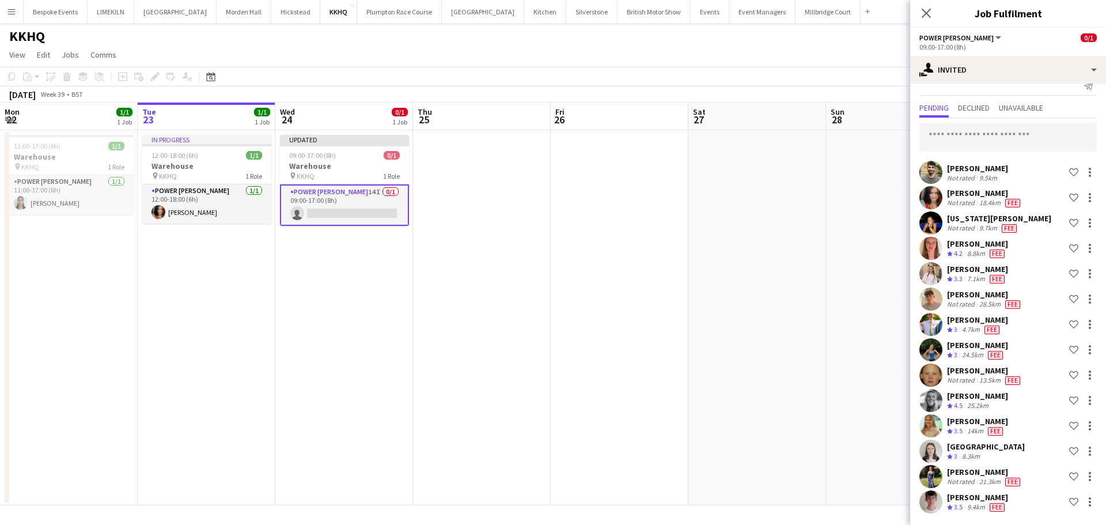
scroll to position [16, 0]
click at [922, 147] on input "text" at bounding box center [1007, 137] width 177 height 29
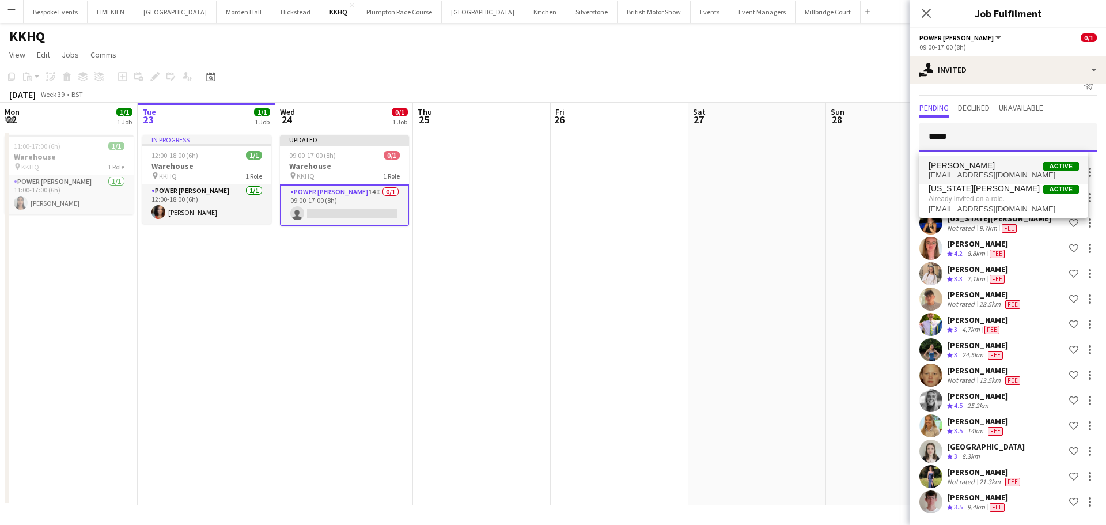
type input "*****"
click at [965, 175] on span "[EMAIL_ADDRESS][DOMAIN_NAME]" at bounding box center [1004, 175] width 150 height 9
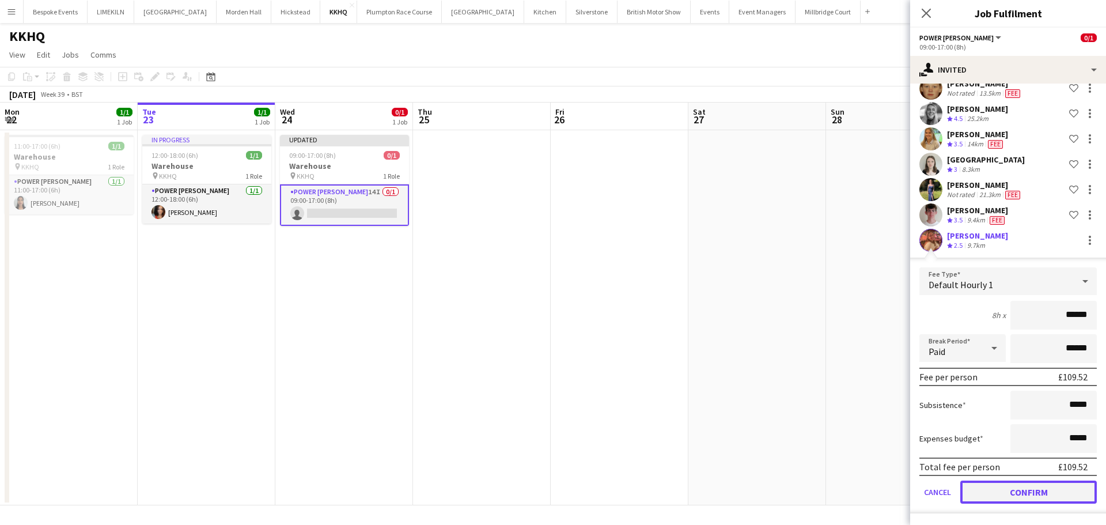
click at [986, 490] on button "Confirm" at bounding box center [1028, 491] width 137 height 23
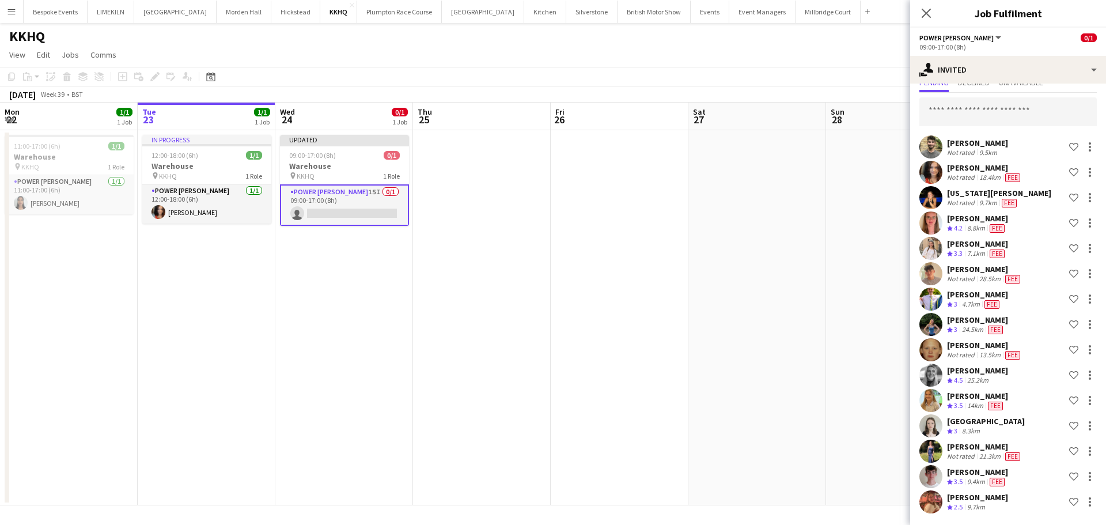
click at [726, 238] on app-date-cell at bounding box center [757, 317] width 138 height 375
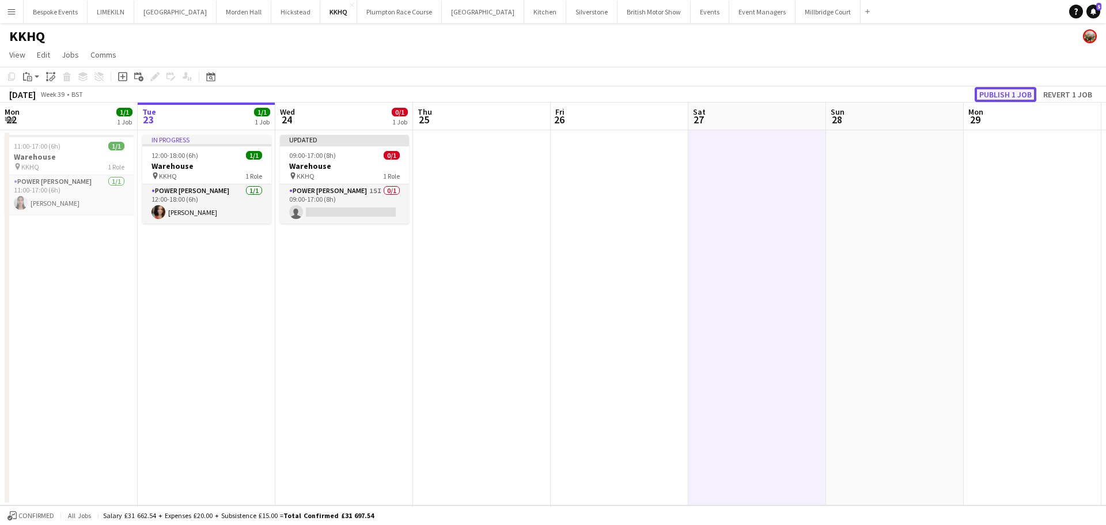
click at [1004, 101] on button "Publish 1 job" at bounding box center [1006, 94] width 62 height 15
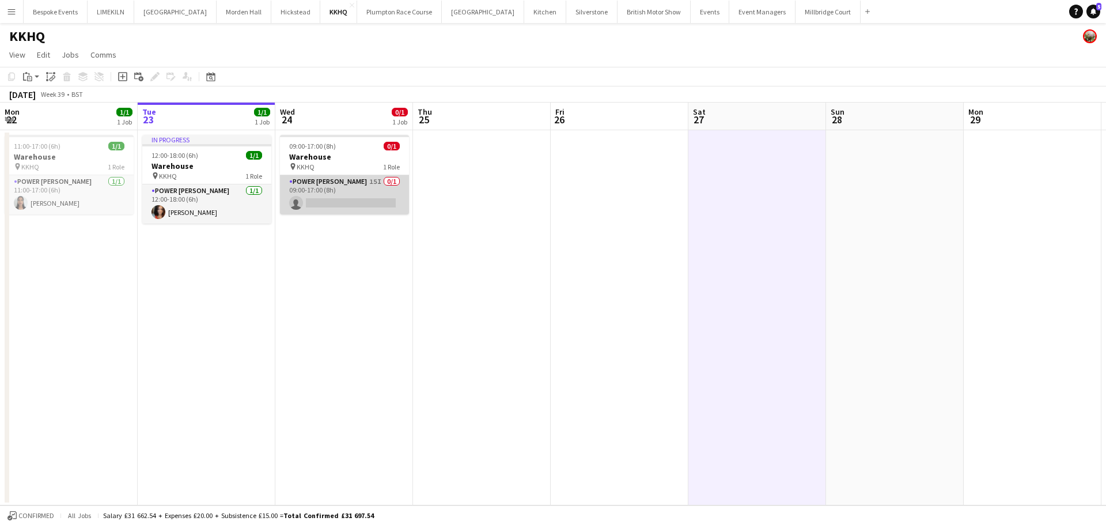
click at [326, 188] on app-card-role "Power [PERSON_NAME] 15I 0/1 09:00-17:00 (8h) single-neutral-actions" at bounding box center [344, 194] width 129 height 39
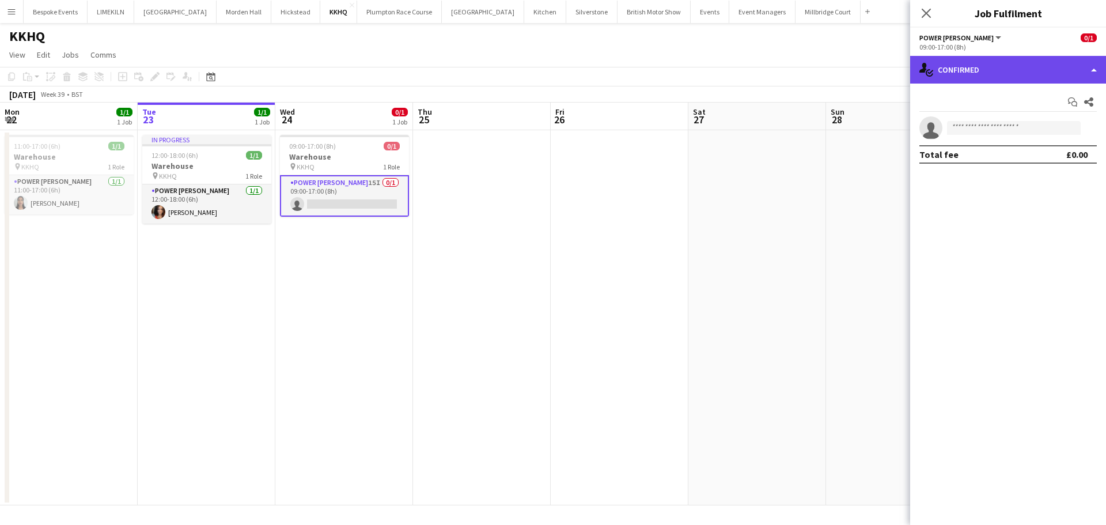
click at [979, 73] on div "single-neutral-actions-check-2 Confirmed" at bounding box center [1008, 70] width 196 height 28
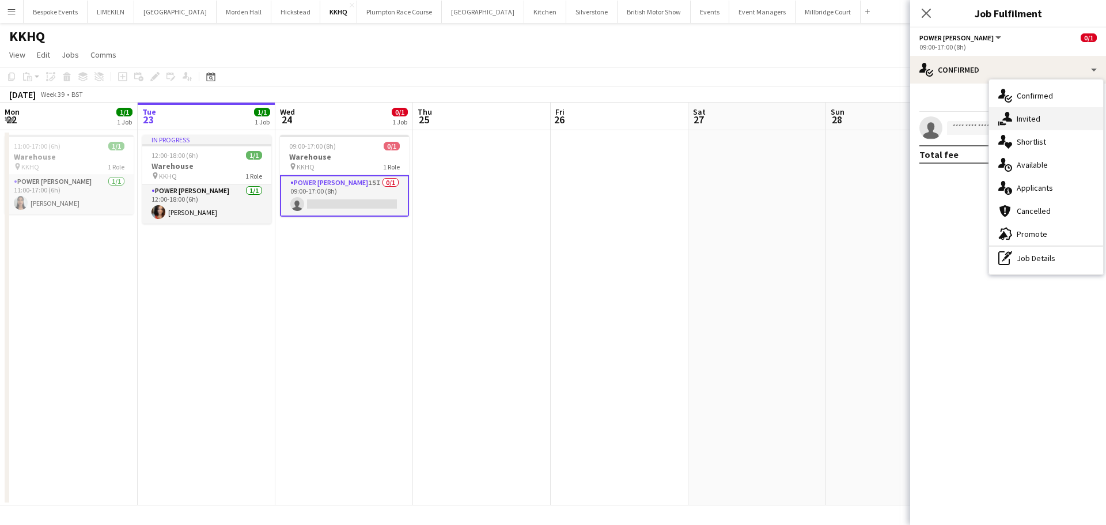
click at [1011, 123] on icon "single-neutral-actions-share-1" at bounding box center [1005, 119] width 14 height 14
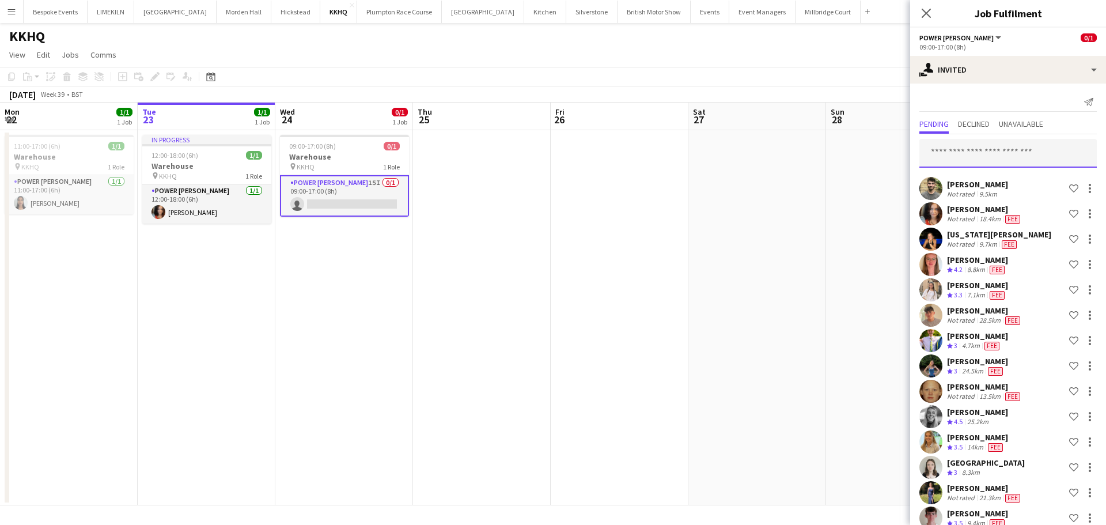
click at [934, 149] on input "text" at bounding box center [1007, 153] width 177 height 29
type input "*****"
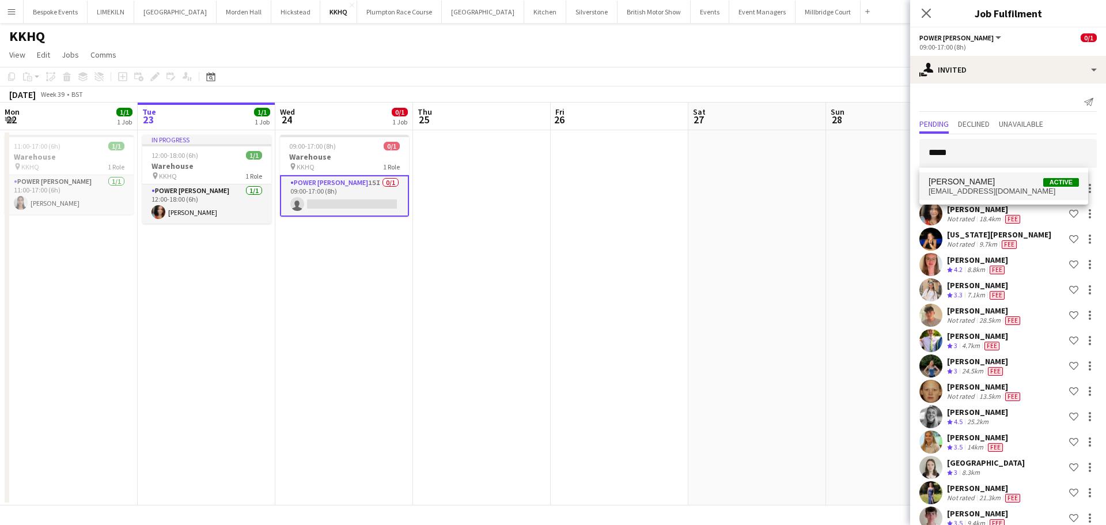
click at [983, 179] on span "[PERSON_NAME]" at bounding box center [962, 182] width 66 height 10
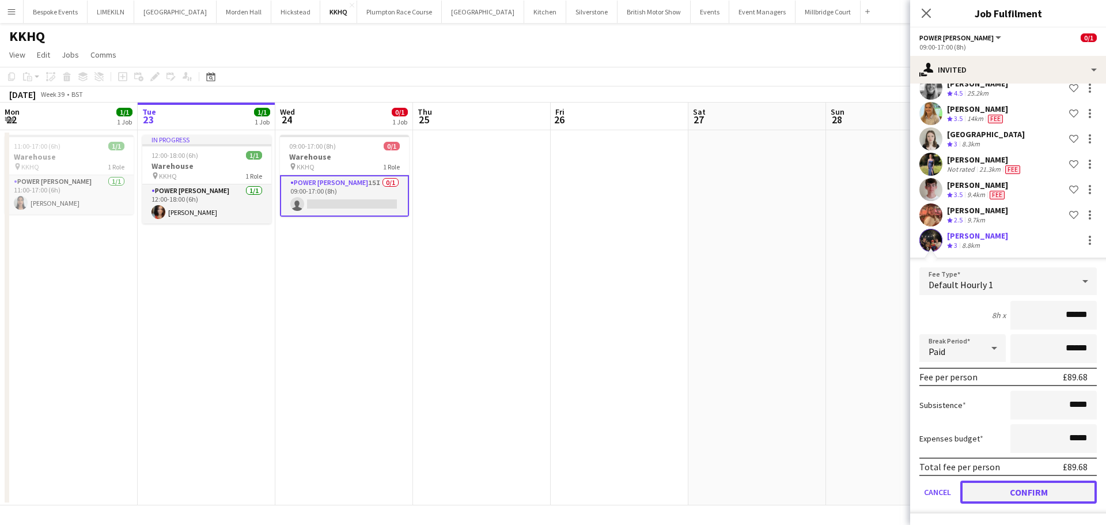
click at [1013, 490] on button "Confirm" at bounding box center [1028, 491] width 137 height 23
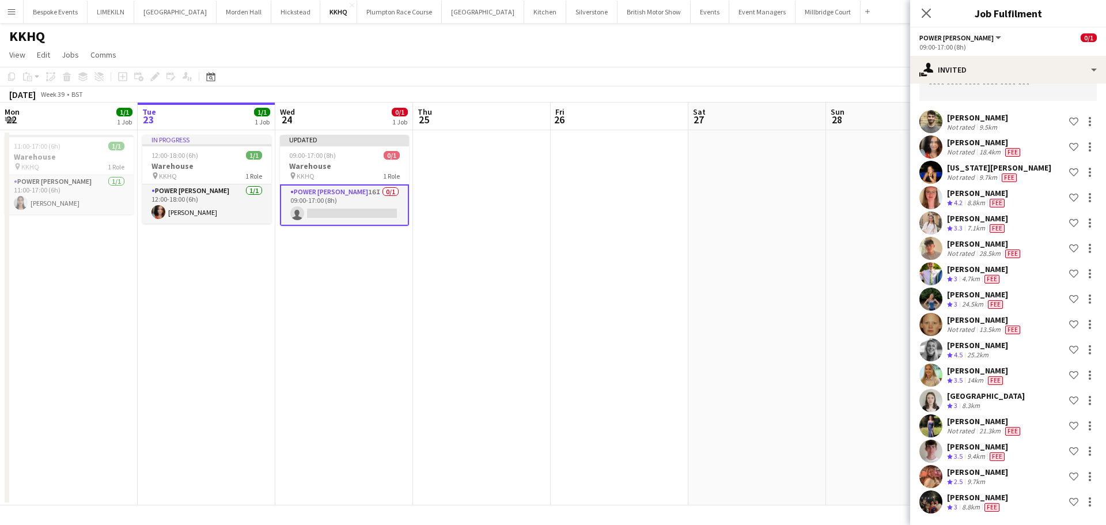
click at [711, 211] on app-date-cell at bounding box center [757, 317] width 138 height 375
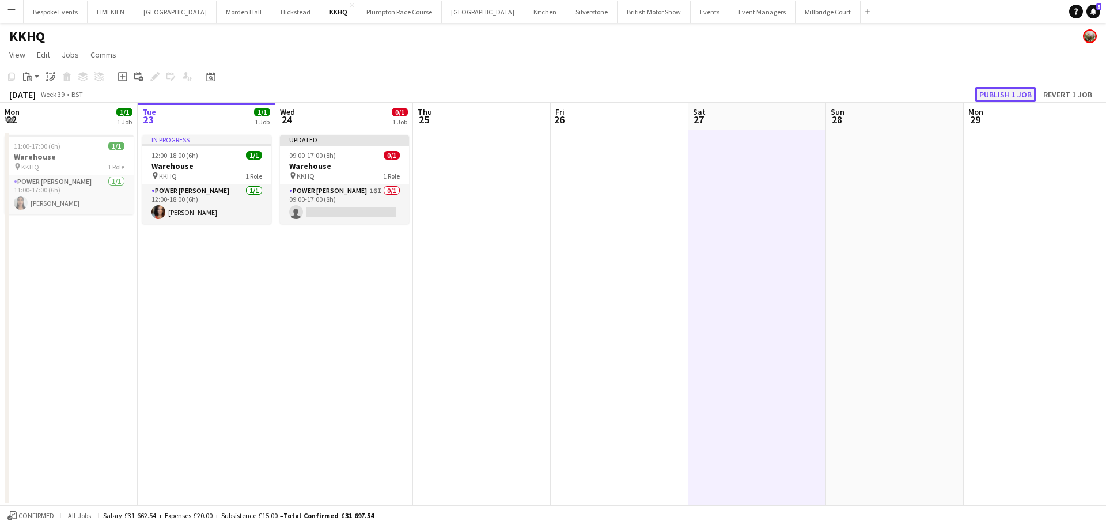
click at [1024, 92] on button "Publish 1 job" at bounding box center [1006, 94] width 62 height 15
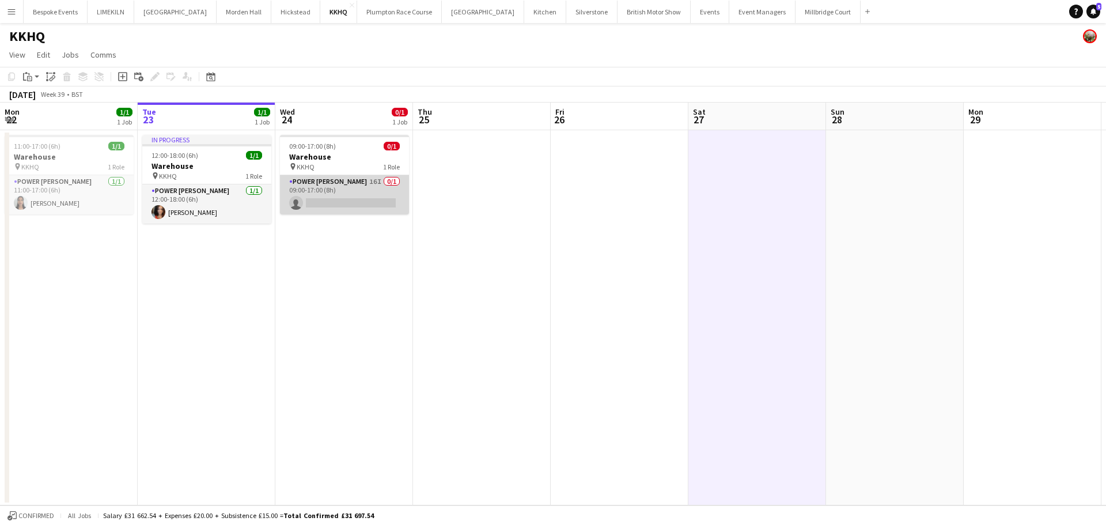
click at [340, 202] on app-card-role "Power [PERSON_NAME] 16I 0/1 09:00-17:00 (8h) single-neutral-actions" at bounding box center [344, 194] width 129 height 39
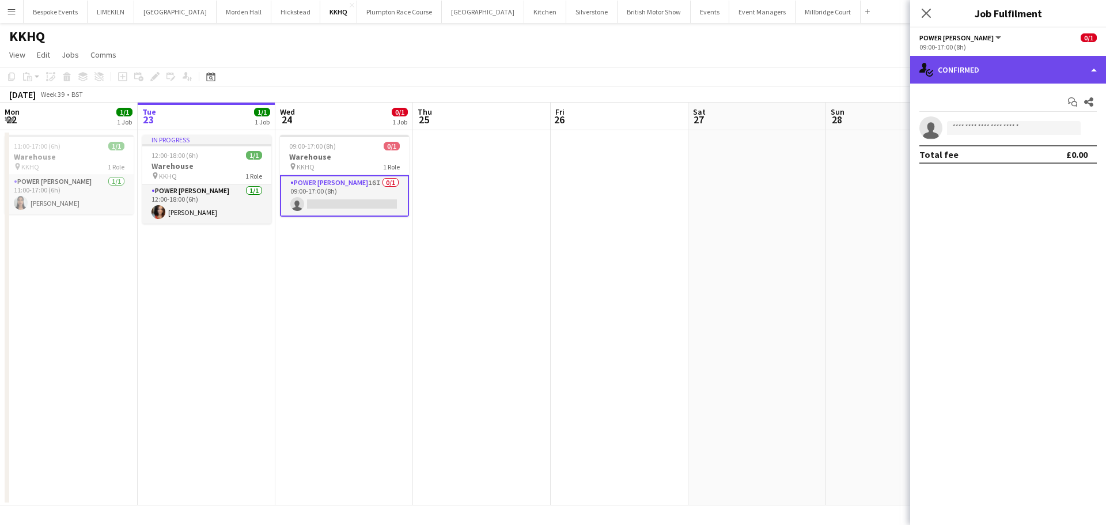
click at [1005, 67] on div "single-neutral-actions-check-2 Confirmed" at bounding box center [1008, 70] width 196 height 28
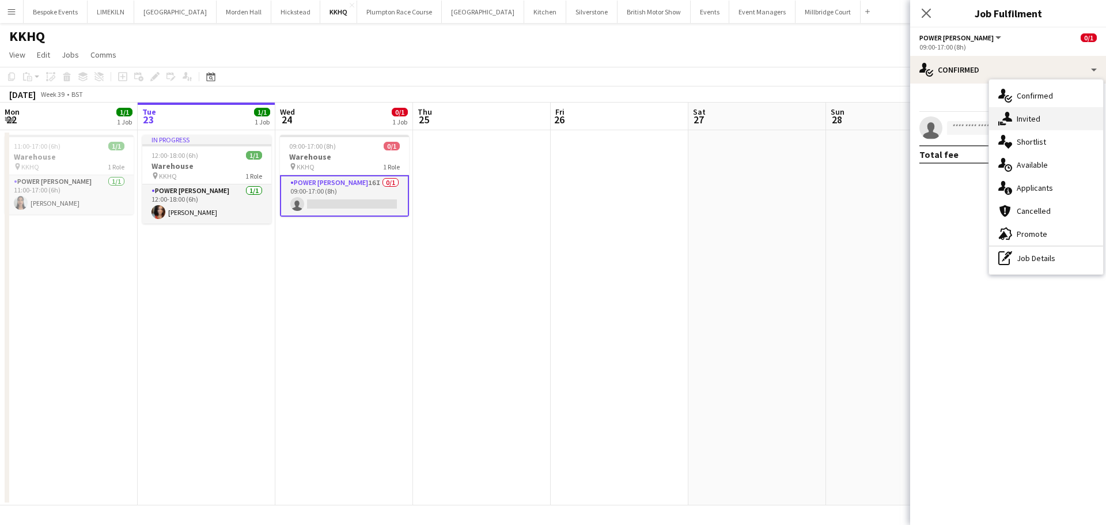
click at [1028, 122] on span "Invited" at bounding box center [1029, 118] width 24 height 10
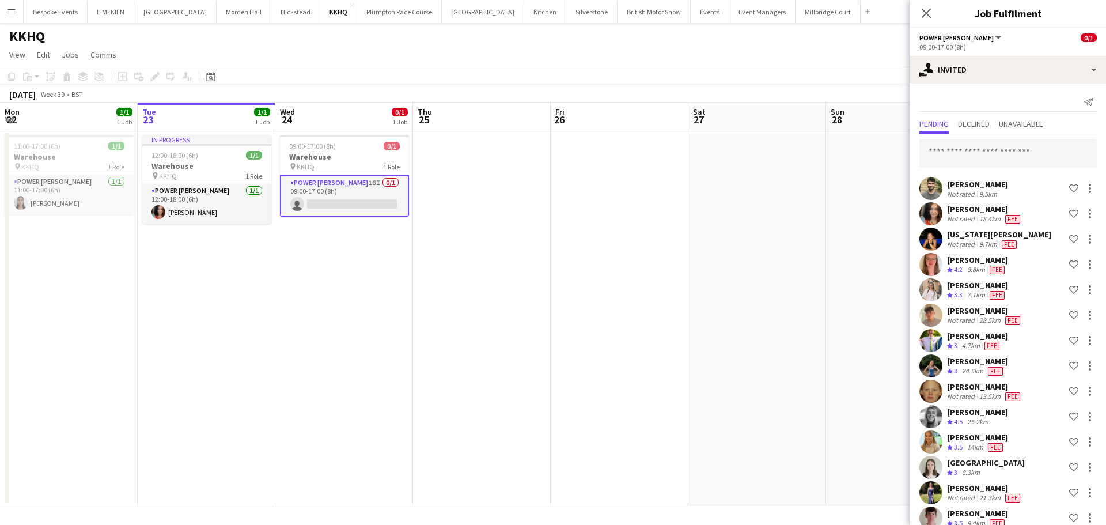
click at [1010, 138] on div "[PERSON_NAME] Not rated 9.5km Shortlist crew [PERSON_NAME] Not rated 18.4km Fee…" at bounding box center [1008, 358] width 196 height 448
click at [1008, 147] on input "text" at bounding box center [1007, 153] width 177 height 29
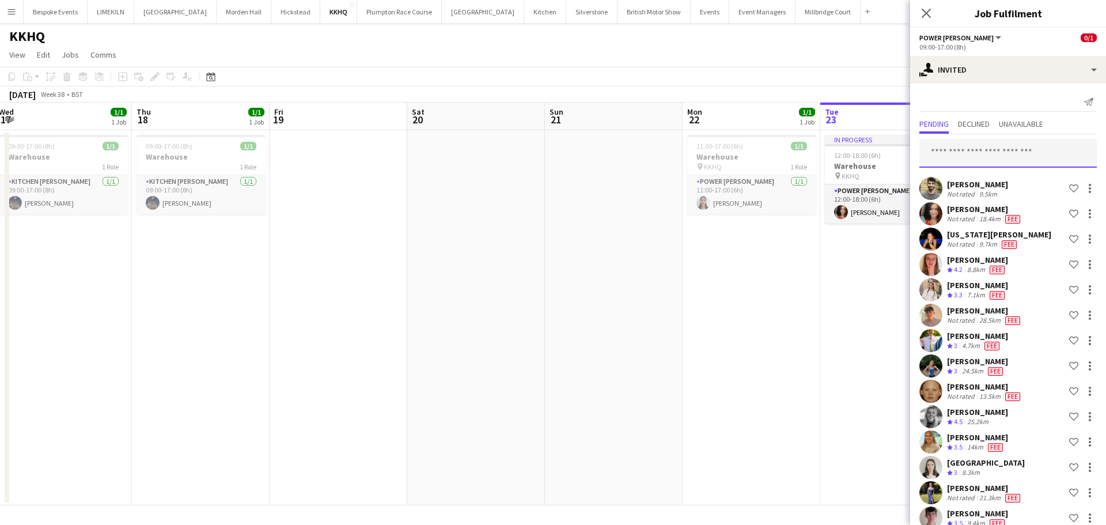
scroll to position [0, 325]
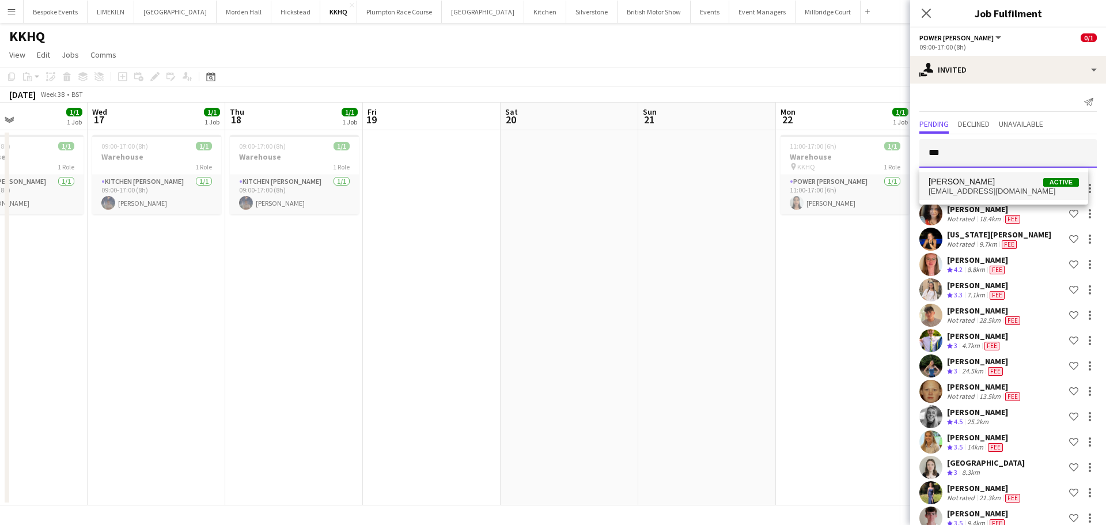
type input "***"
click at [989, 183] on span "[PERSON_NAME]" at bounding box center [962, 182] width 66 height 10
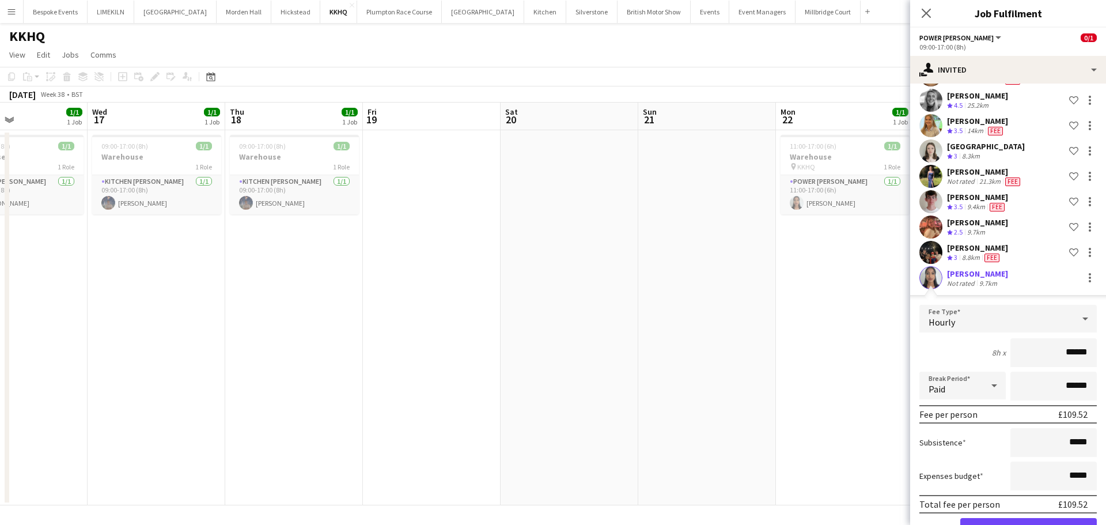
scroll to position [354, 0]
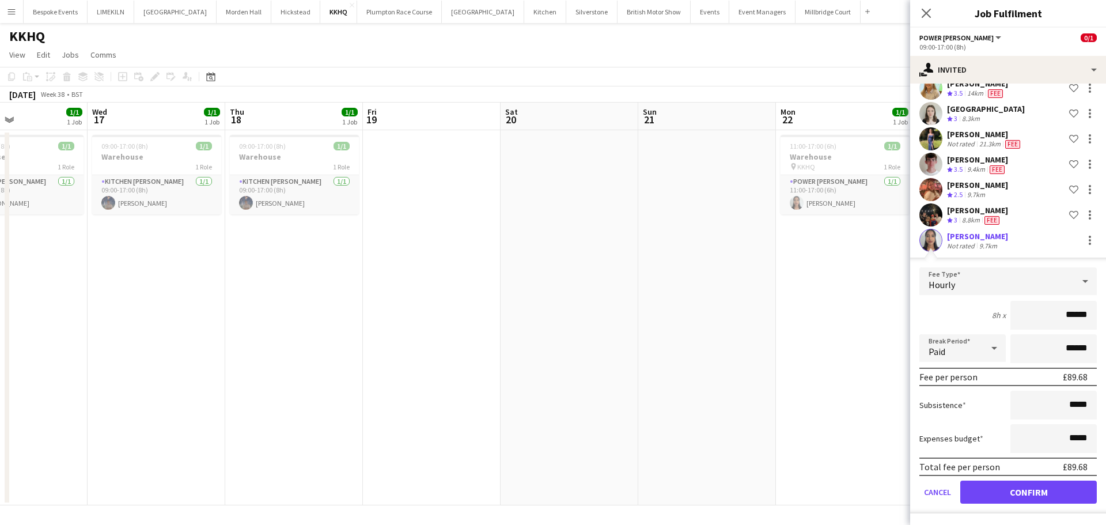
type input "******"
click at [1022, 487] on button "Confirm" at bounding box center [1028, 491] width 137 height 23
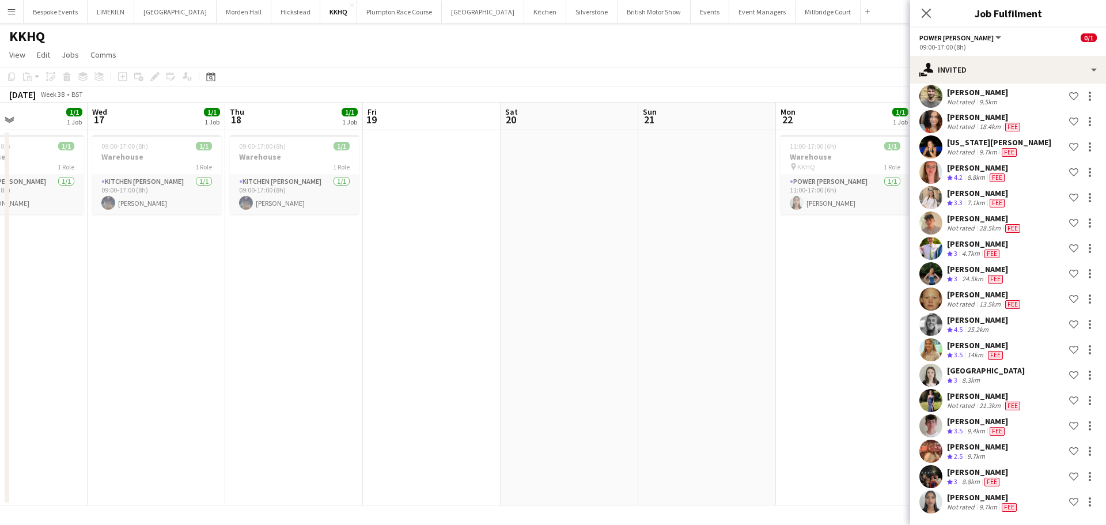
scroll to position [0, 0]
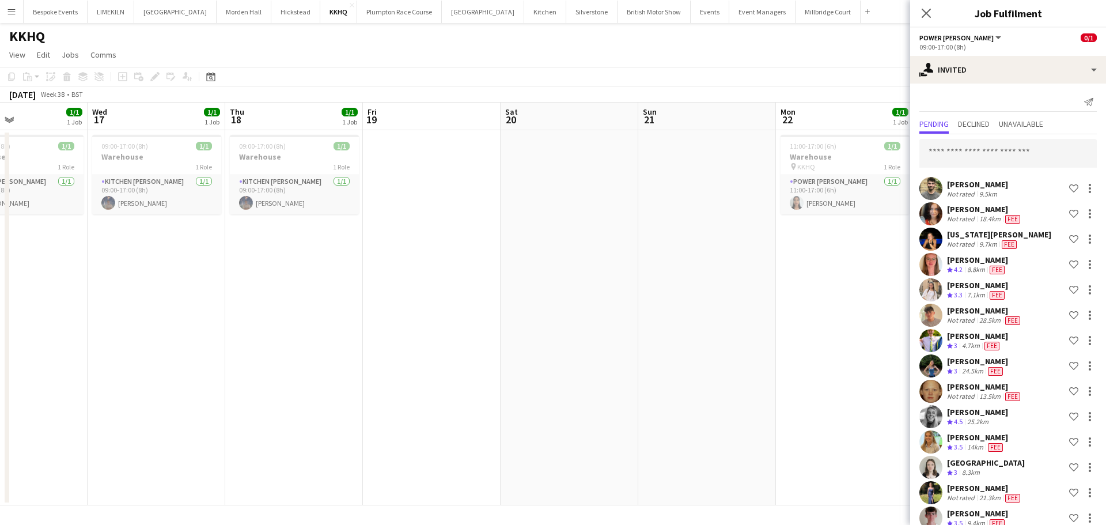
click at [780, 300] on app-date-cell "11:00-17:00 (6h) 1/1 Warehouse pin KKHQ 1 Role Power [PERSON_NAME] [DATE] 11:00…" at bounding box center [845, 317] width 138 height 375
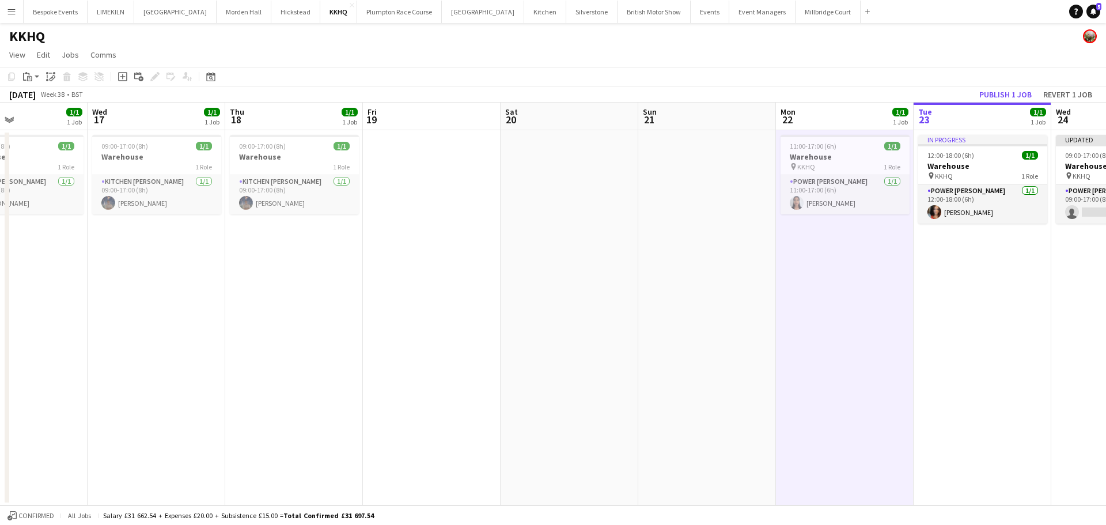
click at [993, 86] on app-toolbar "Copy Paste Paste Ctrl+V Paste with crew Ctrl+Shift+V Paste linked Job [GEOGRAPH…" at bounding box center [553, 77] width 1106 height 20
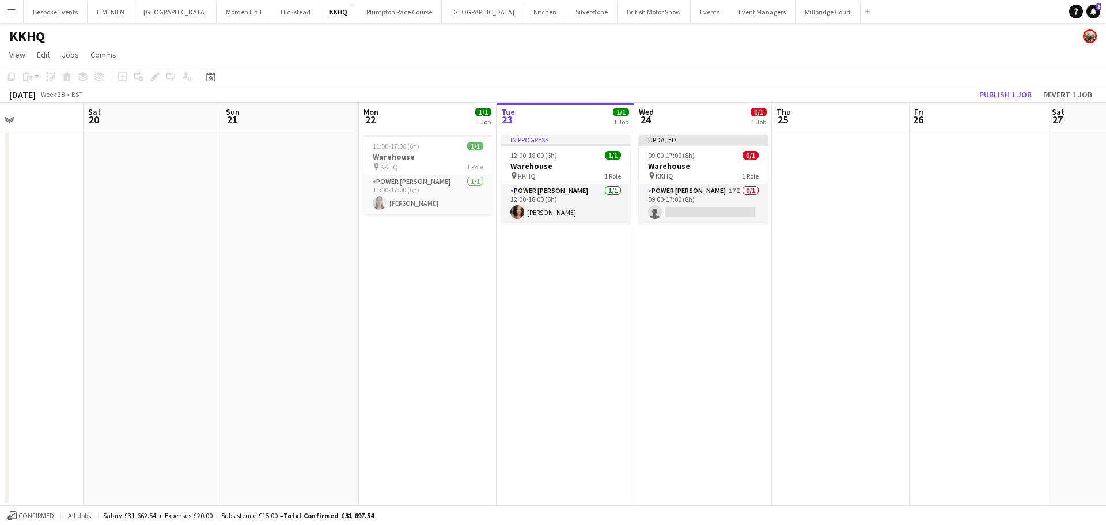
scroll to position [0, 371]
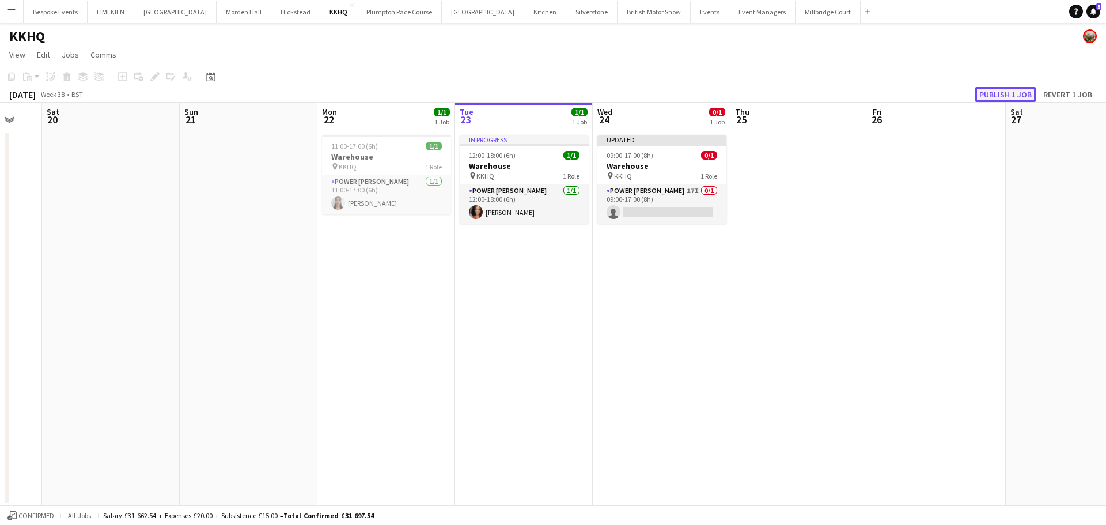
click at [990, 99] on button "Publish 1 job" at bounding box center [1006, 94] width 62 height 15
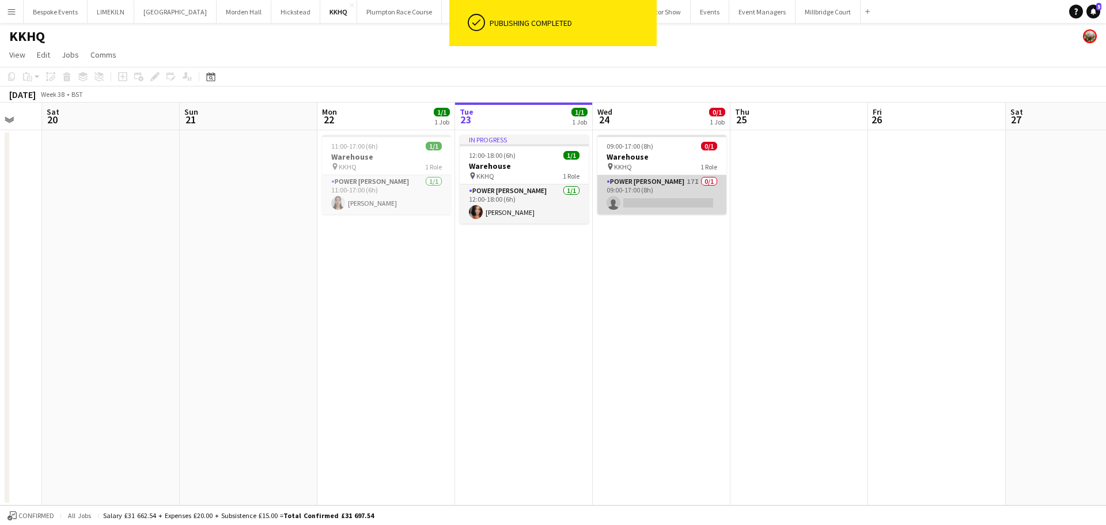
click at [664, 181] on app-card-role "Power [PERSON_NAME] 17I 0/1 09:00-17:00 (8h) single-neutral-actions" at bounding box center [661, 194] width 129 height 39
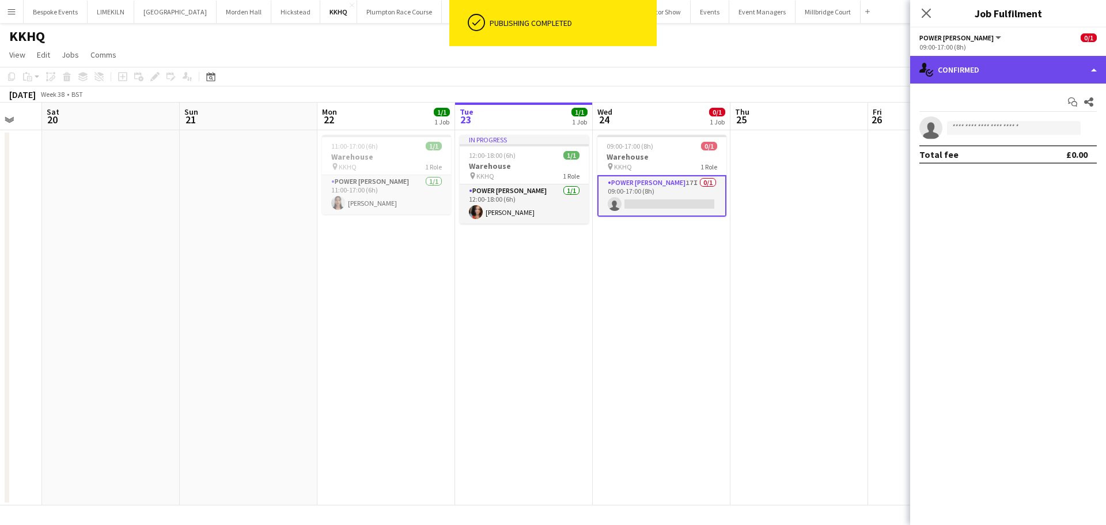
click at [1008, 75] on div "single-neutral-actions-check-2 Confirmed" at bounding box center [1008, 70] width 196 height 28
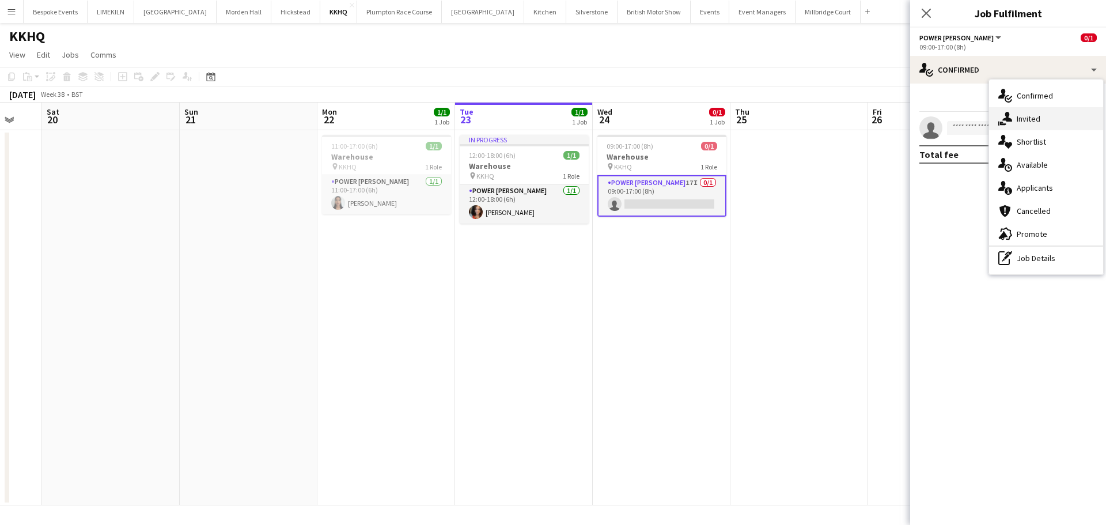
click at [1031, 115] on span "Invited" at bounding box center [1029, 118] width 24 height 10
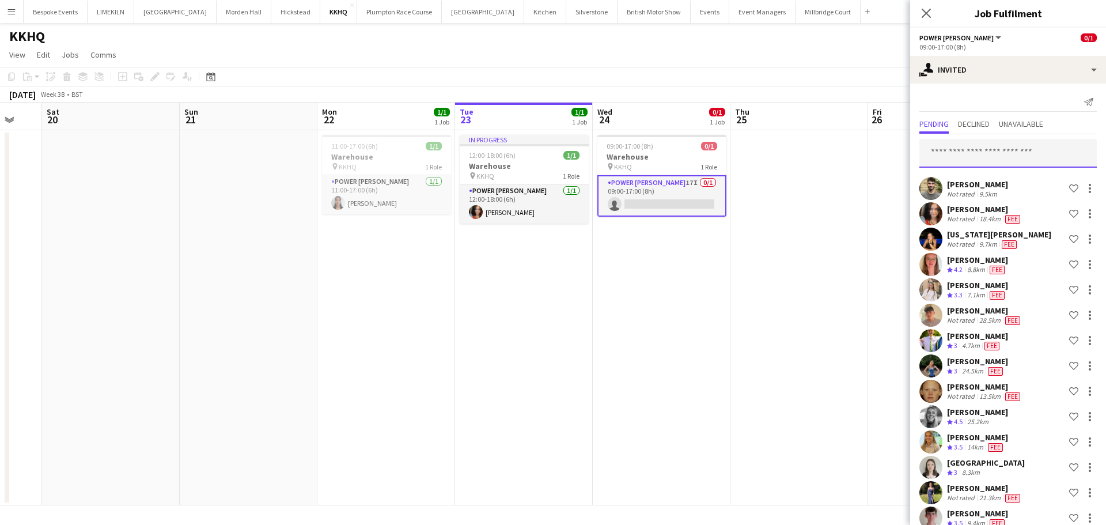
click at [1002, 152] on input "text" at bounding box center [1007, 153] width 177 height 29
type input "*****"
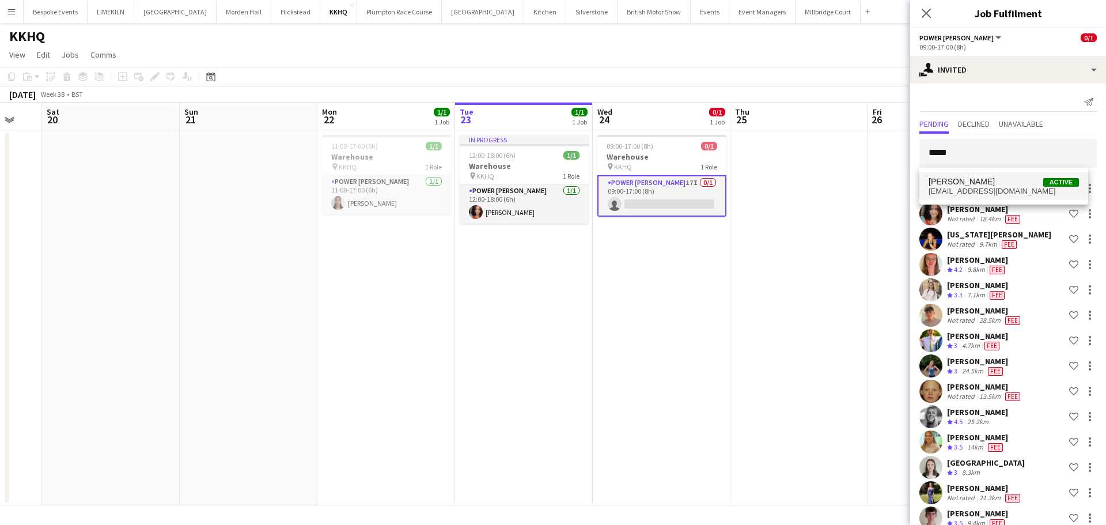
click at [1000, 189] on span "[EMAIL_ADDRESS][DOMAIN_NAME]" at bounding box center [1004, 191] width 150 height 9
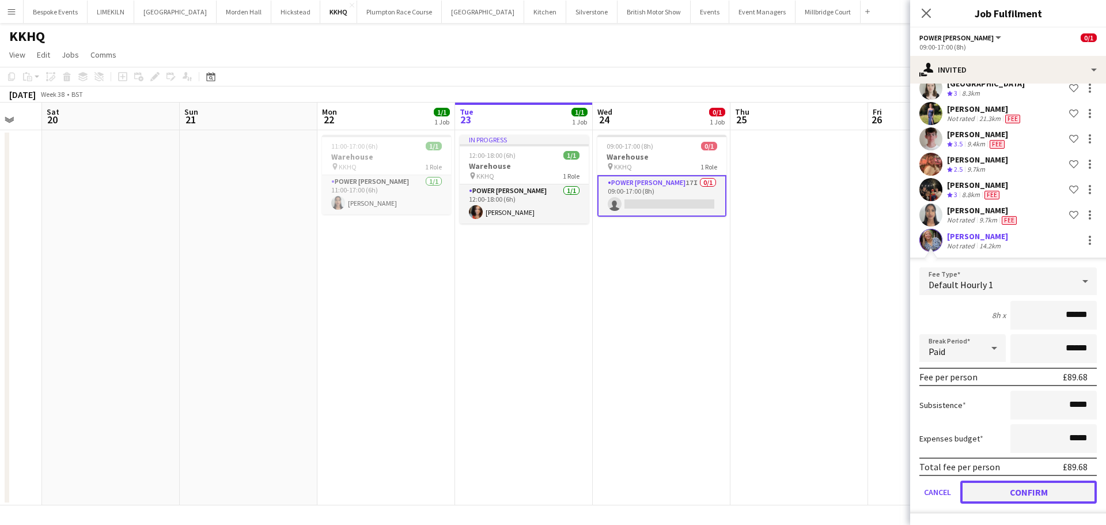
click at [1007, 485] on button "Confirm" at bounding box center [1028, 491] width 137 height 23
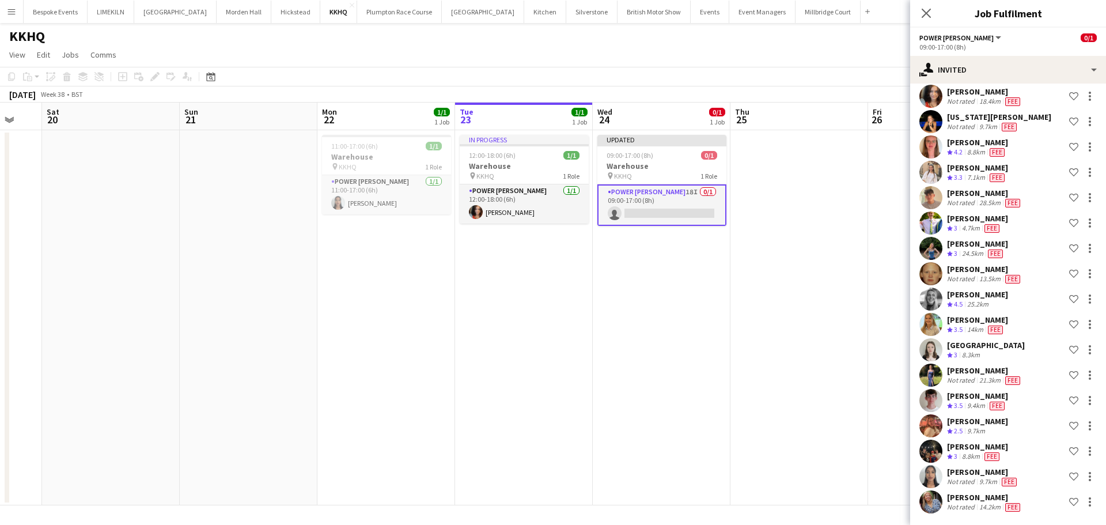
scroll to position [118, 0]
click at [797, 268] on app-date-cell at bounding box center [799, 317] width 138 height 375
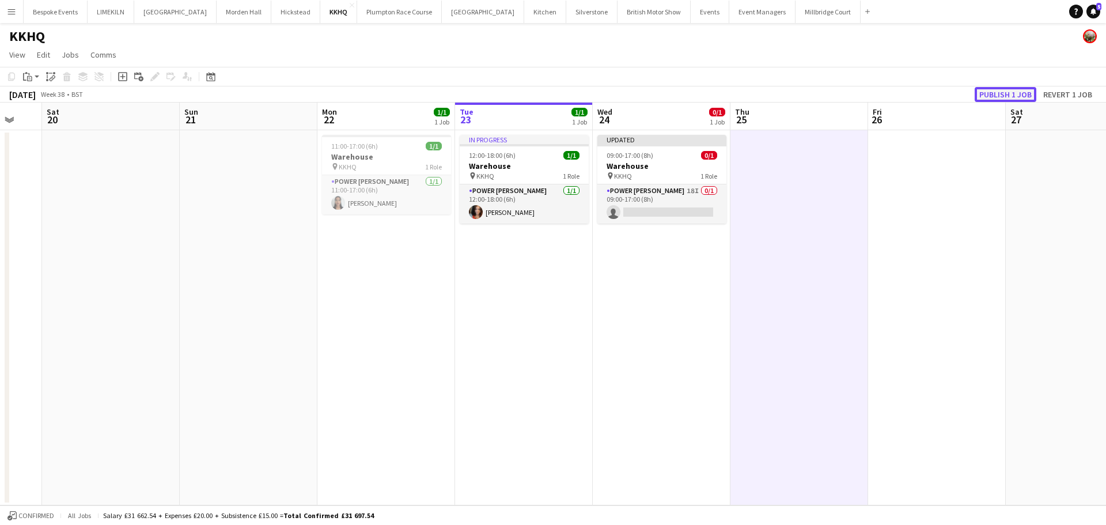
click at [999, 89] on button "Publish 1 job" at bounding box center [1006, 94] width 62 height 15
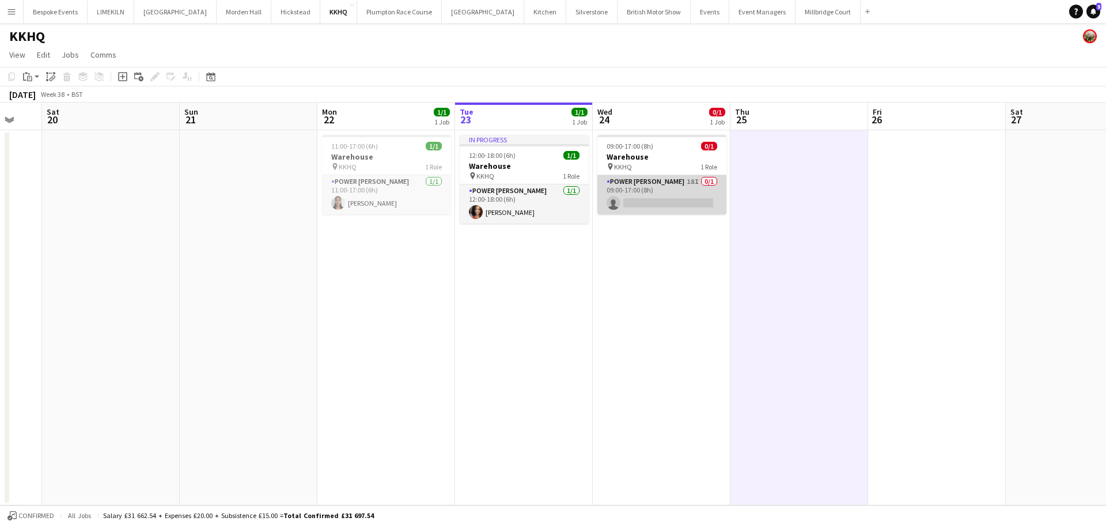
click at [635, 202] on app-card-role "Power [PERSON_NAME] 18I 0/1 09:00-17:00 (8h) single-neutral-actions" at bounding box center [661, 194] width 129 height 39
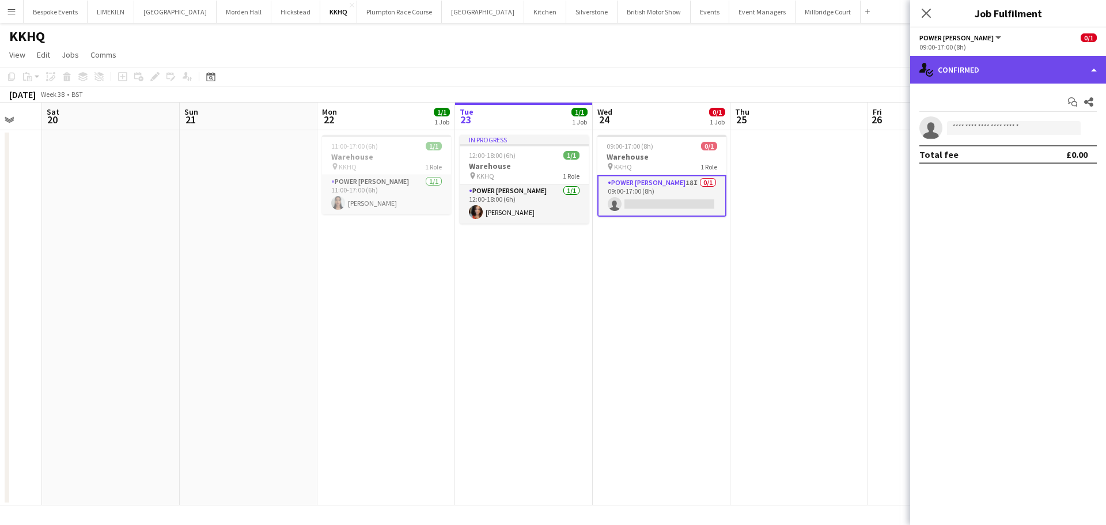
click at [972, 78] on div "single-neutral-actions-check-2 Confirmed" at bounding box center [1008, 70] width 196 height 28
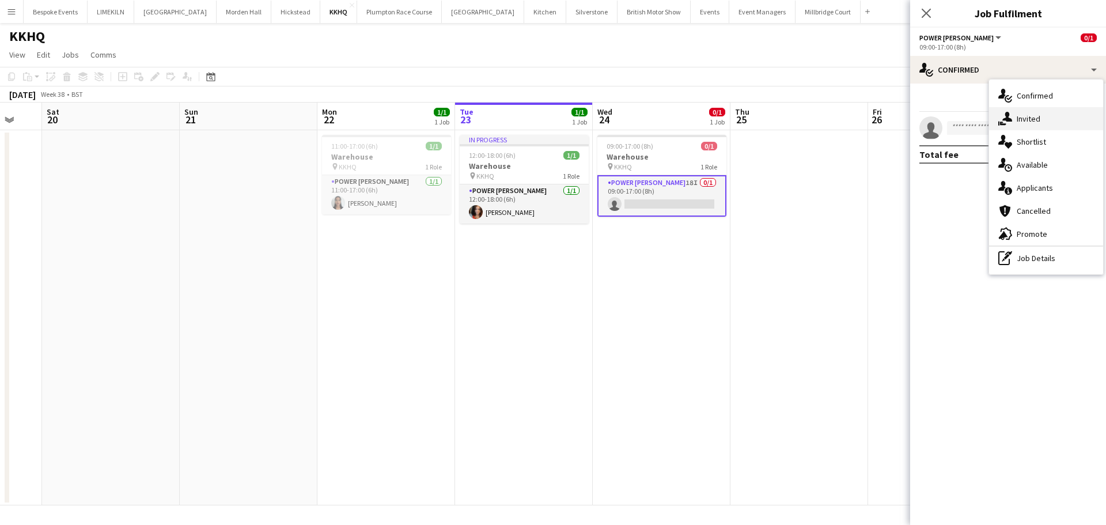
click at [1053, 120] on div "single-neutral-actions-share-1 Invited" at bounding box center [1046, 118] width 114 height 23
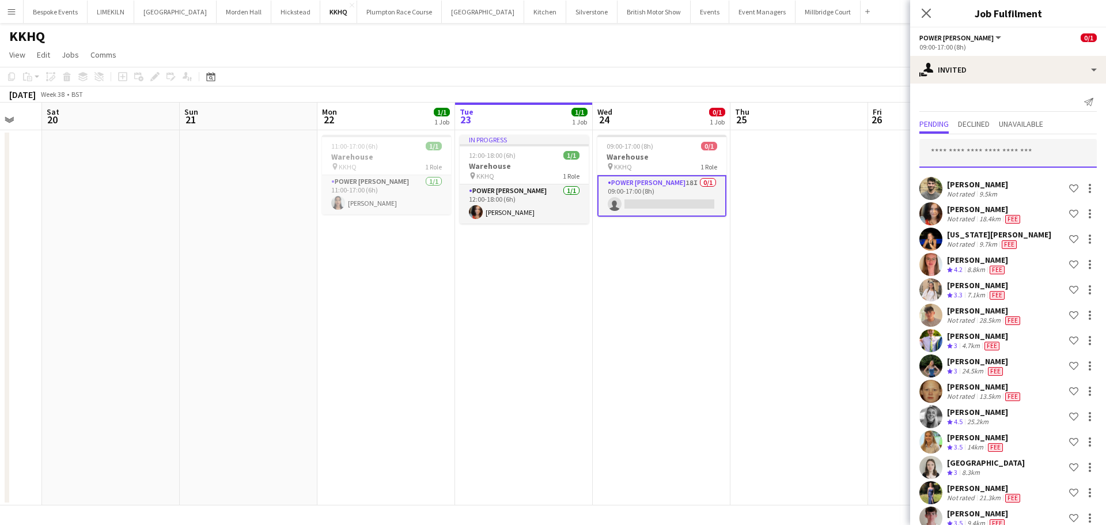
click at [1004, 148] on input "text" at bounding box center [1007, 153] width 177 height 29
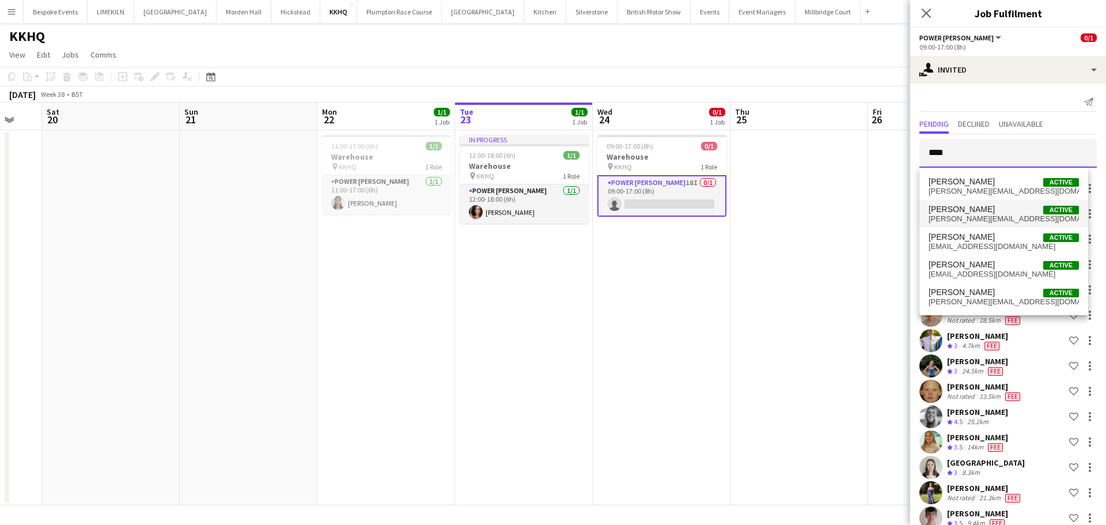
type input "****"
click at [997, 209] on span "[PERSON_NAME] Active" at bounding box center [1004, 210] width 150 height 10
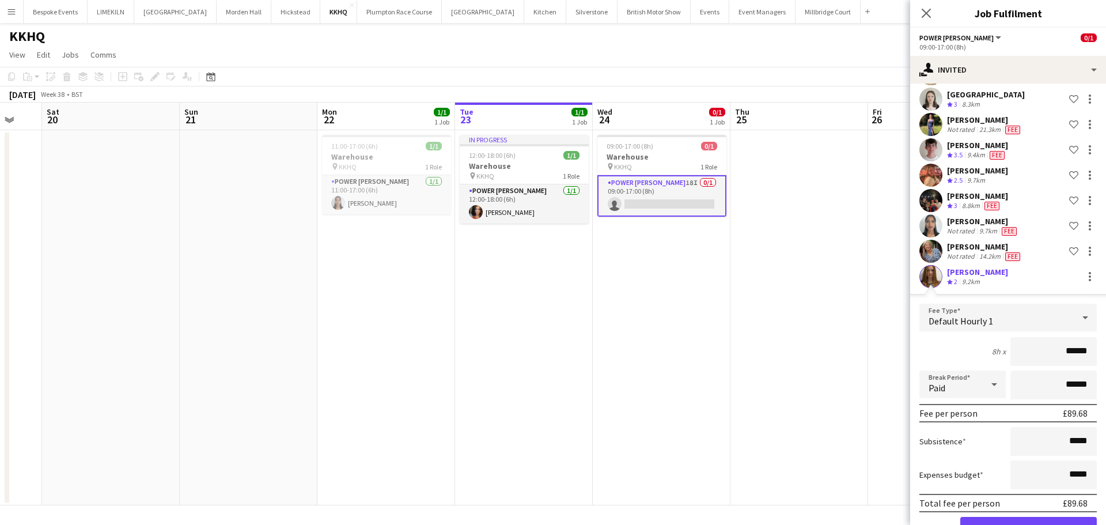
scroll to position [404, 0]
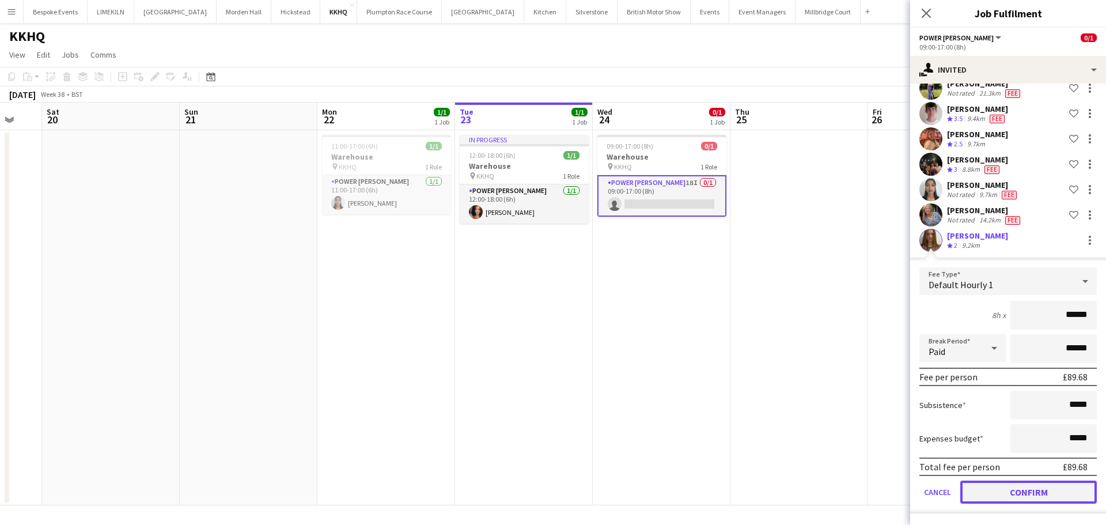
click at [993, 481] on button "Confirm" at bounding box center [1028, 491] width 137 height 23
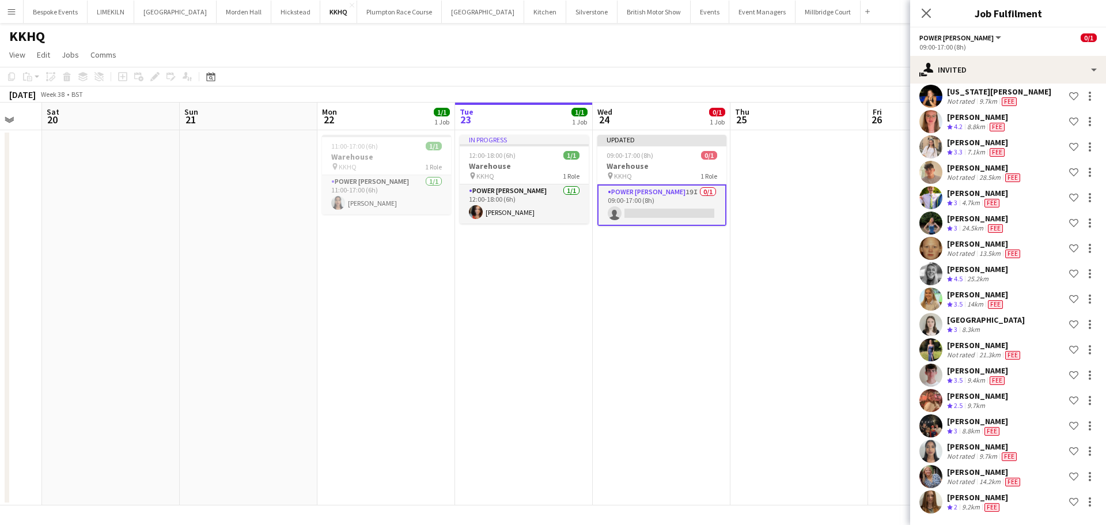
scroll to position [143, 0]
click at [811, 289] on app-date-cell at bounding box center [799, 317] width 138 height 375
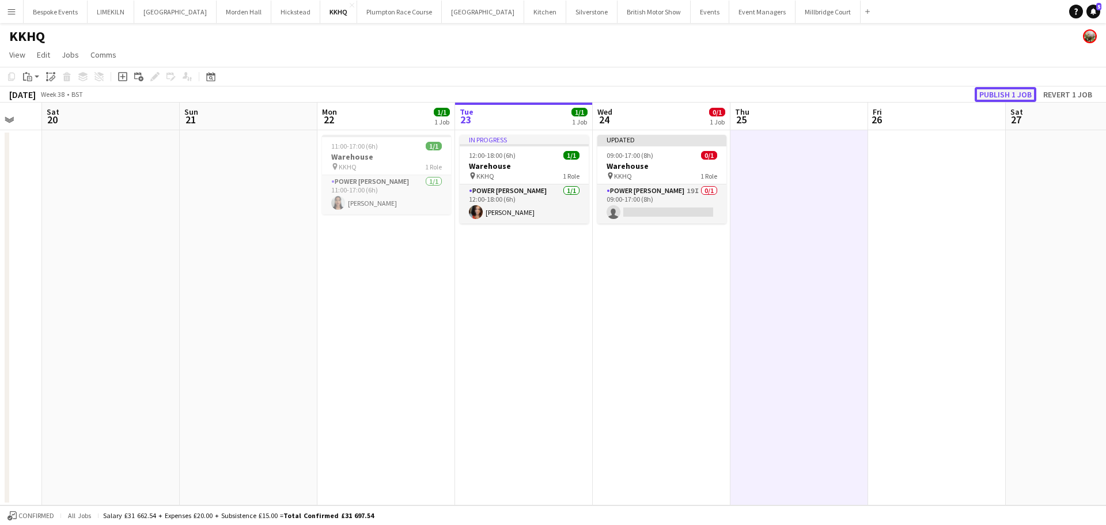
click at [1020, 91] on button "Publish 1 job" at bounding box center [1006, 94] width 62 height 15
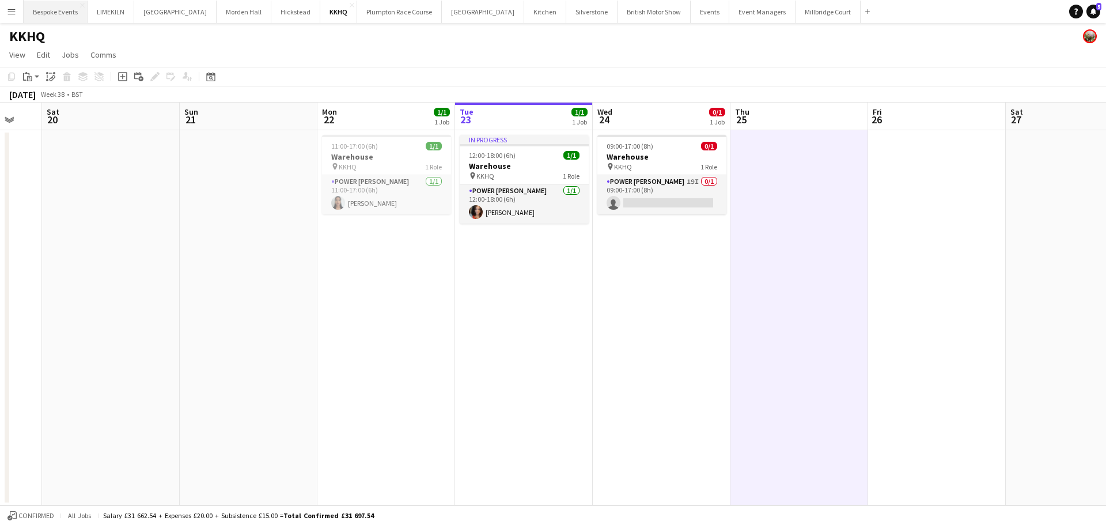
click at [59, 2] on button "Bespoke Events Close" at bounding box center [56, 12] width 64 height 22
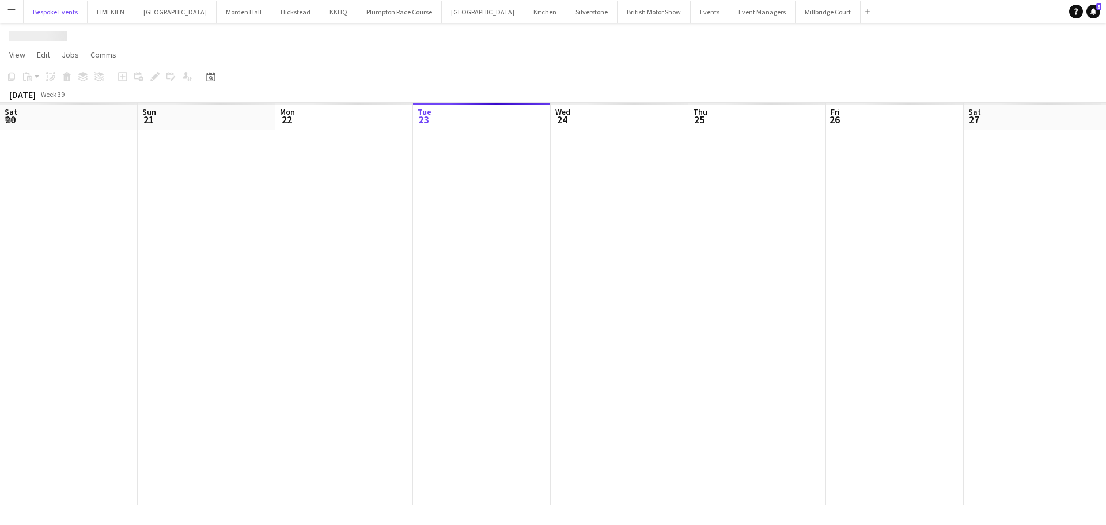
scroll to position [0, 275]
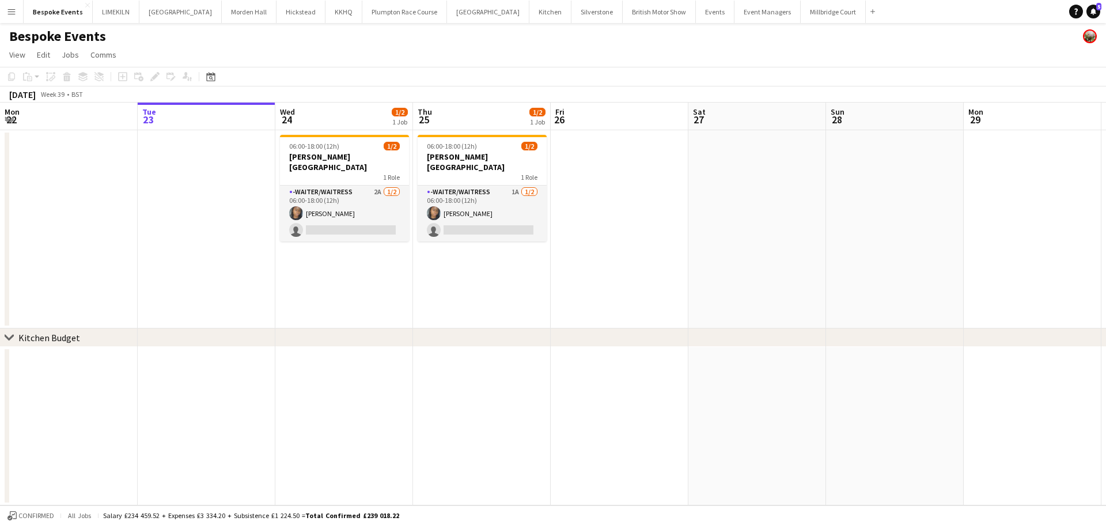
click at [356, 206] on app-card-role "-Waiter/Waitress 2A [DATE] 06:00-18:00 (12h) [PERSON_NAME] single-neutral-actio…" at bounding box center [344, 213] width 129 height 56
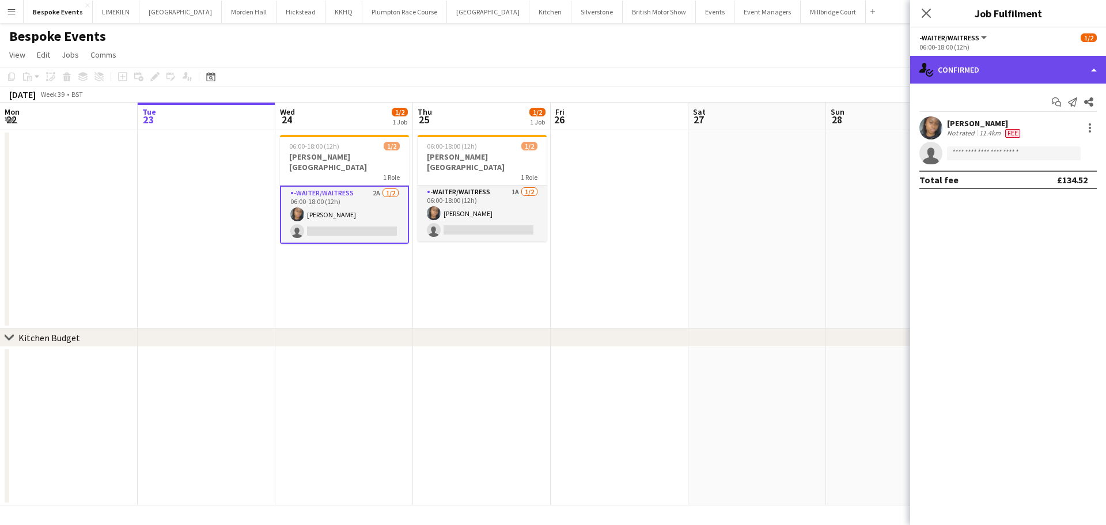
click at [1076, 60] on div "single-neutral-actions-check-2 Confirmed" at bounding box center [1008, 70] width 196 height 28
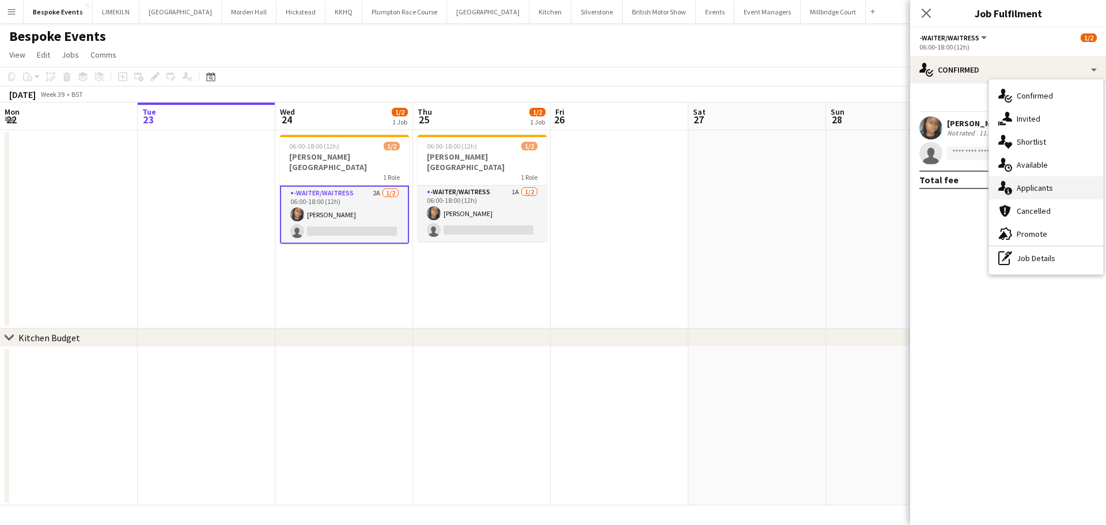
click at [1080, 194] on div "single-neutral-actions-information Applicants" at bounding box center [1046, 187] width 114 height 23
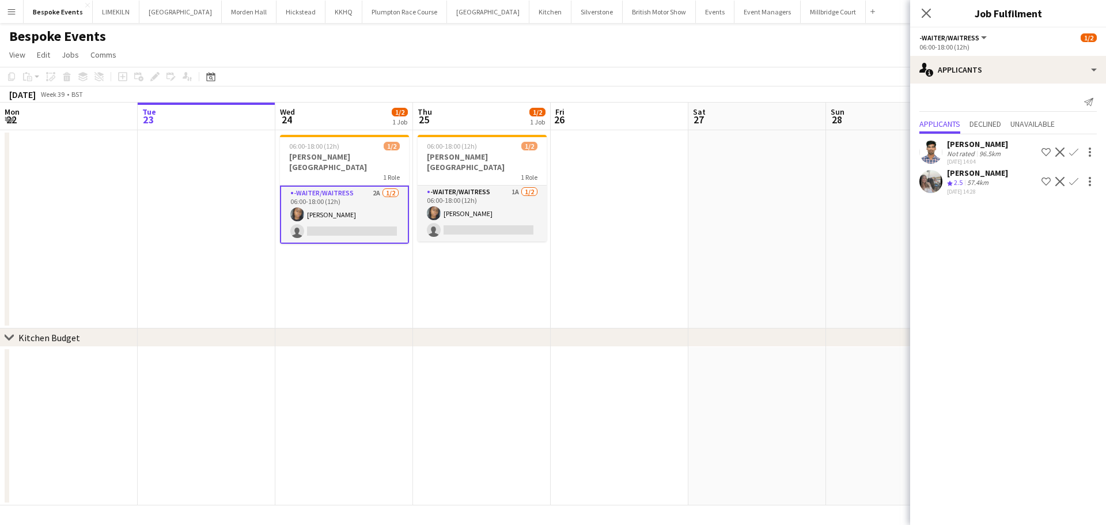
click at [783, 202] on app-date-cell at bounding box center [757, 229] width 138 height 198
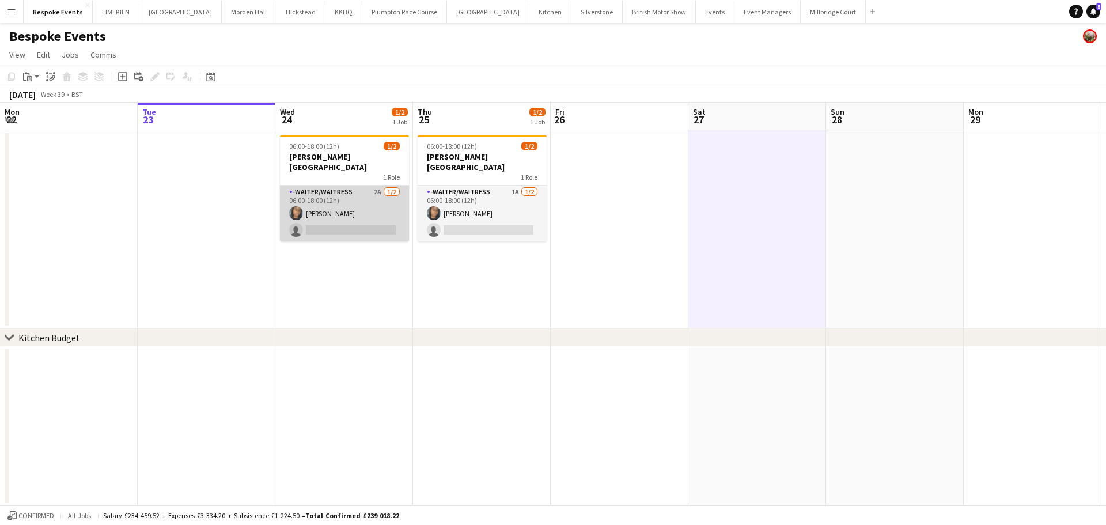
click at [348, 218] on app-card-role "-Waiter/Waitress 2A [DATE] 06:00-18:00 (12h) [PERSON_NAME] single-neutral-actio…" at bounding box center [344, 213] width 129 height 56
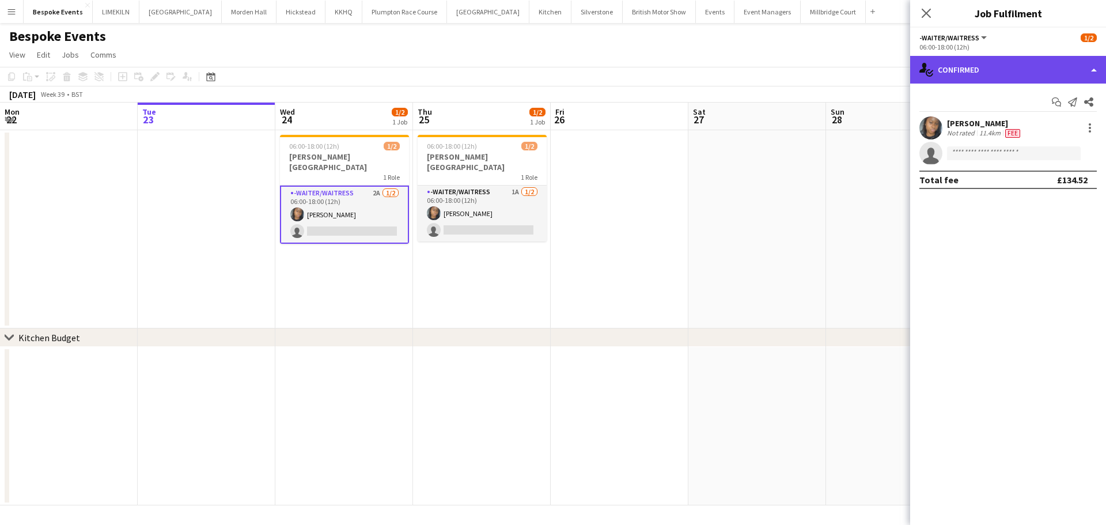
click at [971, 78] on div "single-neutral-actions-check-2 Confirmed" at bounding box center [1008, 70] width 196 height 28
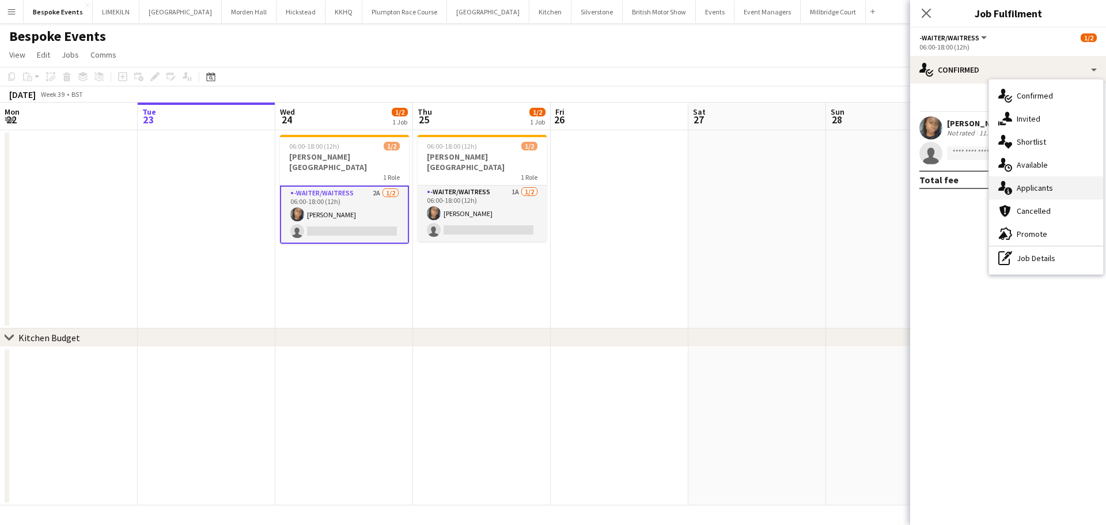
click at [1029, 194] on div "single-neutral-actions-information Applicants" at bounding box center [1046, 187] width 114 height 23
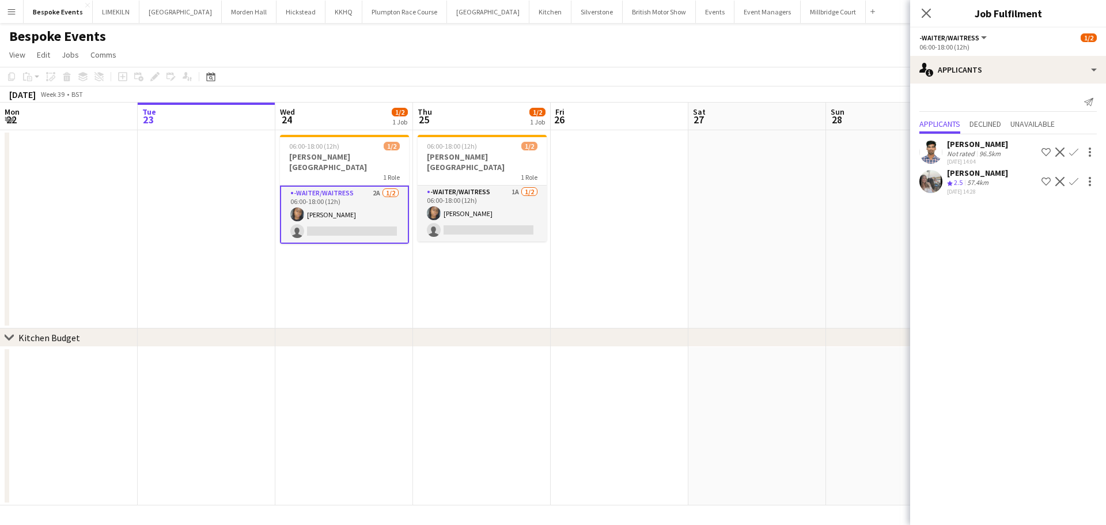
click at [933, 185] on app-user-avatar at bounding box center [930, 181] width 23 height 23
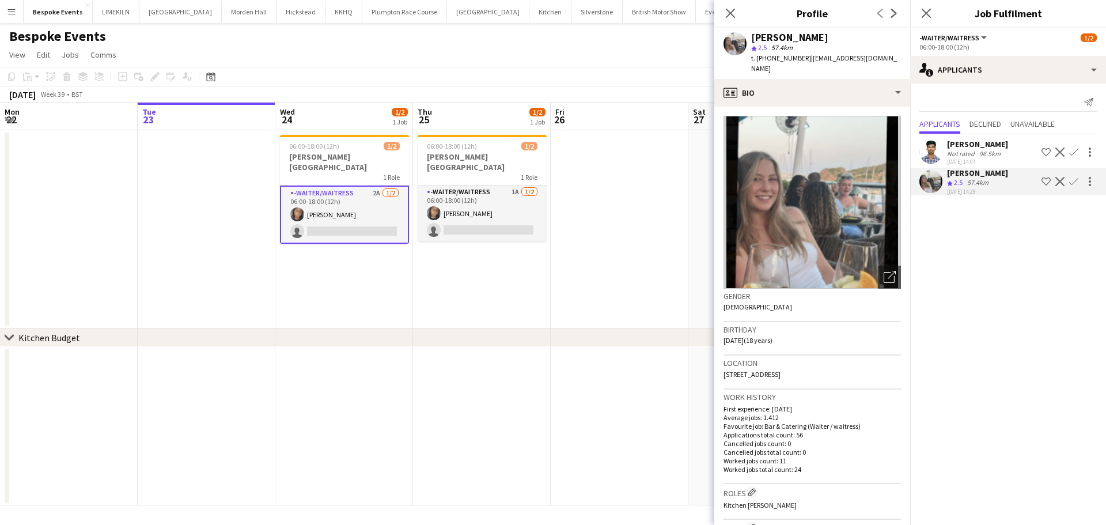
click at [584, 260] on app-date-cell at bounding box center [620, 229] width 138 height 198
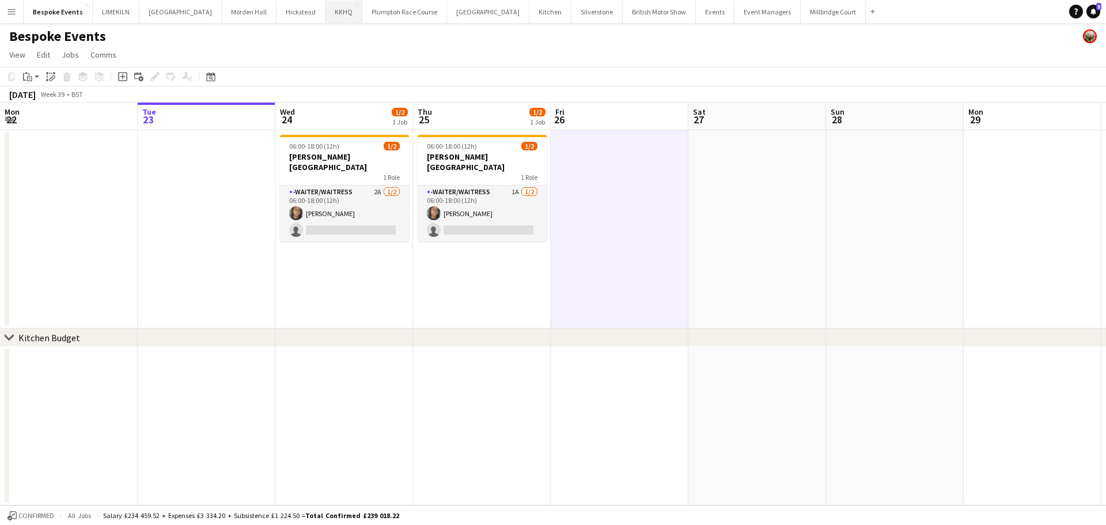
click at [325, 12] on button "KKHQ Close" at bounding box center [343, 12] width 37 height 22
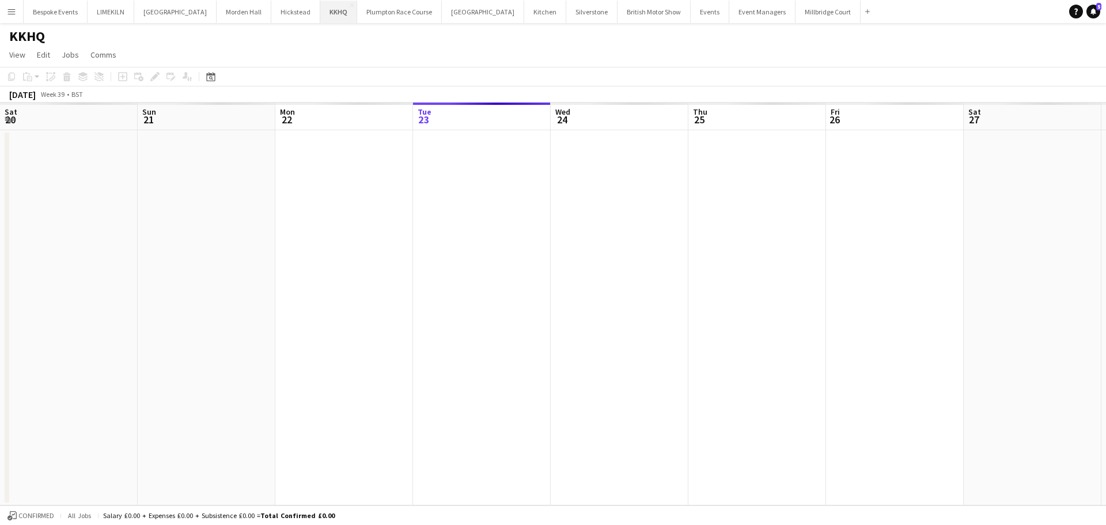
scroll to position [0, 275]
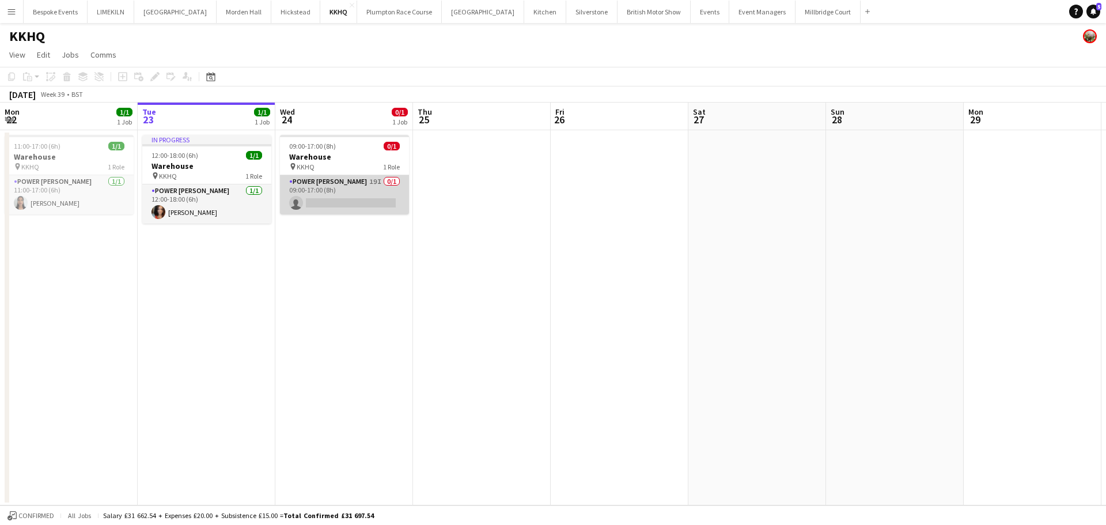
click at [359, 192] on app-card-role "Power [PERSON_NAME] 19I 0/1 09:00-17:00 (8h) single-neutral-actions" at bounding box center [344, 194] width 129 height 39
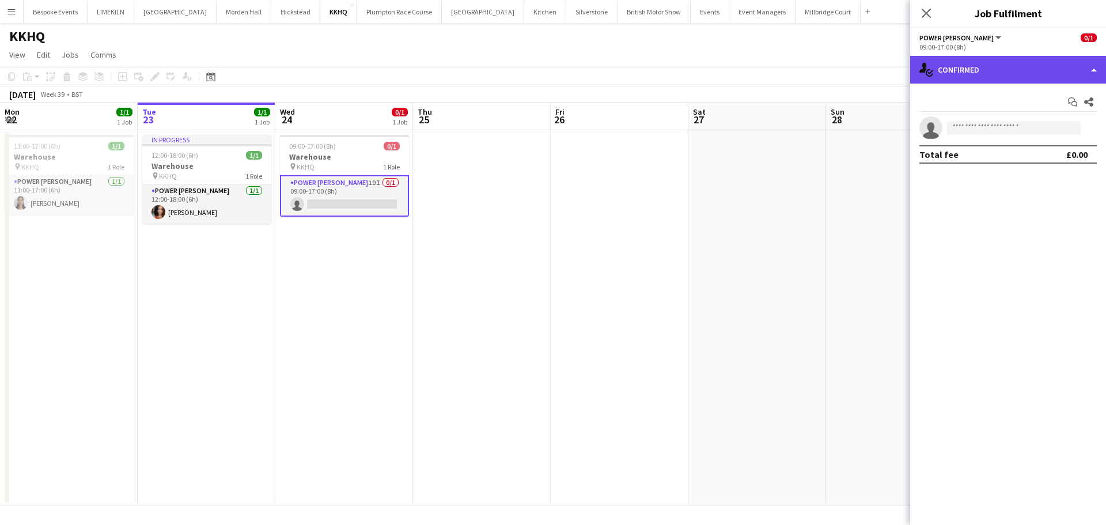
click at [1028, 66] on div "single-neutral-actions-check-2 Confirmed" at bounding box center [1008, 70] width 196 height 28
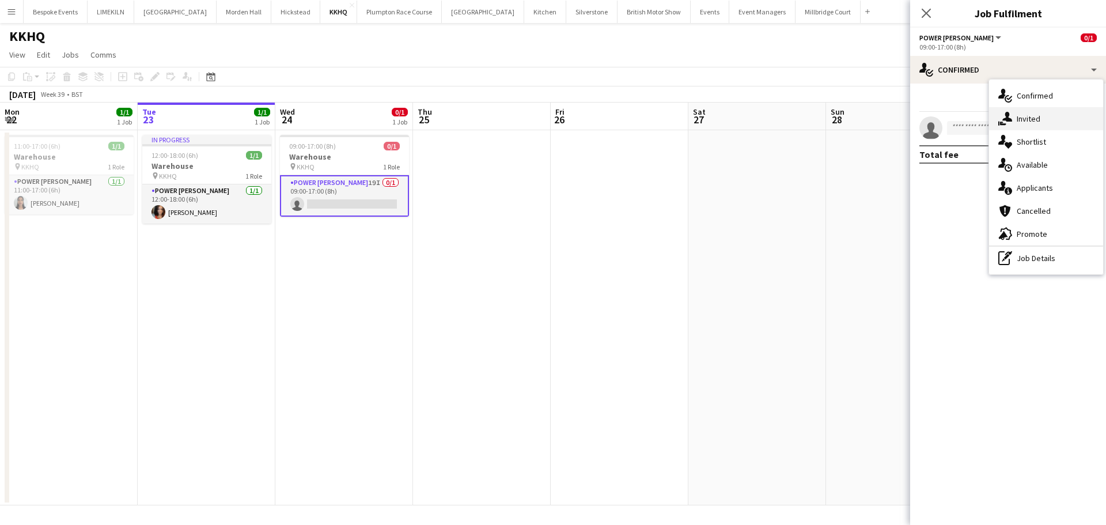
click at [1049, 122] on div "single-neutral-actions-share-1 Invited" at bounding box center [1046, 118] width 114 height 23
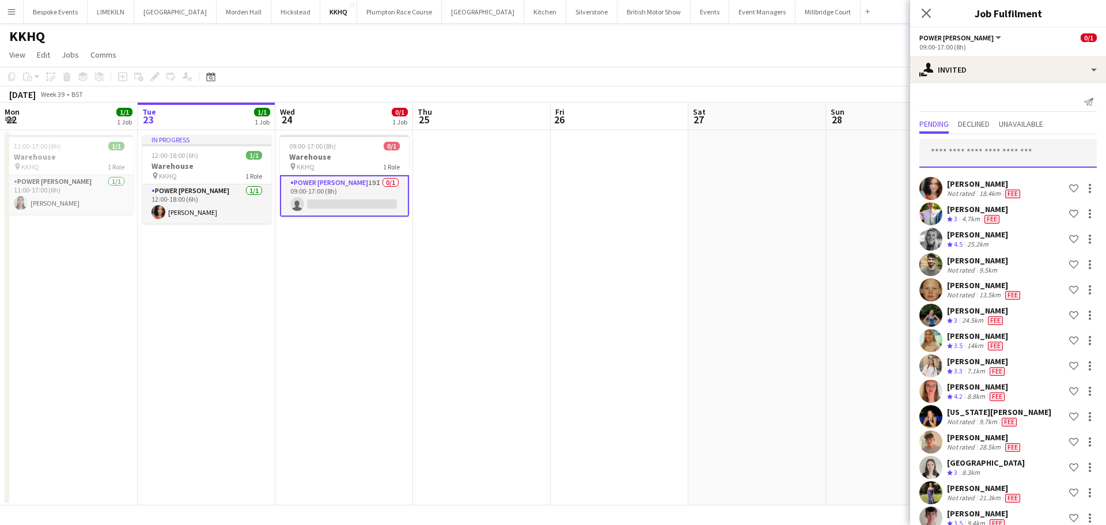
click at [1037, 151] on input "text" at bounding box center [1007, 153] width 177 height 29
click at [1035, 150] on input "text" at bounding box center [1007, 153] width 177 height 29
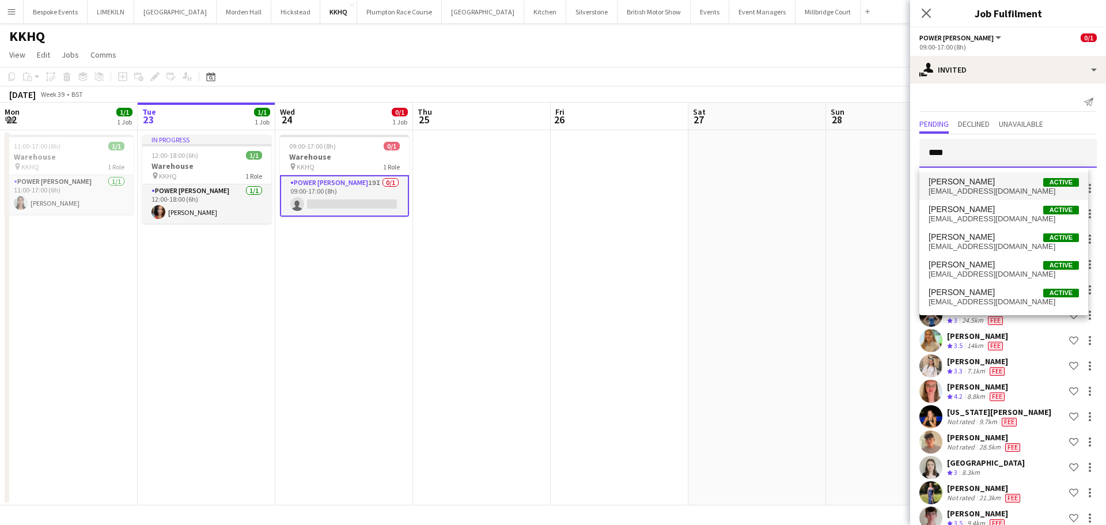
type input "****"
click at [979, 190] on span "[EMAIL_ADDRESS][DOMAIN_NAME]" at bounding box center [1004, 191] width 150 height 9
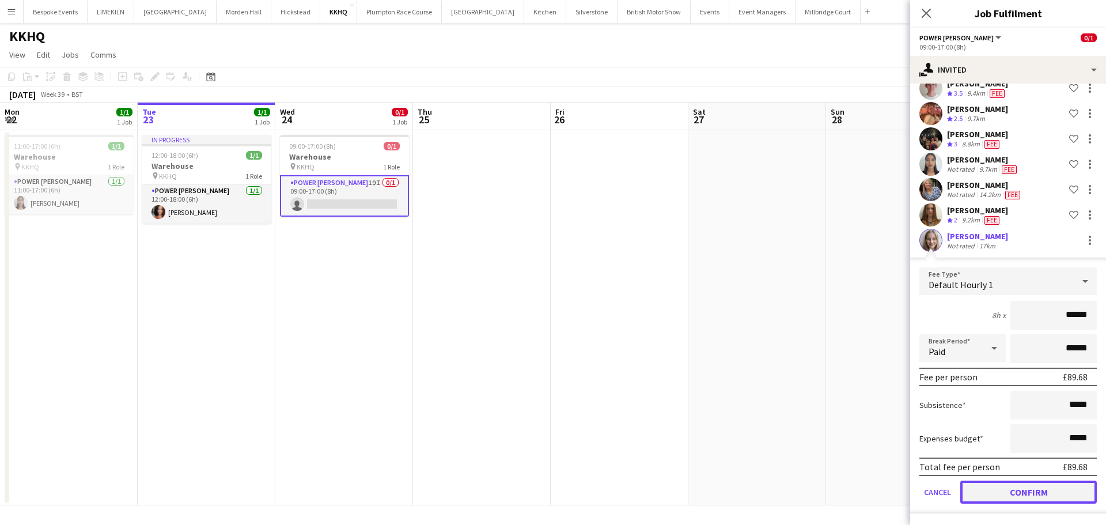
click at [997, 488] on button "Confirm" at bounding box center [1028, 491] width 137 height 23
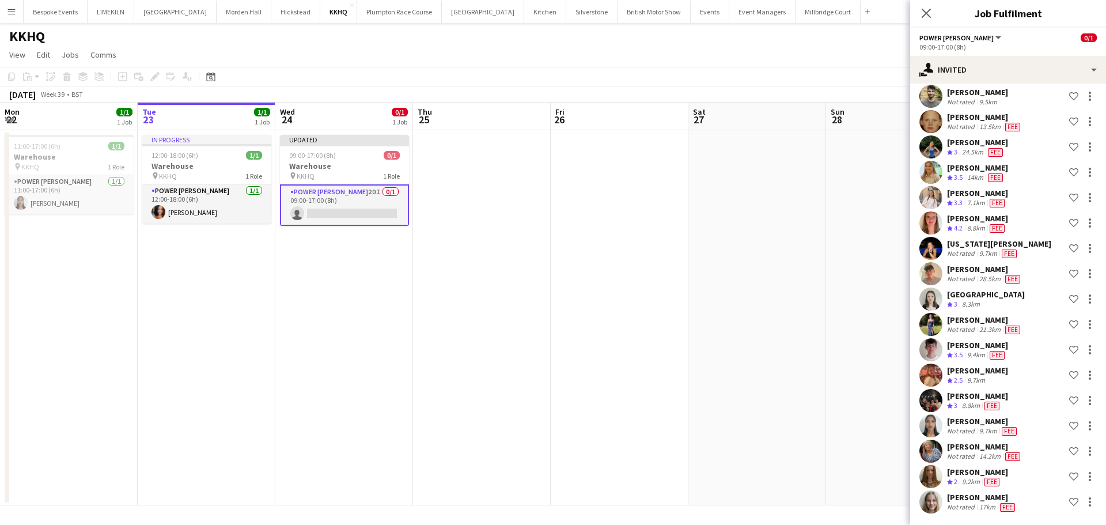
scroll to position [0, 0]
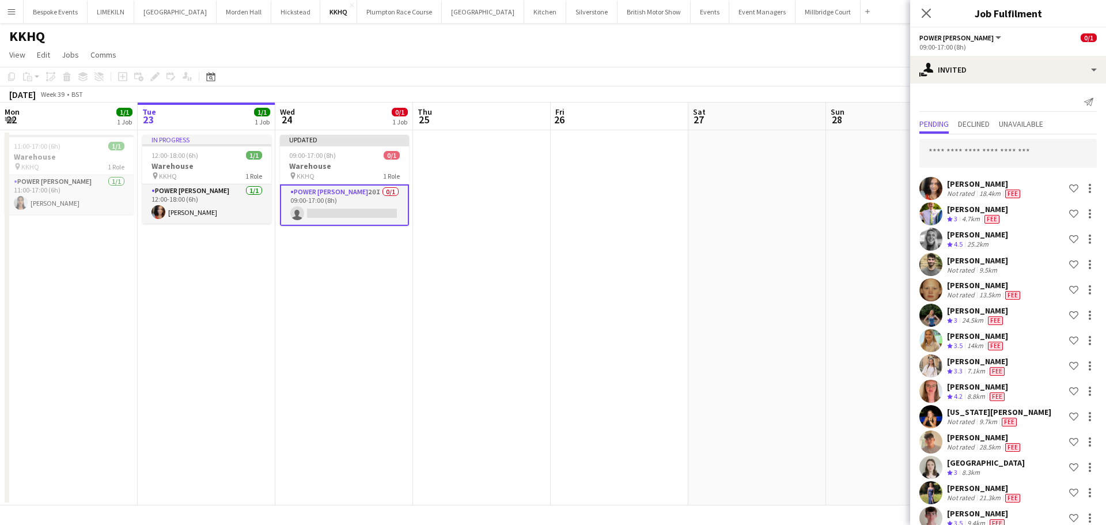
click at [1002, 116] on div "Pending Declined Unavailable" at bounding box center [1007, 125] width 177 height 18
click at [738, 222] on app-date-cell at bounding box center [757, 317] width 138 height 375
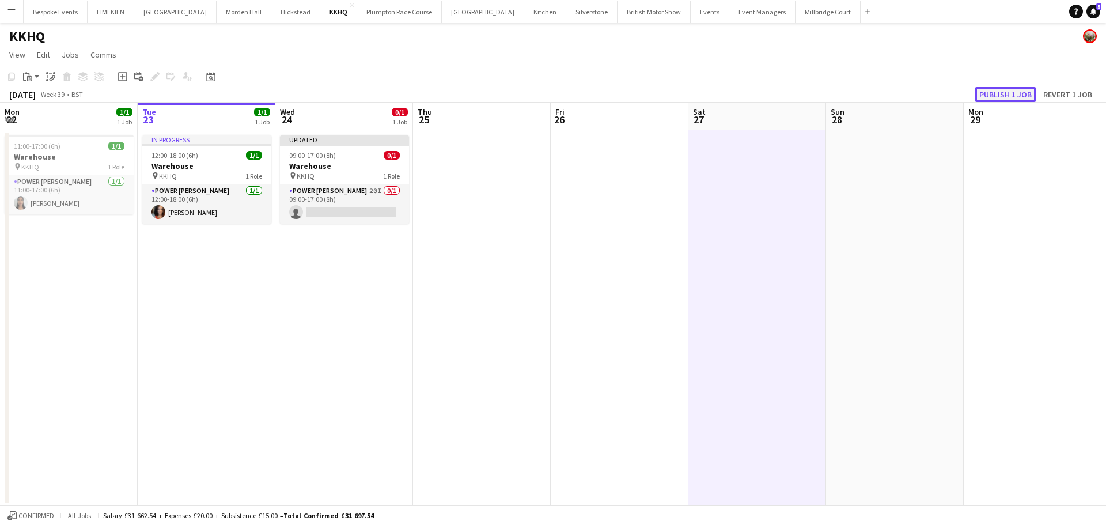
click at [993, 90] on button "Publish 1 job" at bounding box center [1006, 94] width 62 height 15
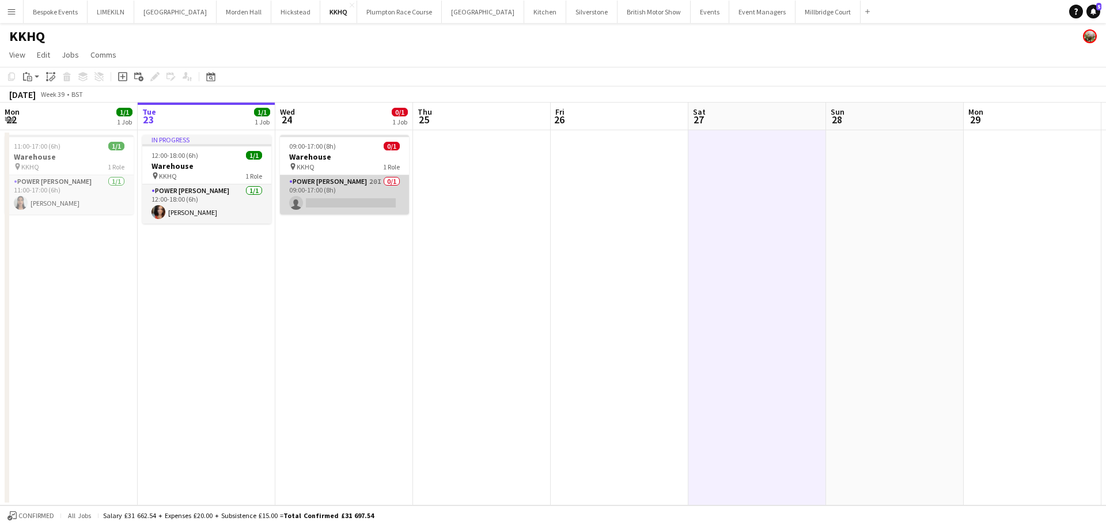
click at [365, 192] on app-card-role "Power [PERSON_NAME] 20I 0/1 09:00-17:00 (8h) single-neutral-actions" at bounding box center [344, 194] width 129 height 39
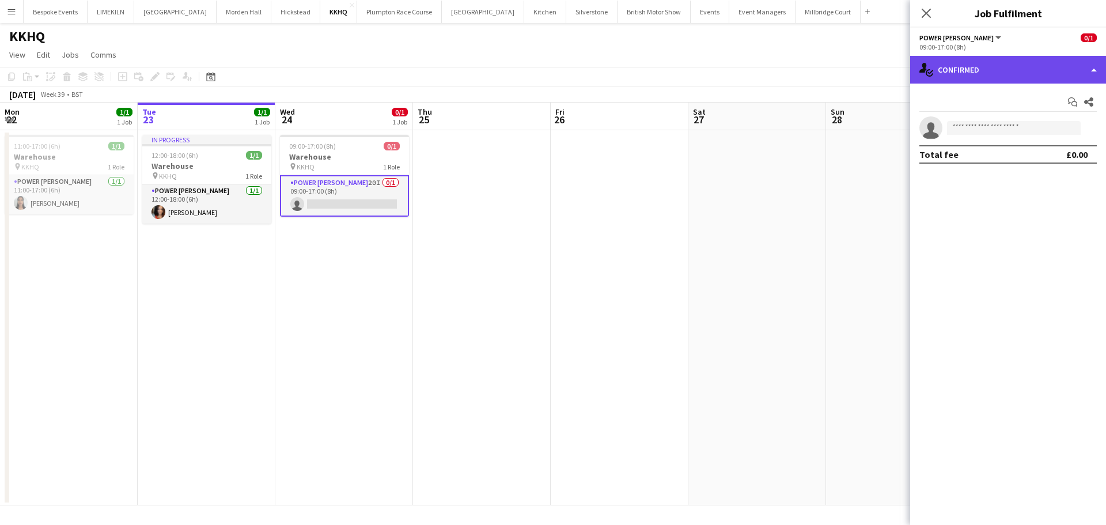
click at [964, 67] on div "single-neutral-actions-check-2 Confirmed" at bounding box center [1008, 70] width 196 height 28
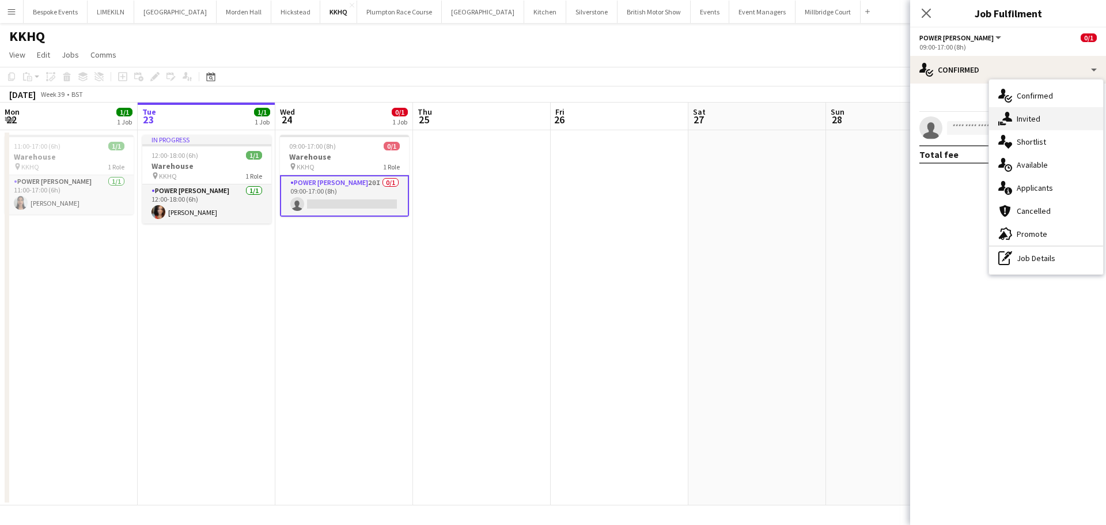
click at [1038, 123] on span "Invited" at bounding box center [1029, 118] width 24 height 10
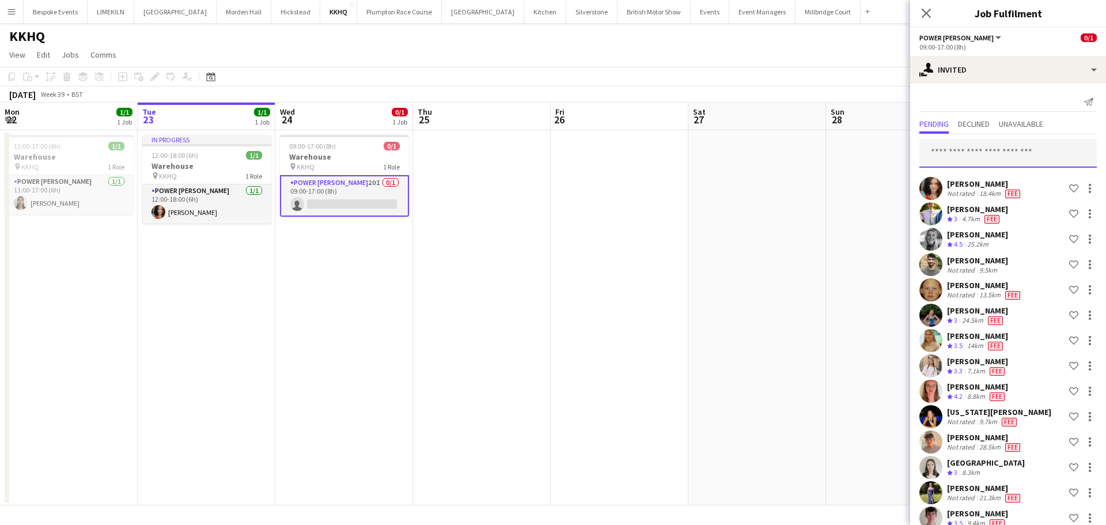
click at [1001, 149] on input "text" at bounding box center [1007, 153] width 177 height 29
click at [794, 242] on app-date-cell at bounding box center [757, 317] width 138 height 375
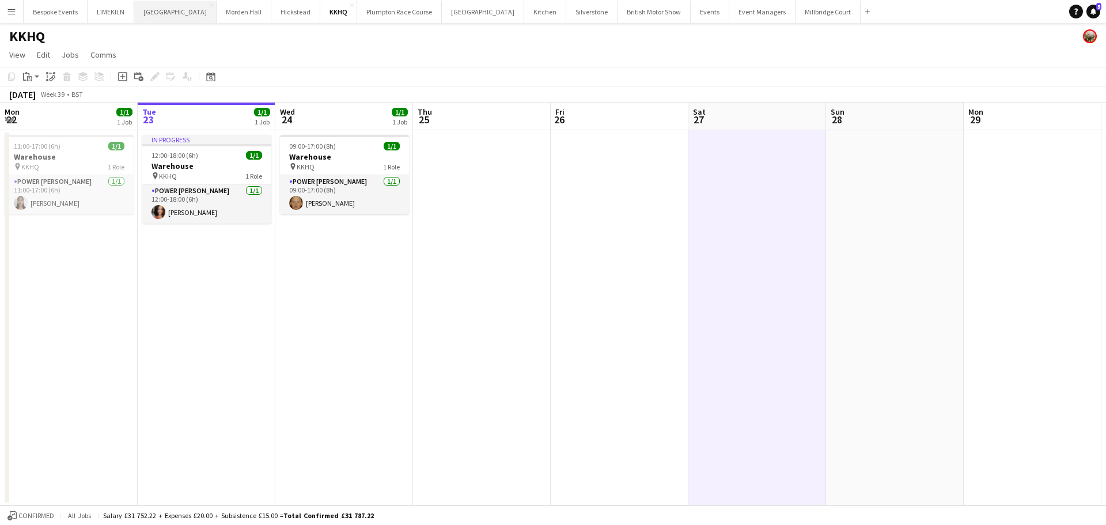
click at [178, 13] on button "[GEOGRAPHIC_DATA] Close" at bounding box center [175, 12] width 82 height 22
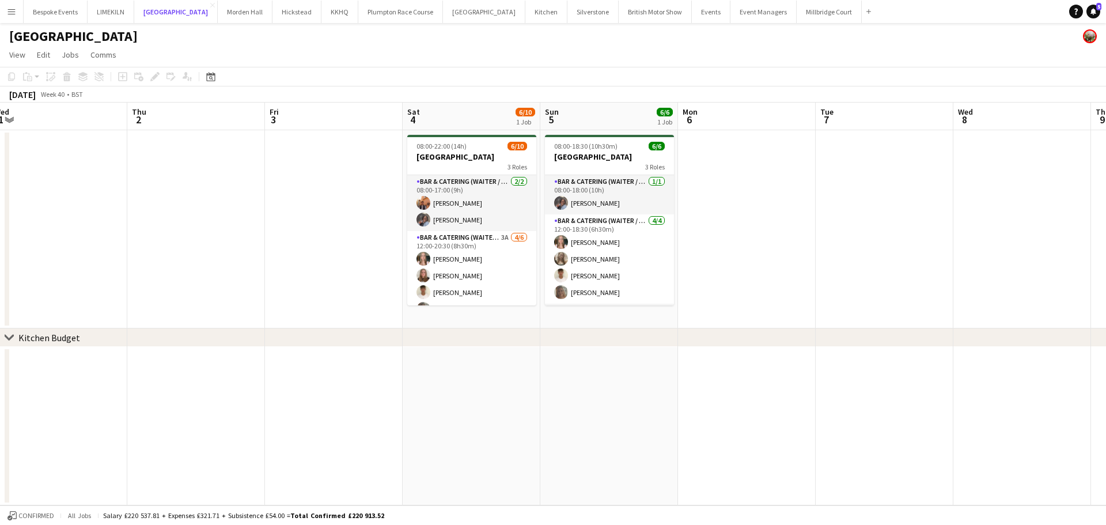
scroll to position [0, 440]
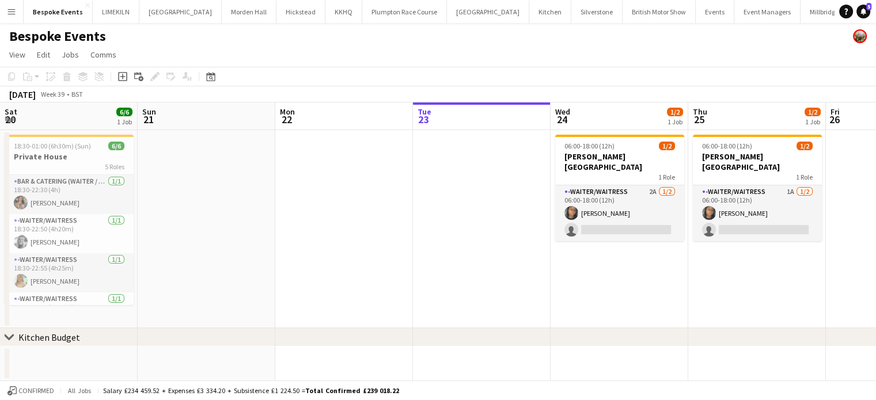
scroll to position [0, 275]
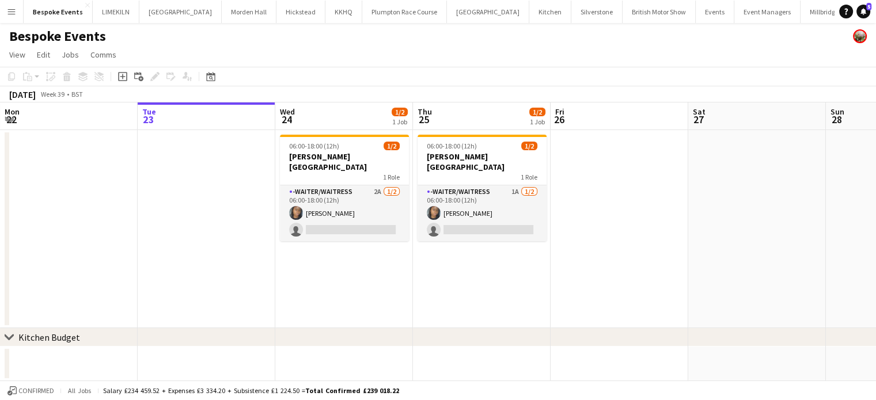
click at [5, 7] on button "Menu" at bounding box center [11, 11] width 23 height 23
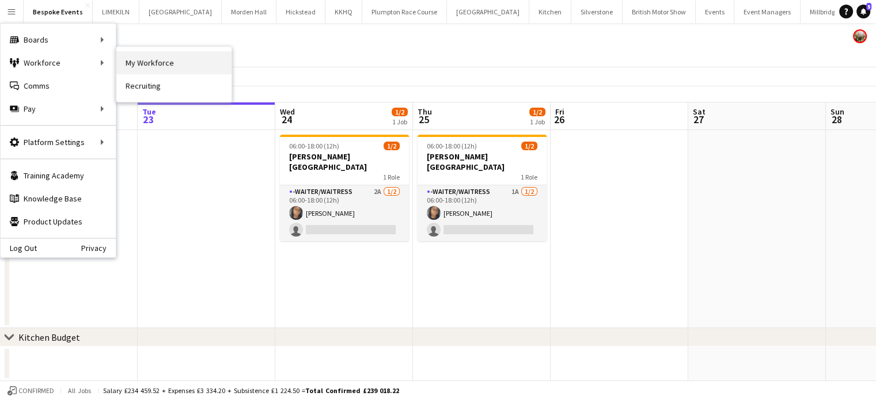
click at [136, 67] on link "My Workforce" at bounding box center [173, 62] width 115 height 23
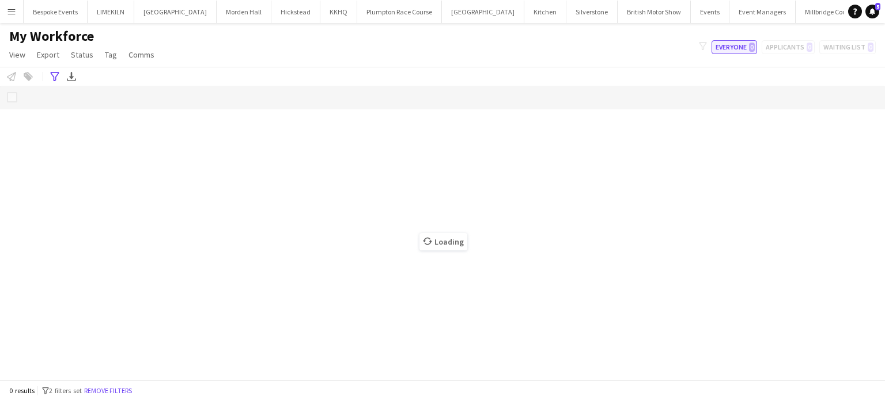
click at [743, 52] on button "Everyone 0" at bounding box center [734, 47] width 46 height 14
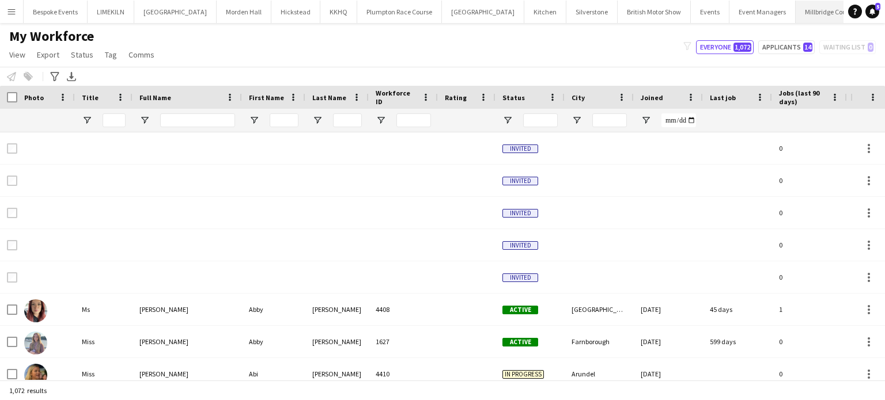
click at [796, 13] on button "Millbridge Court Close" at bounding box center [828, 12] width 65 height 22
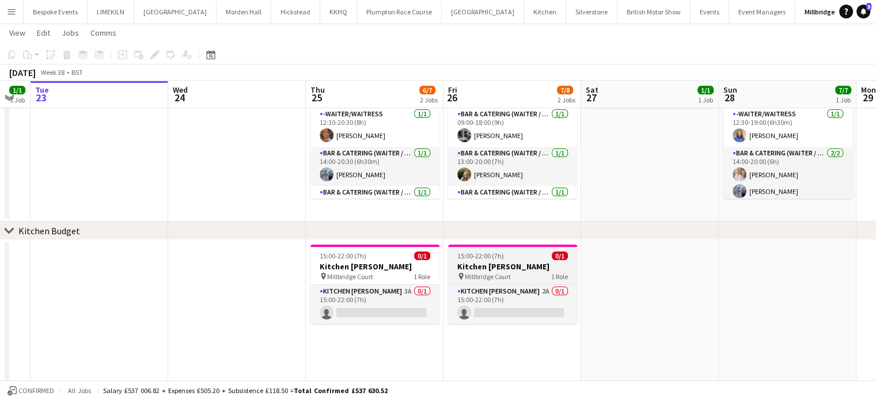
scroll to position [0, 521]
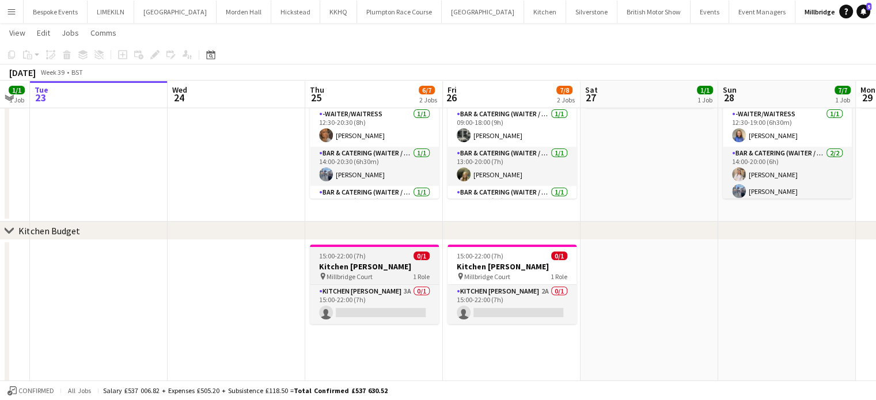
click at [386, 283] on app-job-card "15:00-22:00 (7h) 0/1 Kitchen Porter pin Millbridge Court 1 Role Kitchen Porter …" at bounding box center [374, 284] width 129 height 79
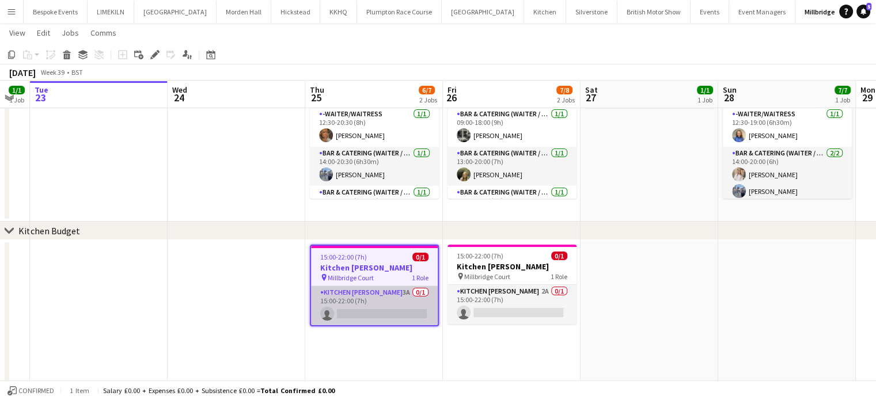
click at [389, 306] on app-card-role "Kitchen Porter 3A 0/1 15:00-22:00 (7h) single-neutral-actions" at bounding box center [374, 305] width 127 height 39
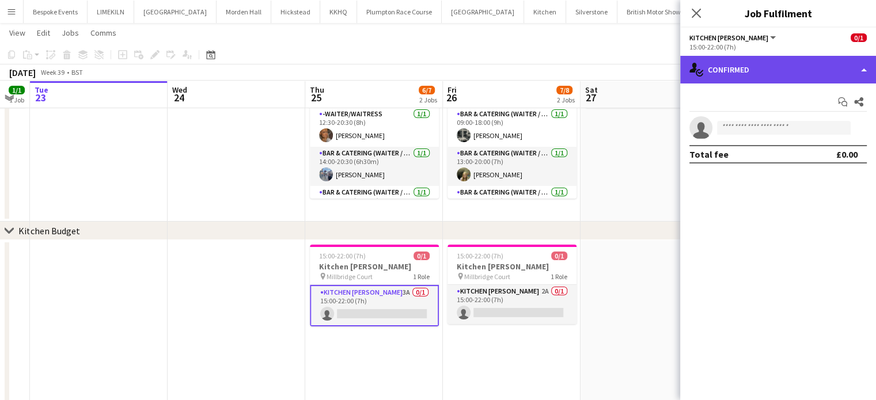
click at [815, 66] on div "single-neutral-actions-check-2 Confirmed" at bounding box center [778, 70] width 196 height 28
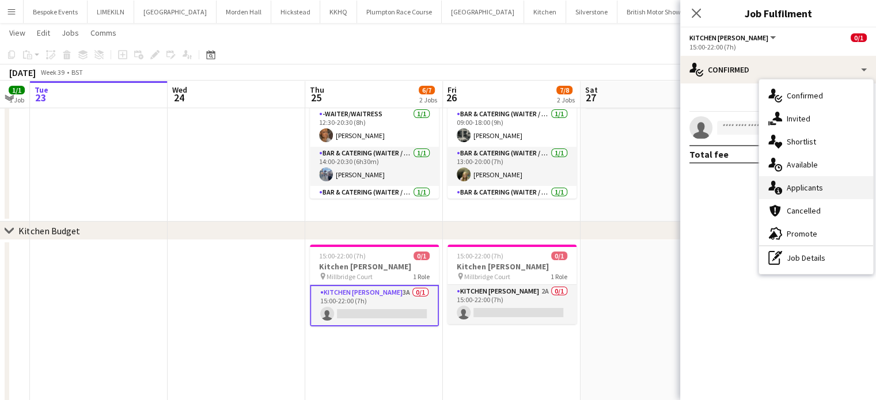
click at [841, 183] on div "single-neutral-actions-information Applicants" at bounding box center [816, 187] width 114 height 23
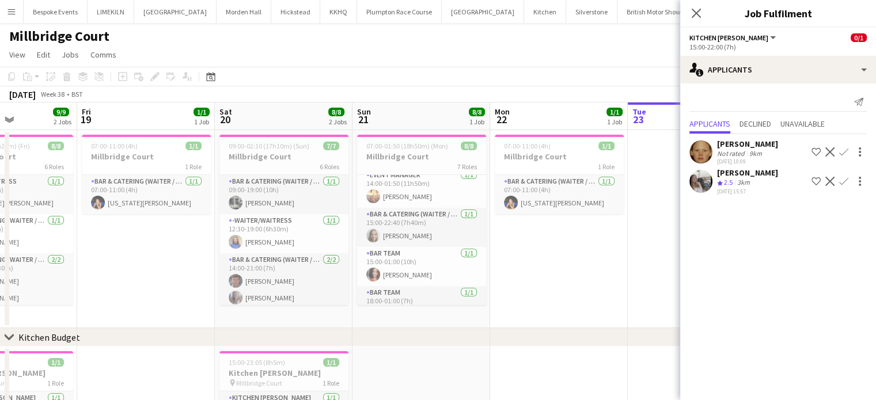
scroll to position [160, 0]
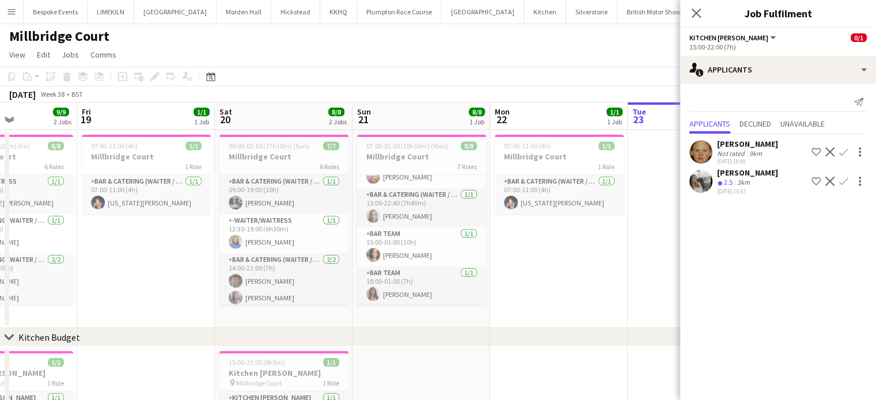
click at [639, 275] on app-date-cell at bounding box center [697, 229] width 138 height 198
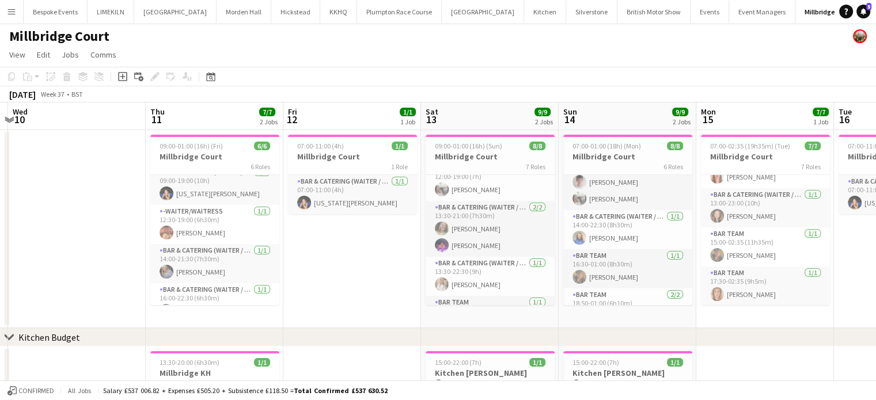
scroll to position [0, 0]
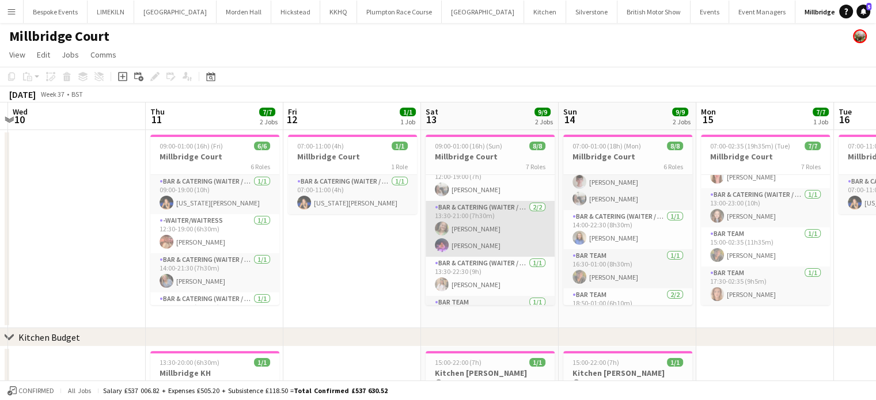
click at [472, 236] on app-card-role "Bar & Catering (Waiter / waitress) 2/2 13:30-21:00 (7h30m) Mari de Snoo Ella Sm…" at bounding box center [490, 229] width 129 height 56
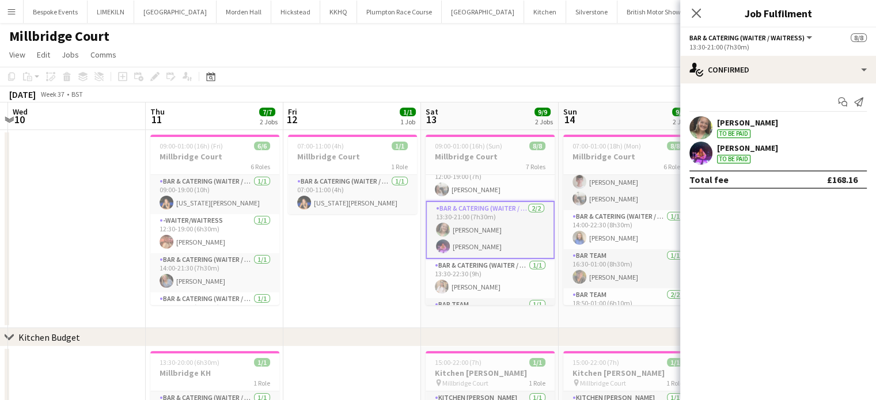
click at [712, 138] on div at bounding box center [701, 127] width 23 height 23
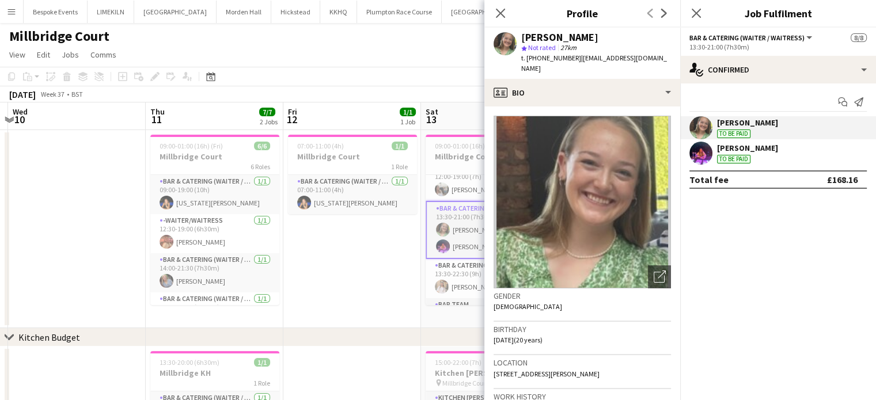
click at [396, 75] on app-toolbar "Copy Paste Paste Ctrl+V Paste with crew Ctrl+Shift+V Paste linked Job [GEOGRAPH…" at bounding box center [438, 77] width 876 height 20
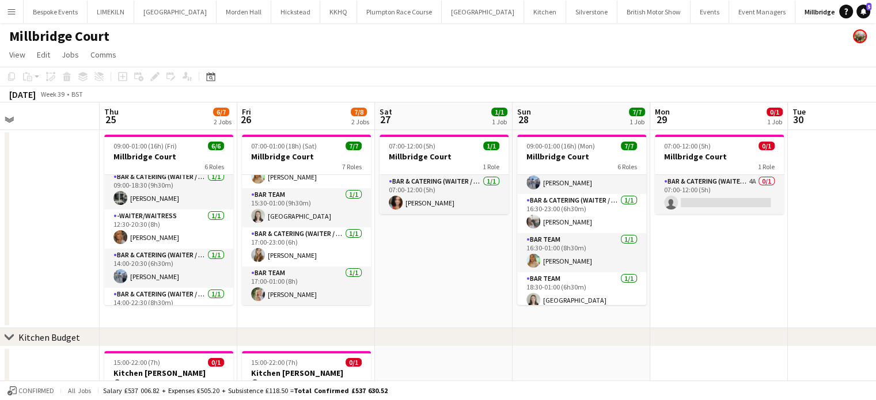
scroll to position [121, 0]
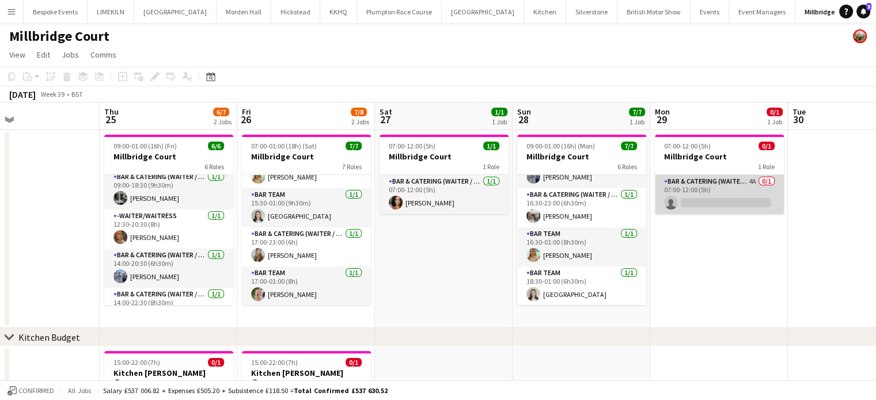
click at [696, 205] on app-card-role "Bar & Catering (Waiter / waitress) 4A 0/1 07:00-12:00 (5h) single-neutral-actio…" at bounding box center [719, 194] width 129 height 39
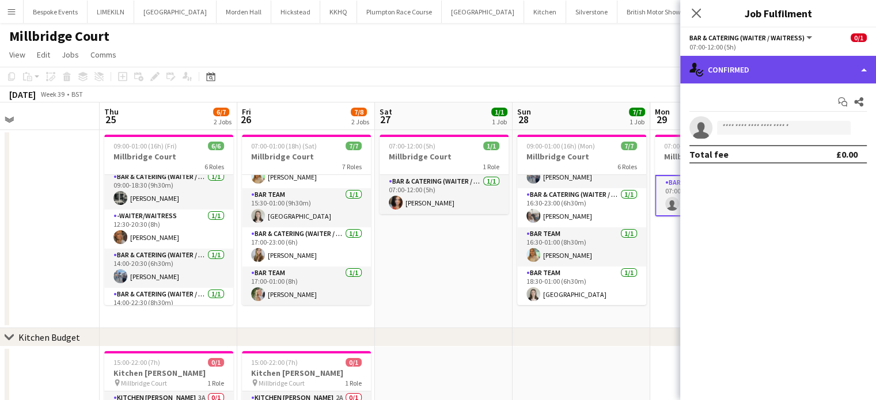
click at [774, 75] on div "single-neutral-actions-check-2 Confirmed" at bounding box center [778, 70] width 196 height 28
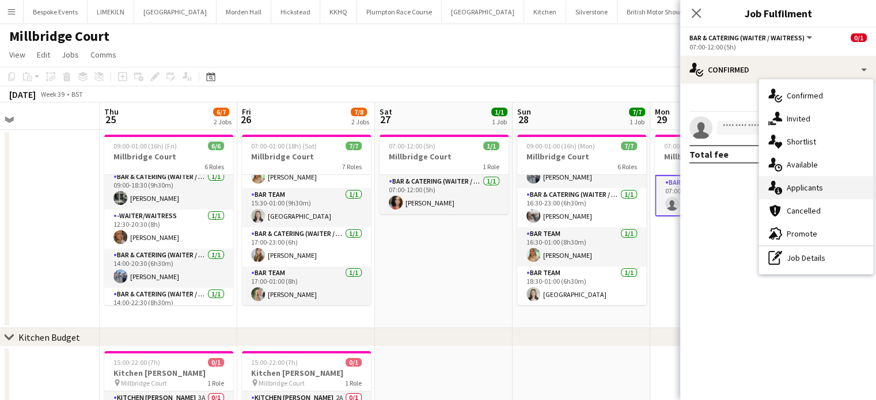
click at [836, 186] on div "single-neutral-actions-information Applicants" at bounding box center [816, 187] width 114 height 23
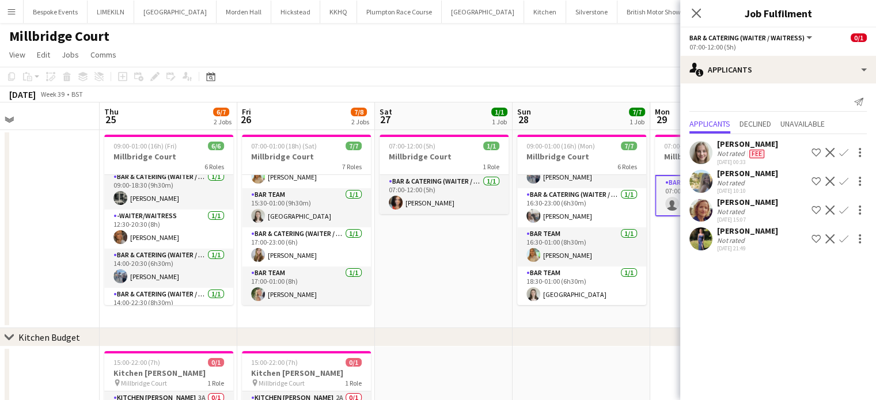
click at [433, 63] on app-page-menu "View Day view expanded Day view collapsed Month view Date picker Jump to today …" at bounding box center [438, 56] width 876 height 22
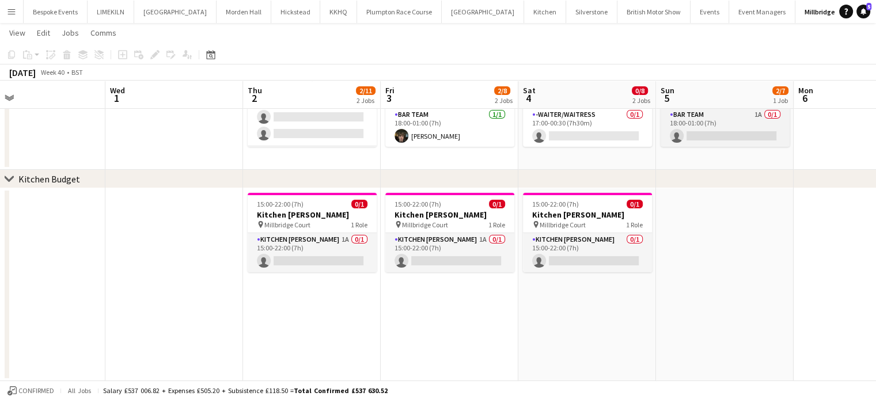
scroll to position [0, 273]
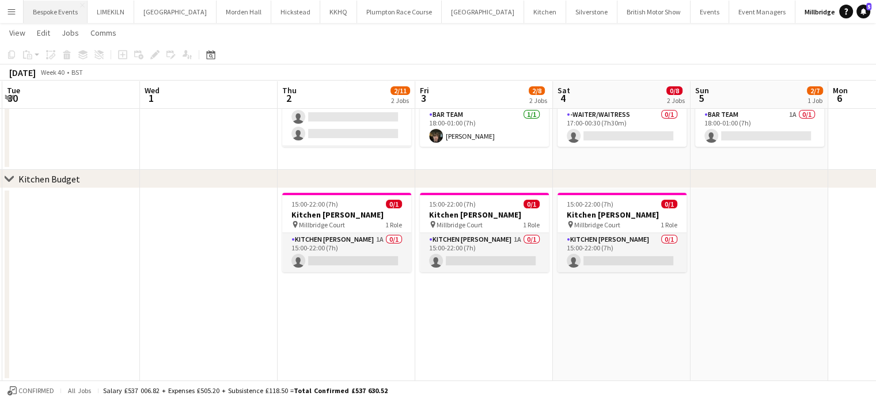
click at [63, 14] on button "Bespoke Events Close" at bounding box center [56, 12] width 64 height 22
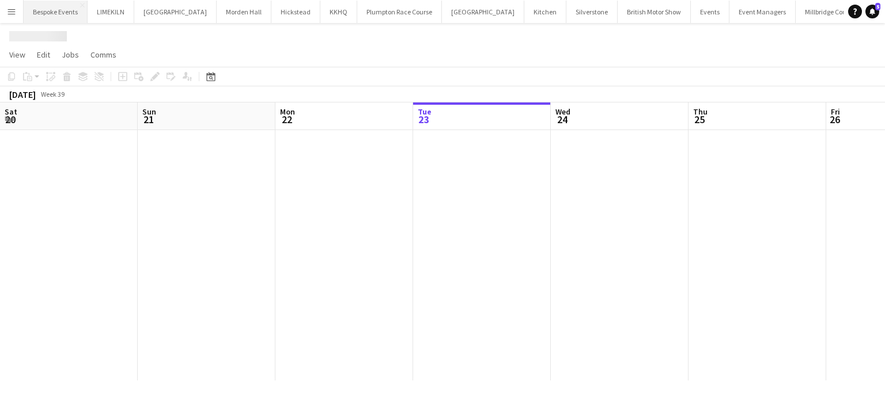
scroll to position [0, 275]
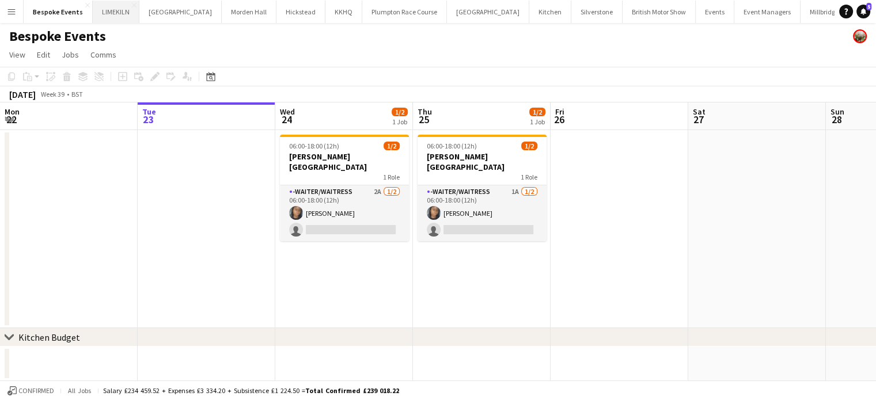
click at [127, 14] on button "LIMEKILN Close" at bounding box center [116, 12] width 47 height 22
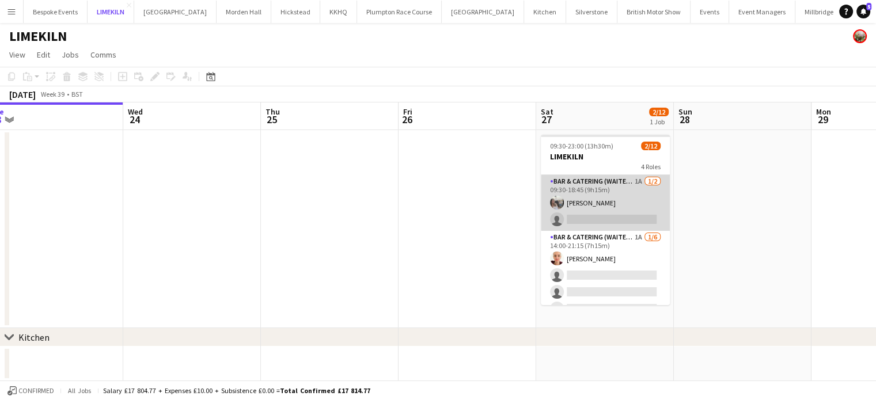
scroll to position [160, 0]
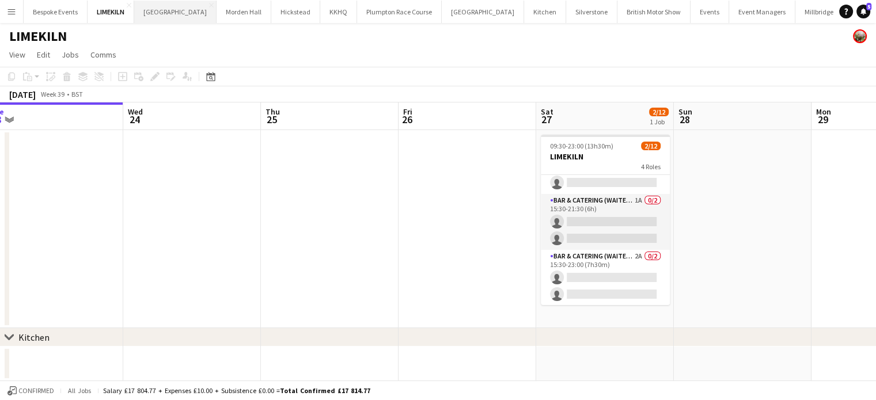
click at [178, 12] on button "[GEOGRAPHIC_DATA] Close" at bounding box center [175, 12] width 82 height 22
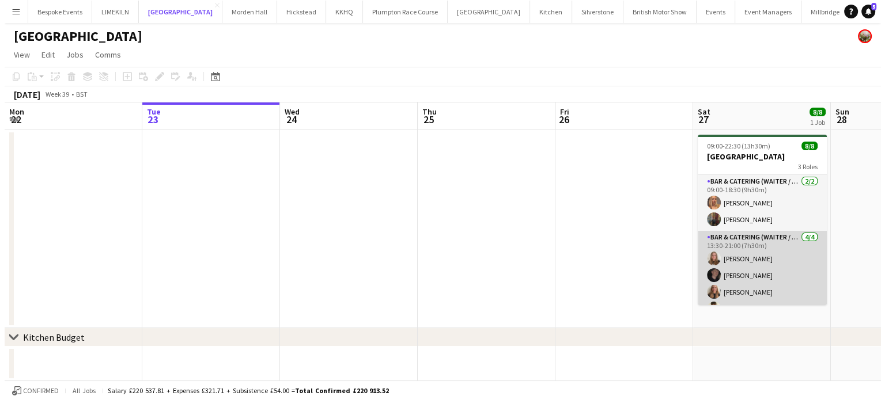
scroll to position [70, 0]
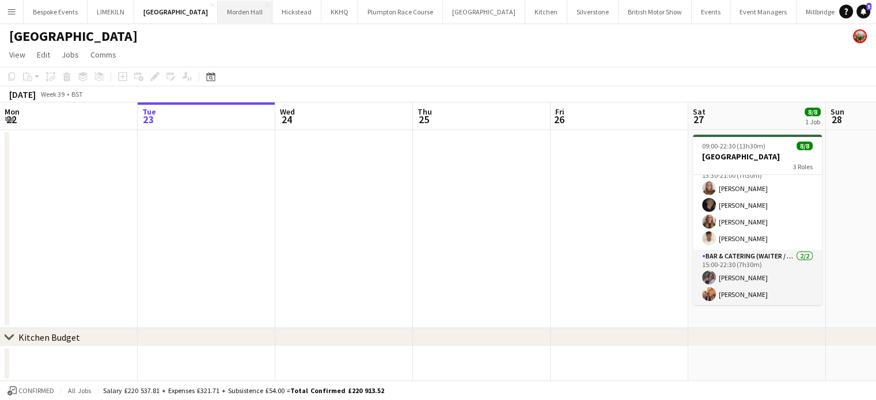
click at [230, 19] on button "Morden Hall Close" at bounding box center [245, 12] width 55 height 22
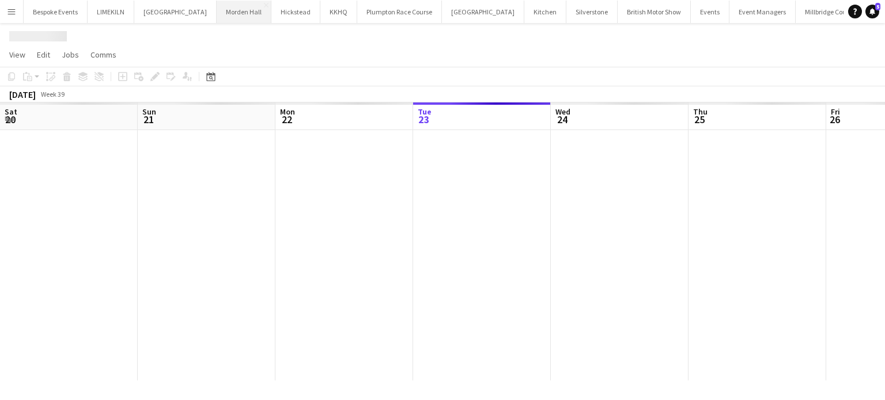
scroll to position [0, 275]
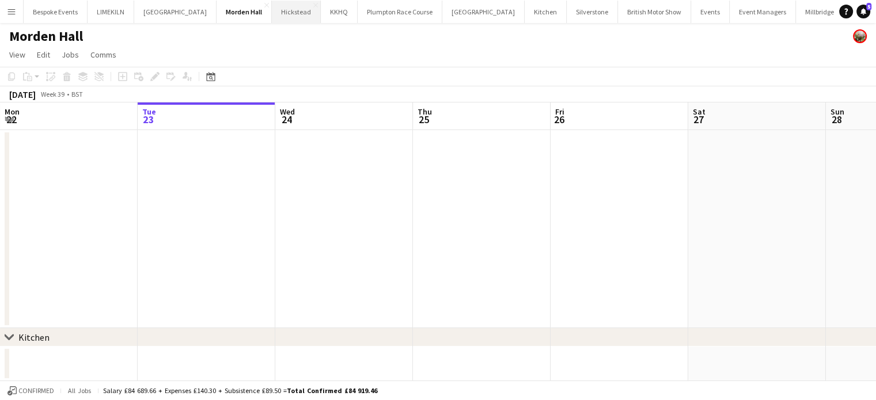
click at [280, 9] on button "Hickstead Close" at bounding box center [296, 12] width 49 height 22
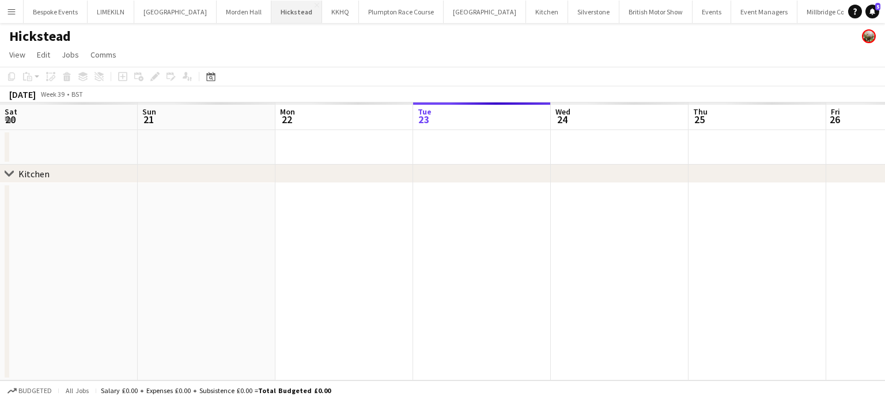
scroll to position [0, 275]
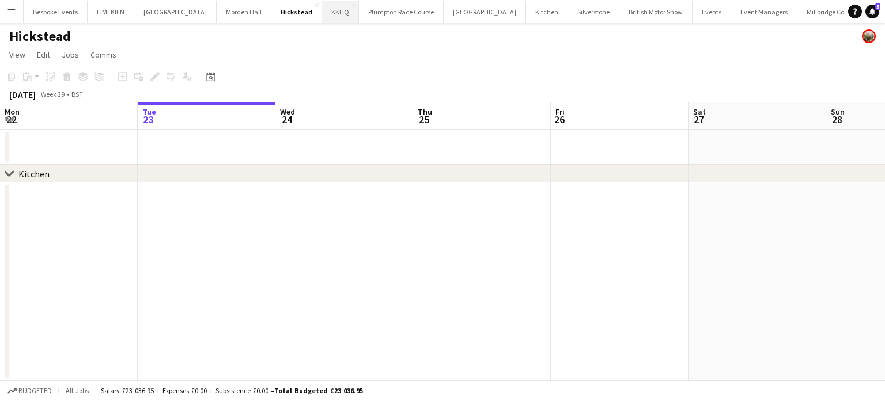
click at [332, 14] on button "KKHQ Close" at bounding box center [340, 12] width 37 height 22
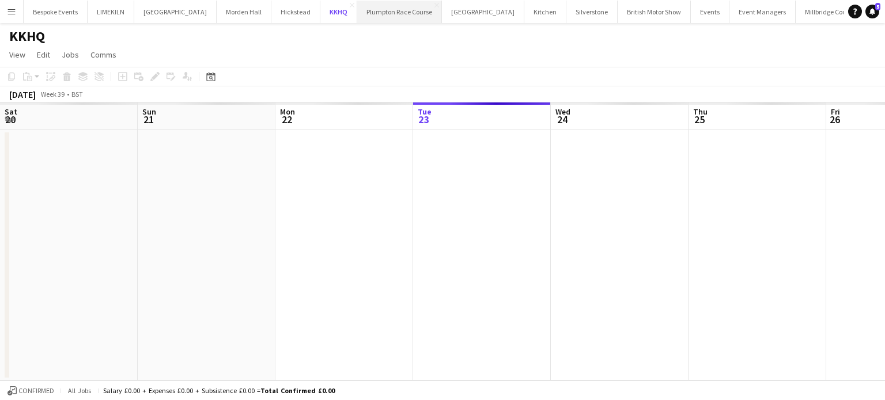
scroll to position [0, 275]
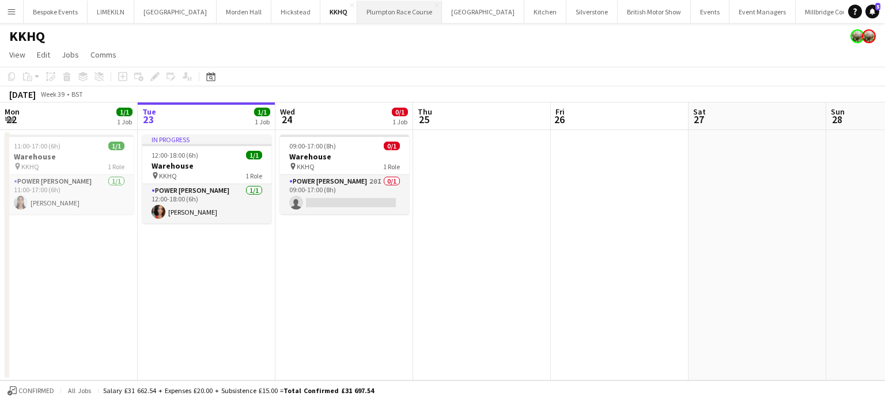
click at [370, 15] on button "Plumpton Race Course Close" at bounding box center [399, 12] width 85 height 22
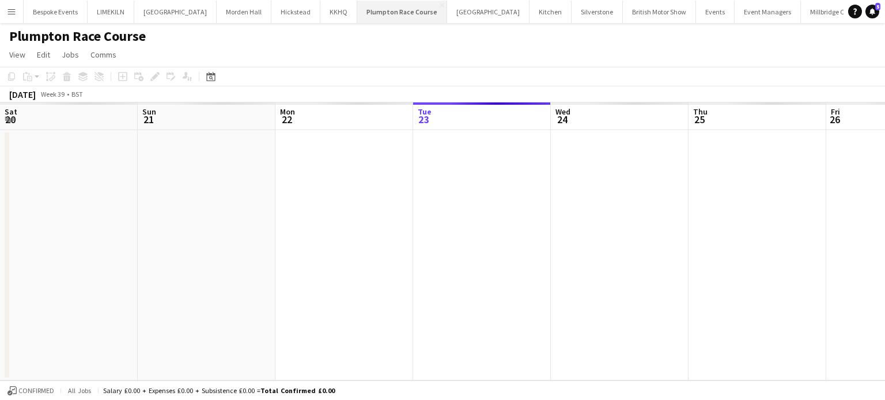
scroll to position [0, 275]
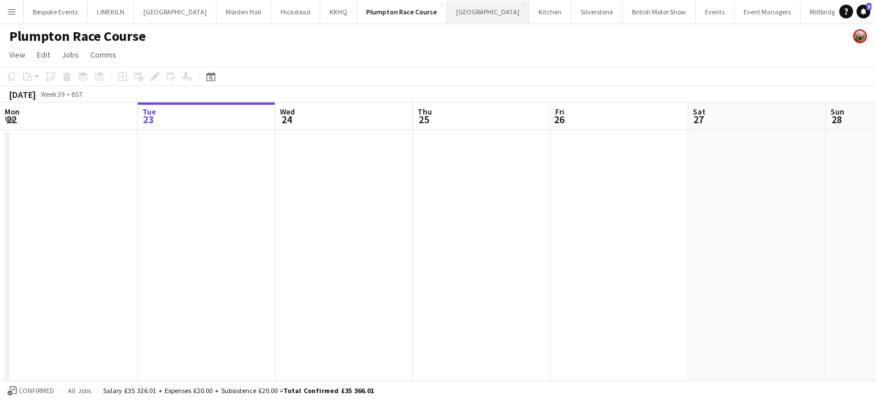
click at [447, 13] on button "Kin House Close" at bounding box center [488, 12] width 82 height 22
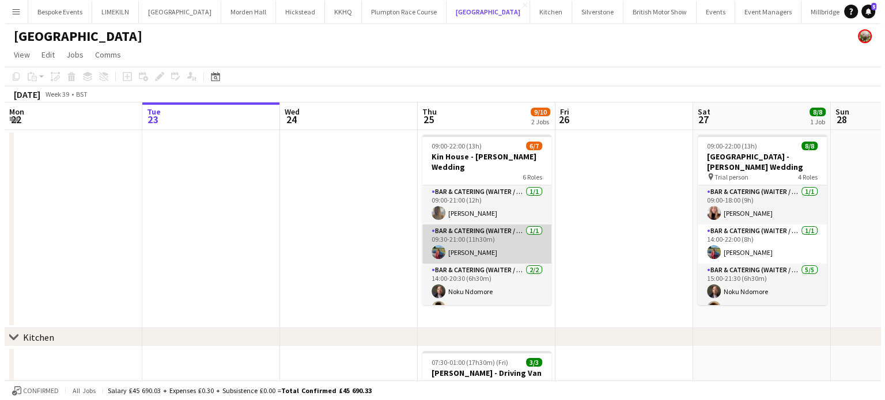
scroll to position [121, 0]
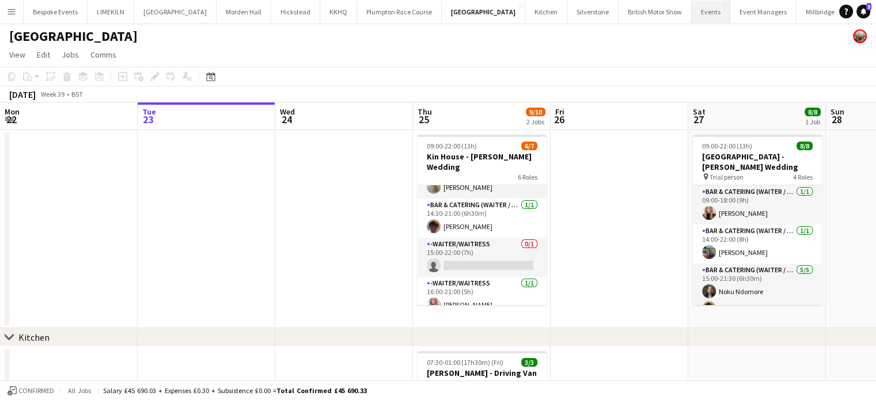
click at [692, 12] on button "Events Close" at bounding box center [711, 12] width 39 height 22
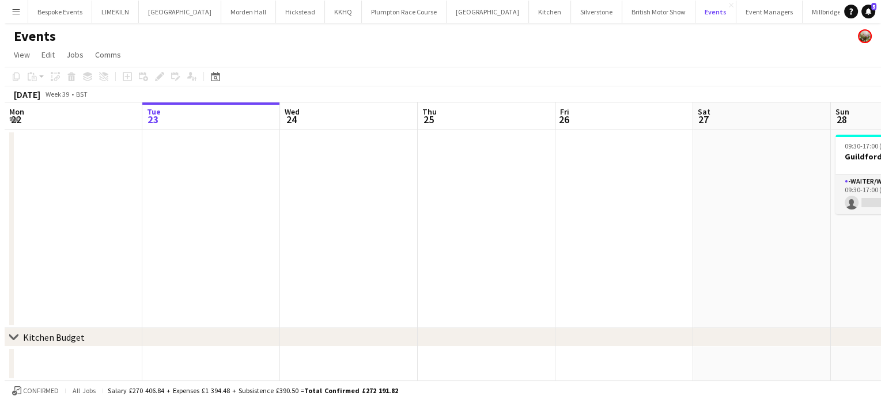
scroll to position [0, 346]
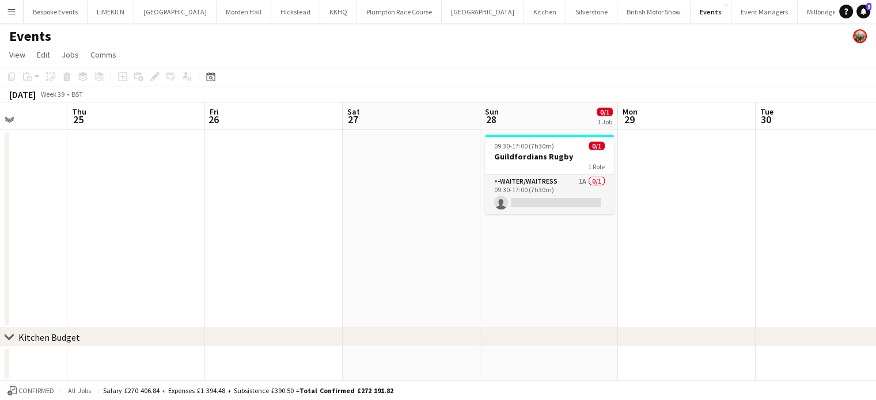
click at [13, 16] on app-icon "Menu" at bounding box center [11, 11] width 9 height 9
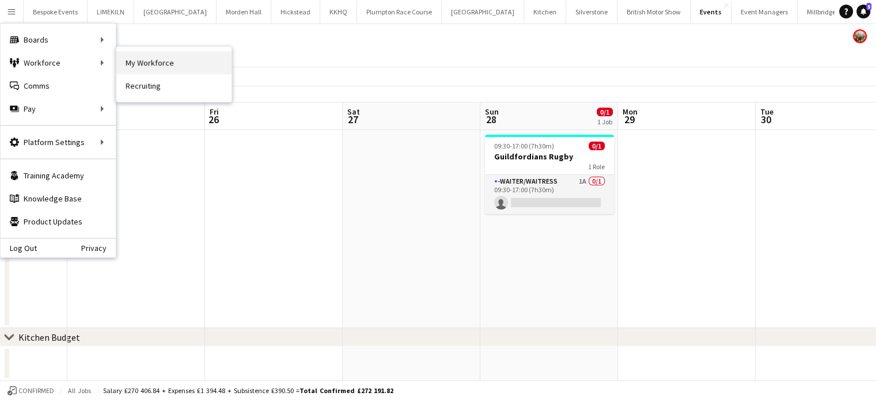
click at [129, 65] on link "My Workforce" at bounding box center [173, 62] width 115 height 23
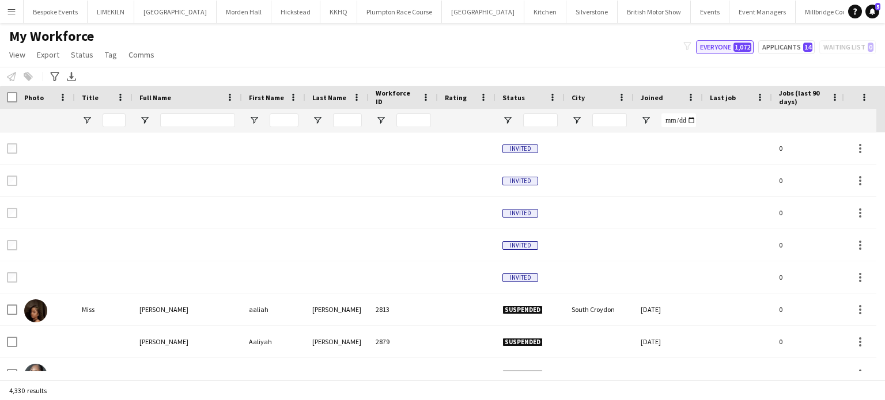
click at [741, 50] on span "1,072" at bounding box center [742, 47] width 18 height 9
type input "**********"
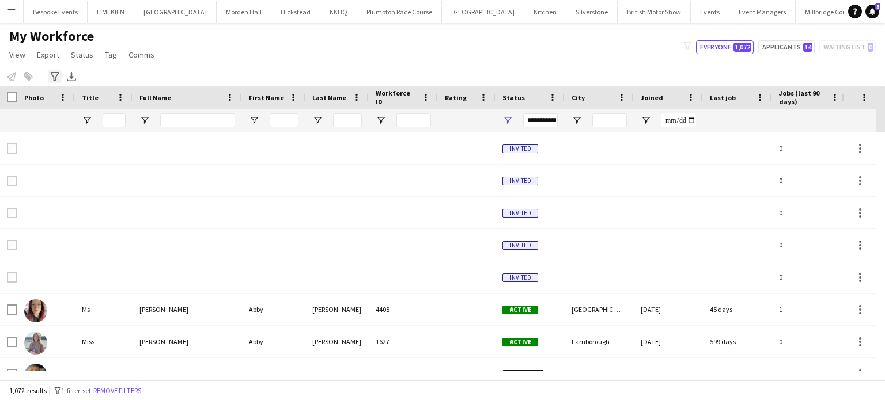
click at [53, 76] on icon at bounding box center [54, 76] width 9 height 9
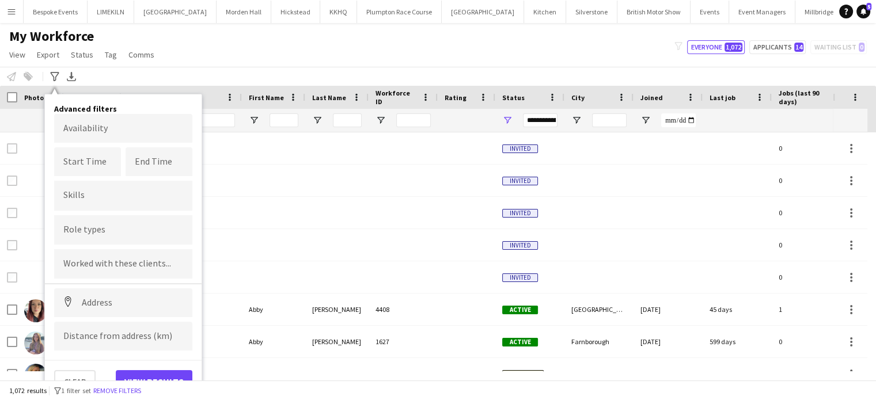
click at [111, 317] on form "Availability Start Time End Time Skills Role types Worked with these clients...…" at bounding box center [123, 232] width 138 height 237
click at [103, 311] on input at bounding box center [123, 303] width 138 height 29
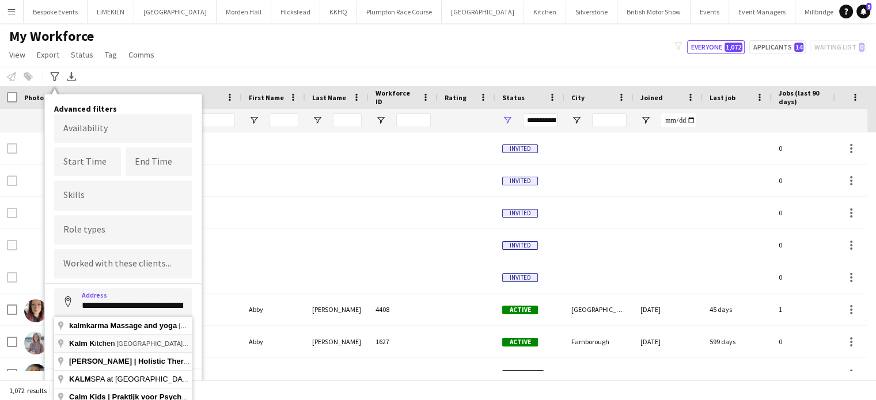
type input "**********"
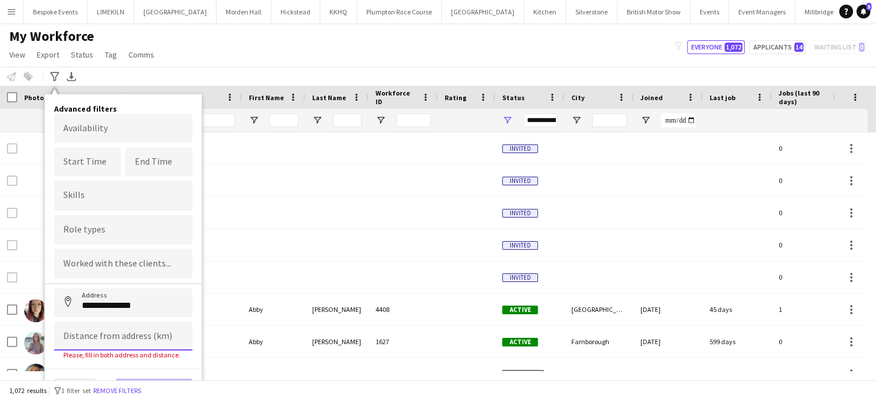
click at [107, 339] on input at bounding box center [123, 336] width 138 height 29
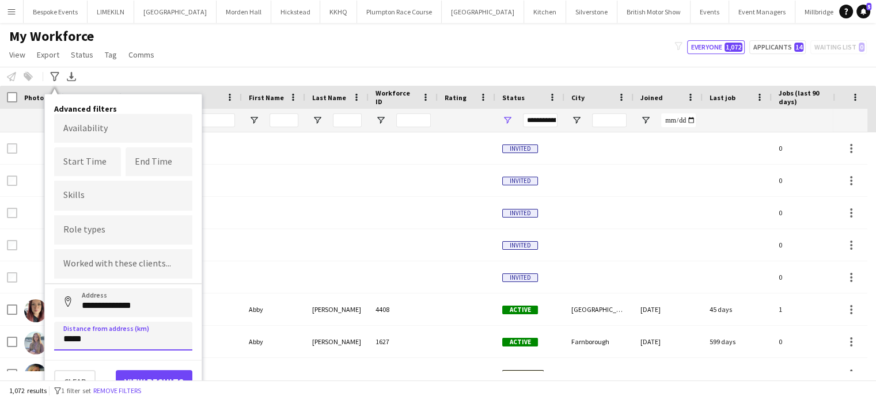
type input "*****"
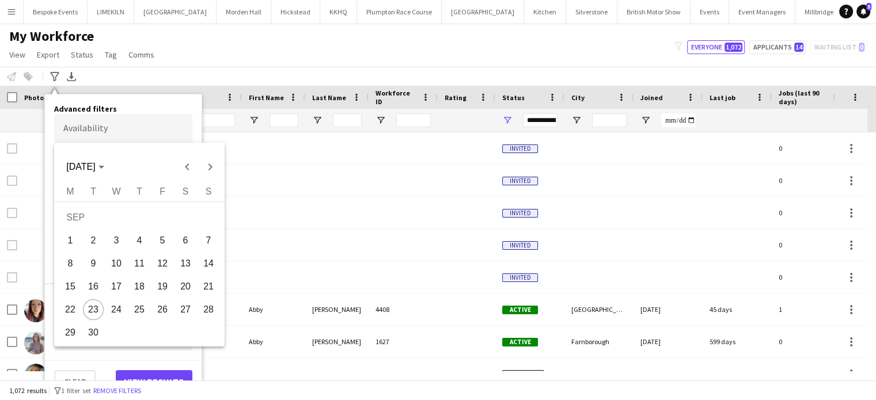
click at [120, 133] on body "Menu Boards Boards Boards All jobs Status Workforce Workforce My Workforce Recr…" at bounding box center [438, 200] width 876 height 400
click at [113, 308] on span "24" at bounding box center [116, 310] width 21 height 21
type input "**********"
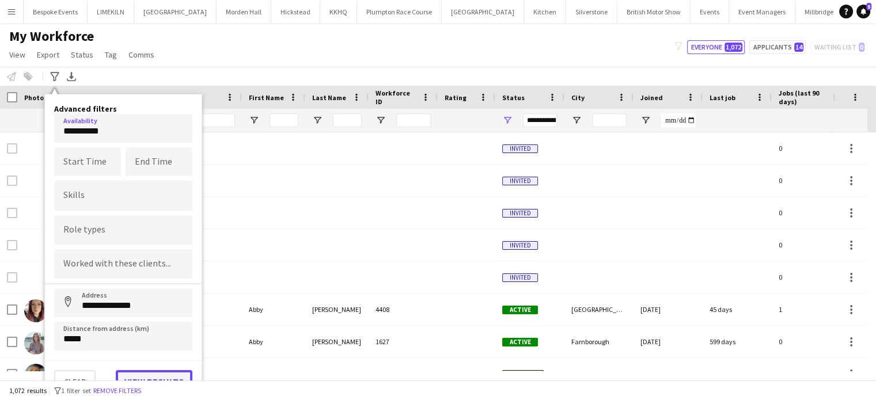
click at [155, 373] on button "View results" at bounding box center [154, 381] width 77 height 23
